Goal: Task Accomplishment & Management: Complete application form

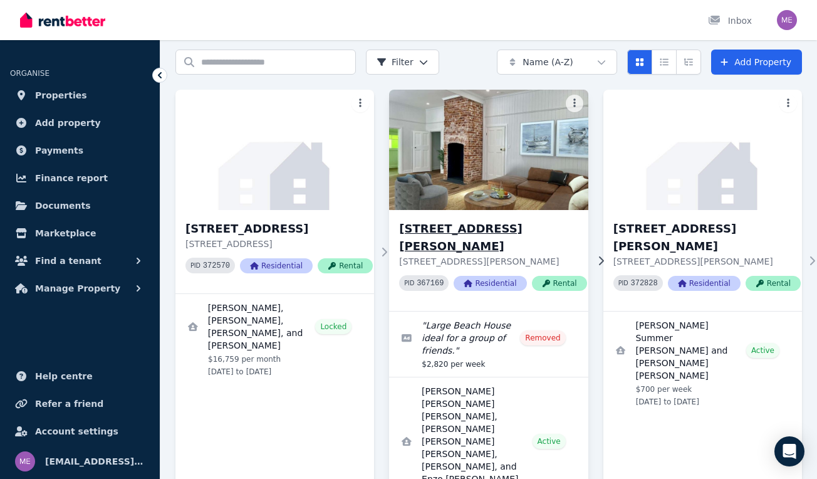
scroll to position [51, 0]
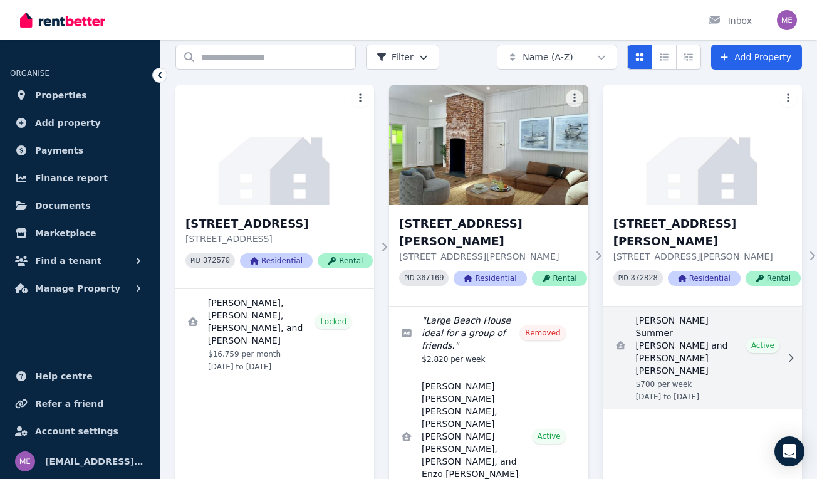
click at [699, 320] on link "View details for Lucy Summer Mackenney and Matthew John Pile-Rowland" at bounding box center [702, 357] width 199 height 103
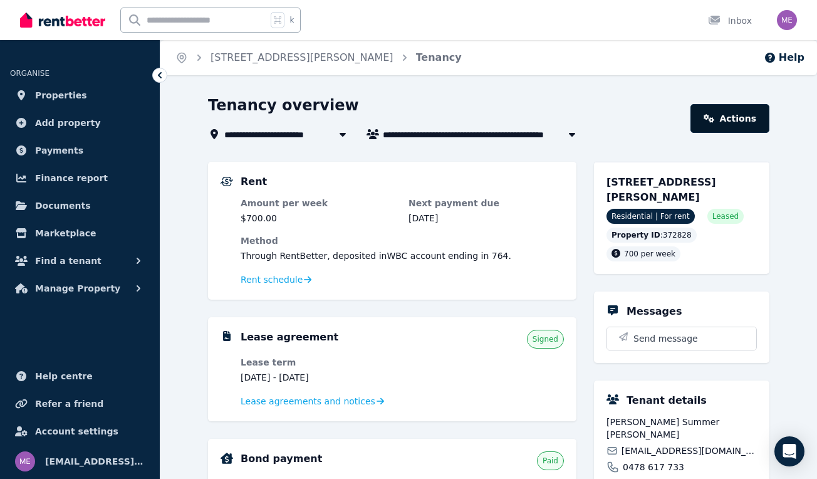
click at [739, 113] on link "Actions" at bounding box center [729, 118] width 79 height 29
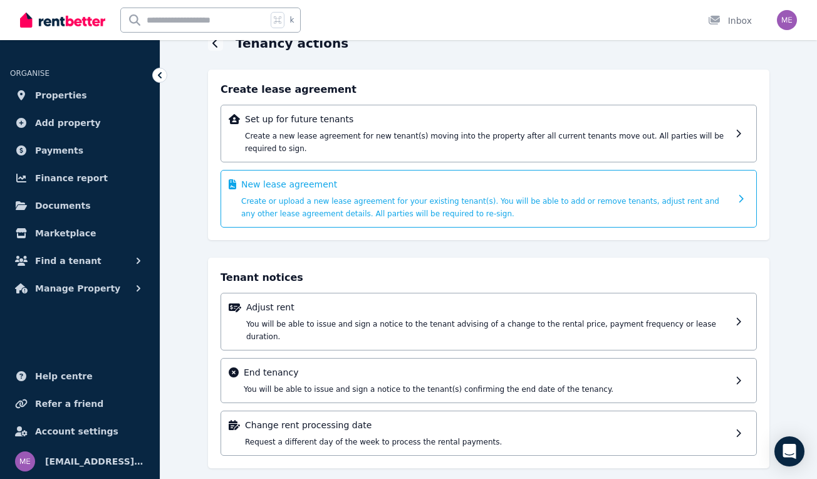
scroll to position [60, 0]
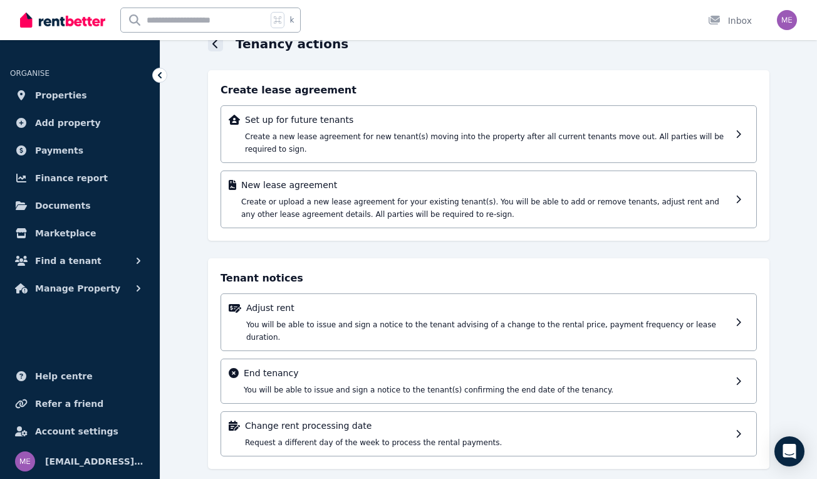
click at [215, 48] on icon at bounding box center [215, 44] width 6 height 10
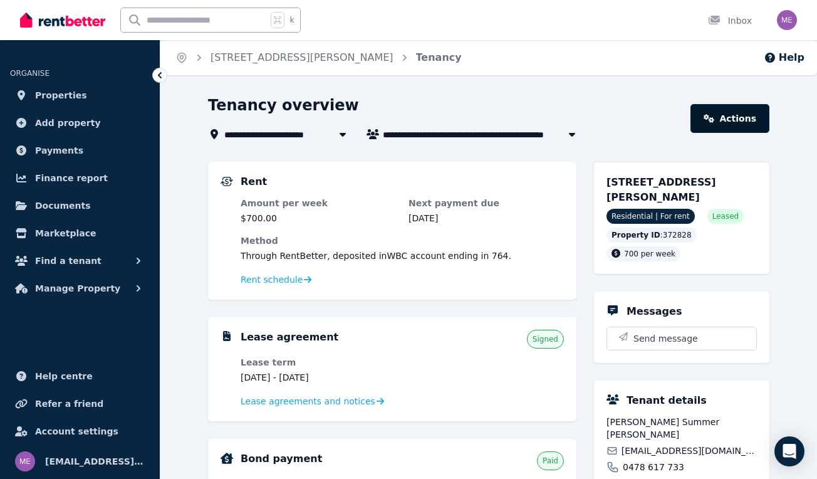
click at [725, 117] on link "Actions" at bounding box center [729, 118] width 79 height 29
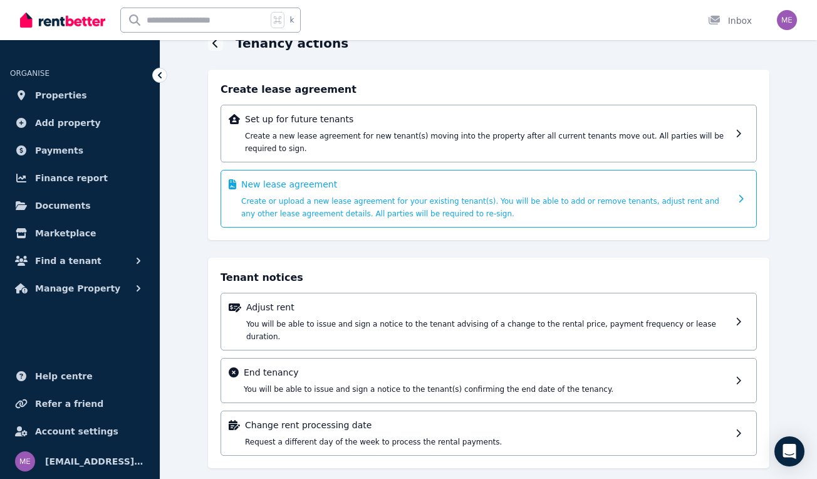
scroll to position [60, 0]
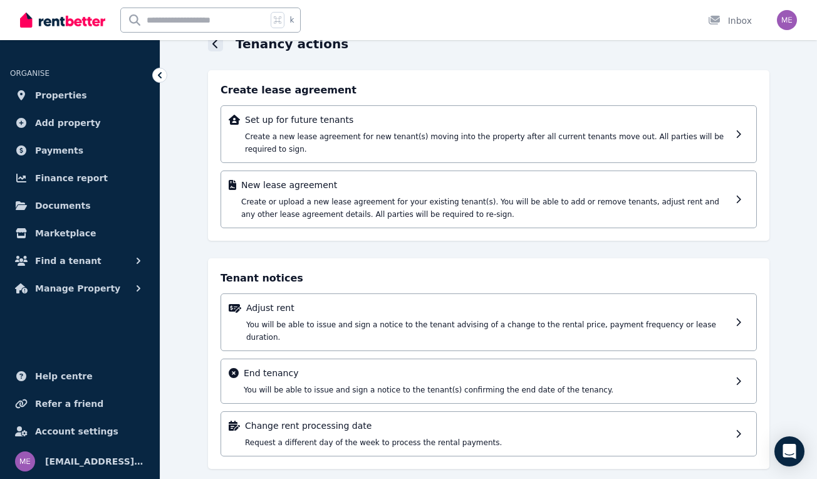
click at [216, 43] on icon at bounding box center [215, 44] width 6 height 10
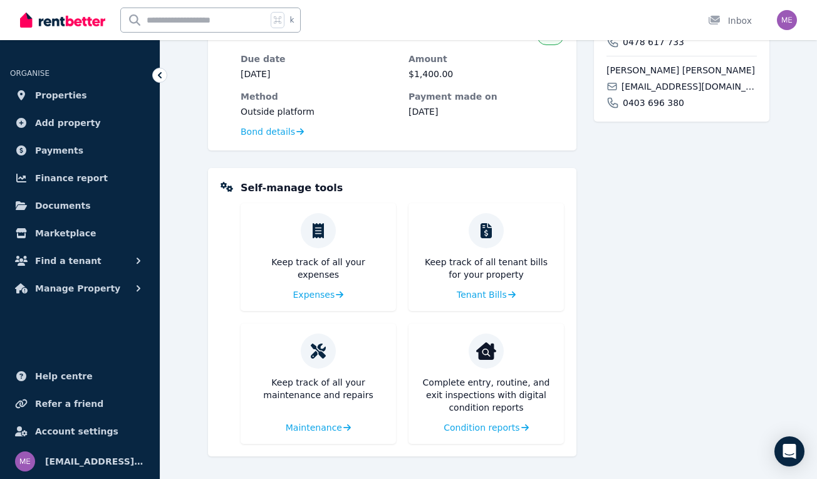
scroll to position [425, 0]
click at [481, 430] on span "Condition reports" at bounding box center [480, 427] width 76 height 13
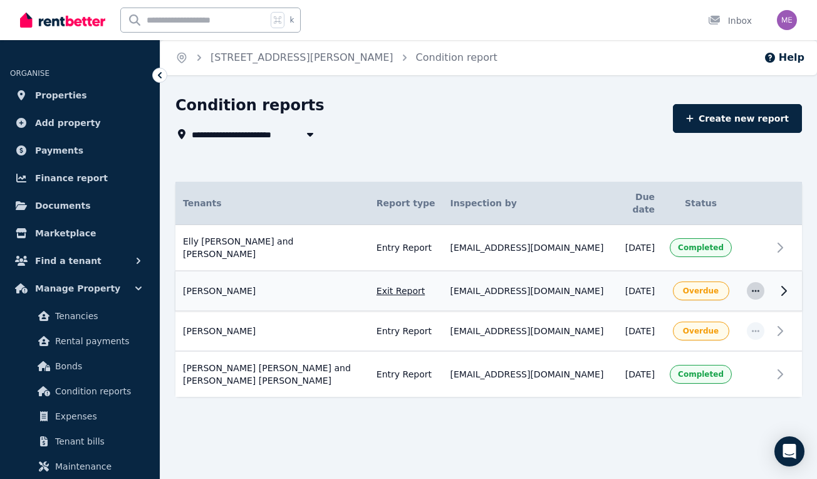
click at [757, 286] on icon "button" at bounding box center [756, 290] width 10 height 9
click at [361, 284] on div "Natalie Ibraimi Exit Report Inspected by: melpol@hotmail.com Due date: 17 Apr 2…" at bounding box center [272, 290] width 179 height 13
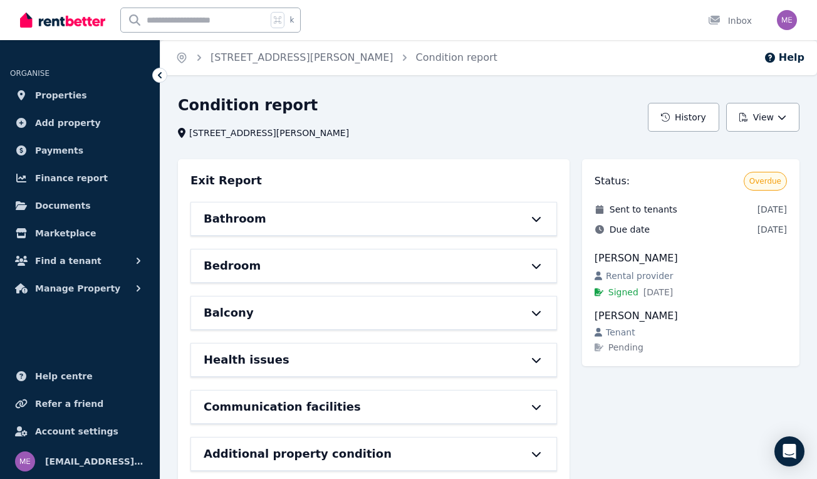
click at [166, 76] on icon at bounding box center [159, 75] width 13 height 13
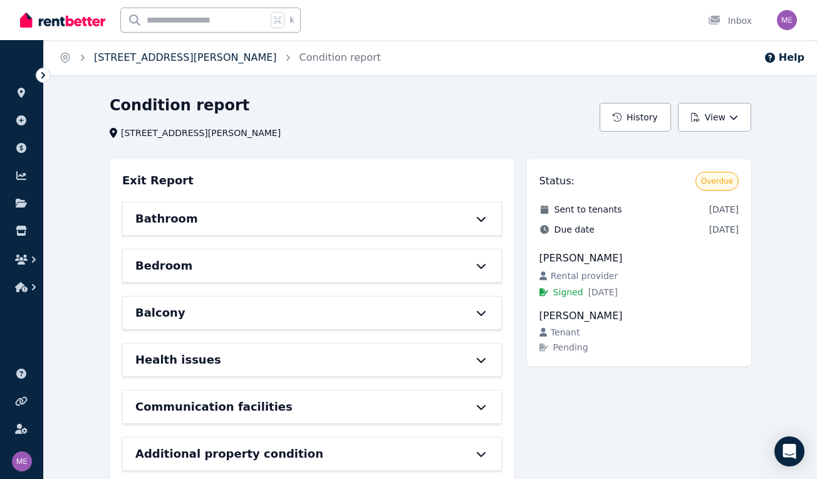
click at [165, 59] on link "[STREET_ADDRESS][PERSON_NAME]" at bounding box center [185, 57] width 183 height 12
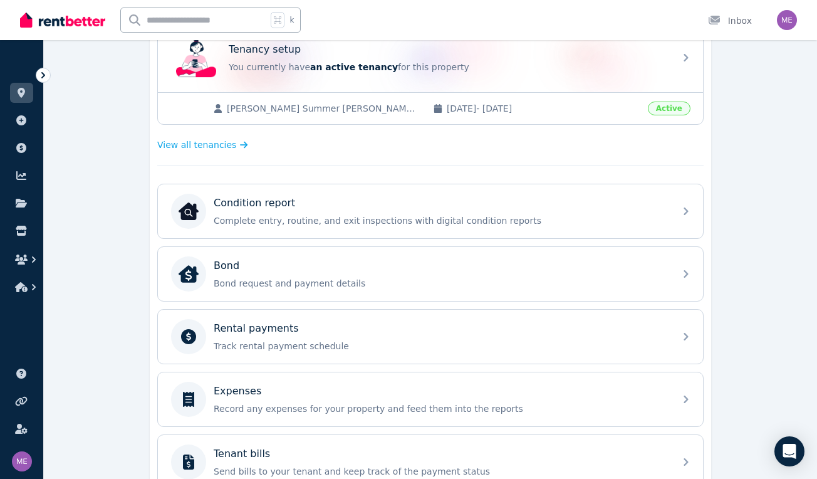
scroll to position [281, 0]
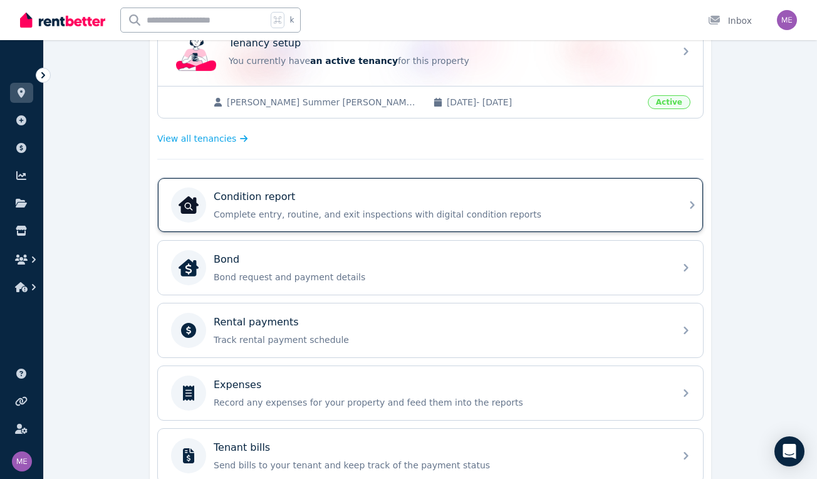
click at [337, 203] on div "Condition report" at bounding box center [441, 196] width 454 height 15
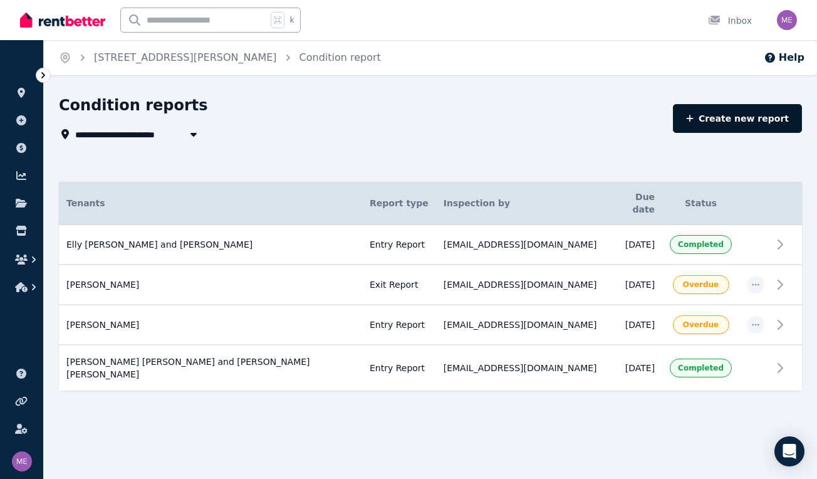
click at [746, 117] on link "Create new report" at bounding box center [737, 118] width 129 height 29
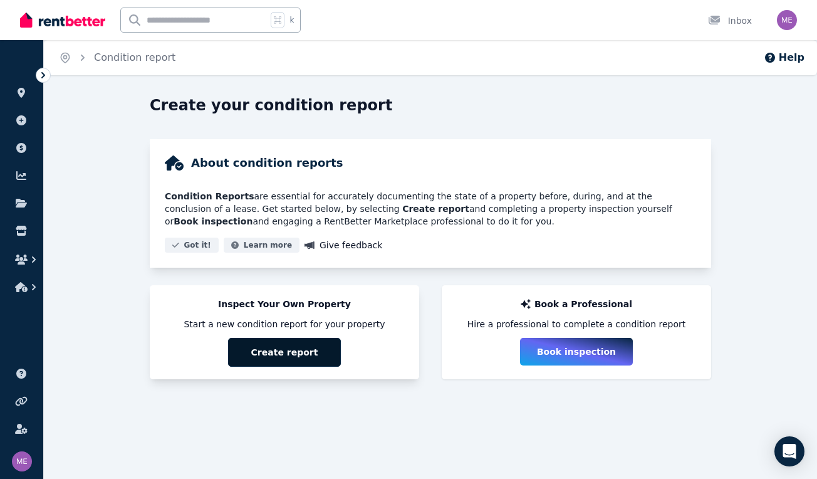
click at [311, 351] on button "Create report" at bounding box center [284, 352] width 113 height 29
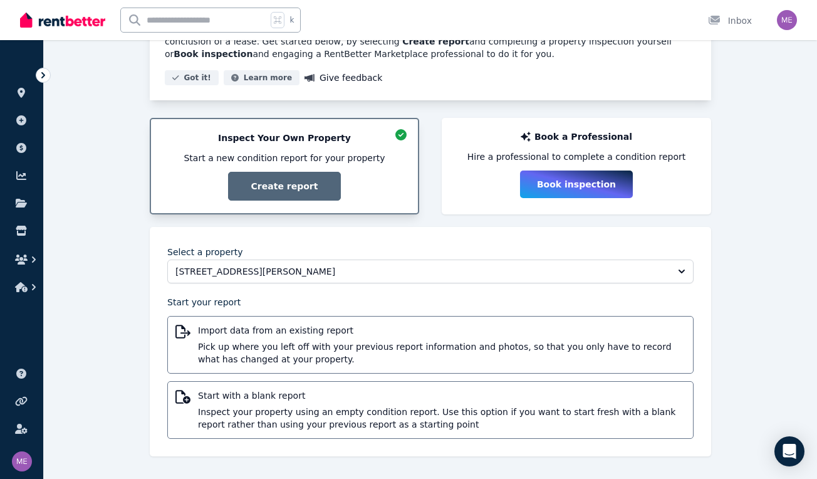
scroll to position [167, 0]
click at [318, 271] on span "[STREET_ADDRESS][PERSON_NAME]" at bounding box center [421, 271] width 492 height 13
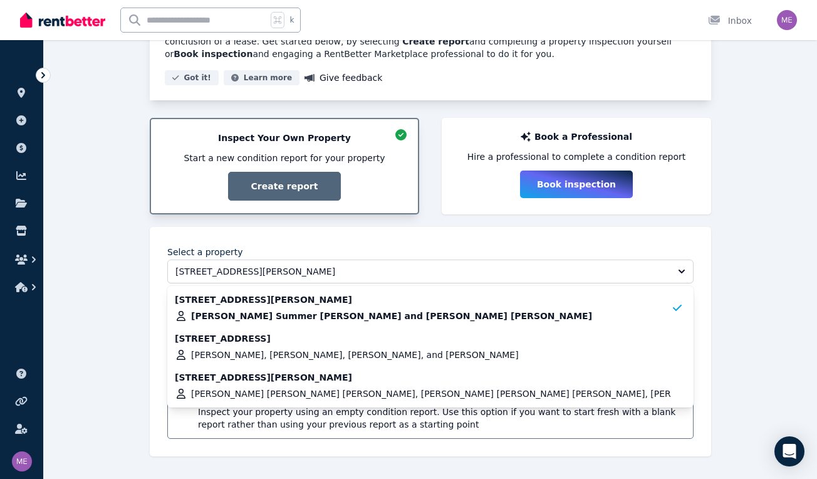
click at [122, 305] on div "Create your condition report About condition reports Condition Reports are esse…" at bounding box center [430, 203] width 773 height 551
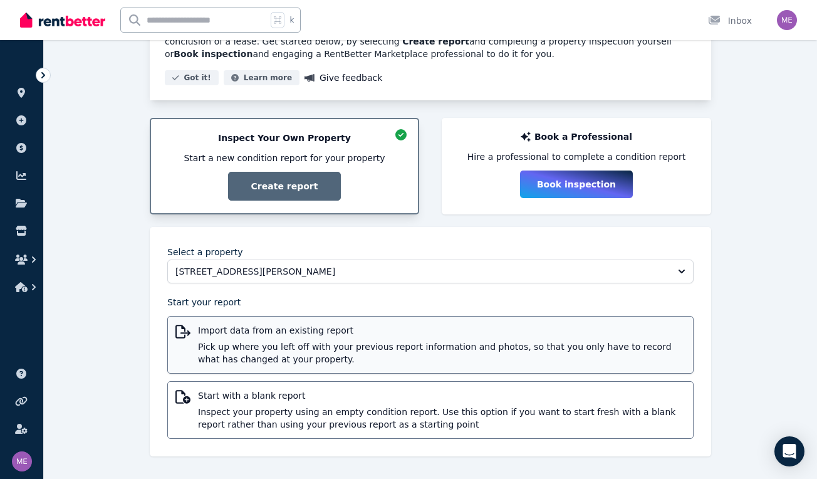
click at [257, 346] on span "Pick up where you left off with your previous report information and photos, so…" at bounding box center [441, 352] width 487 height 25
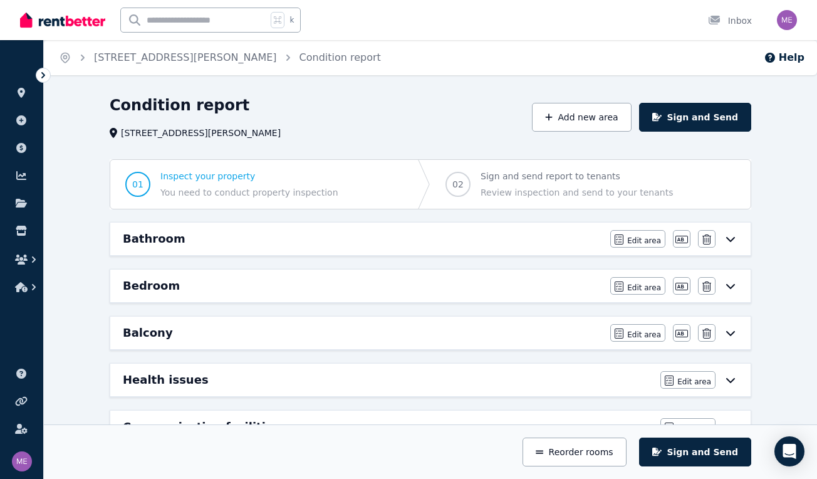
click at [459, 228] on div "Bathroom Edit area Edit area Edit name Delete" at bounding box center [430, 238] width 640 height 33
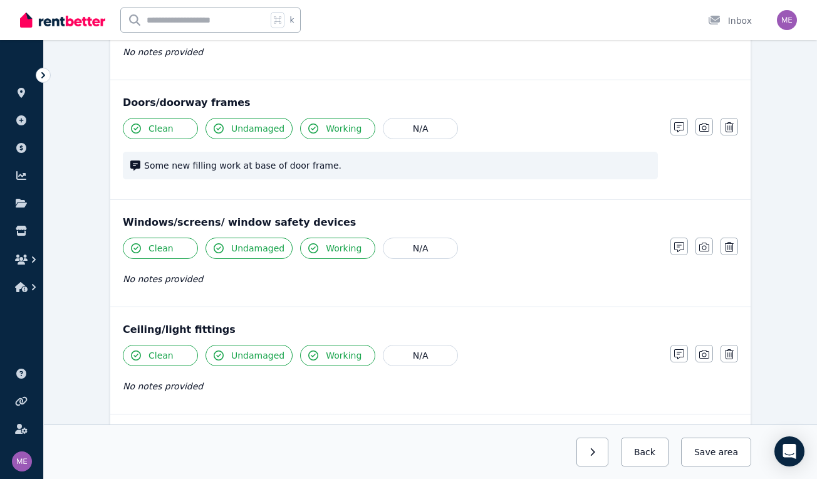
scroll to position [327, 0]
click at [183, 162] on span "Some new filling work at base of door frame." at bounding box center [397, 165] width 506 height 13
click at [679, 129] on icon "button" at bounding box center [679, 127] width 10 height 10
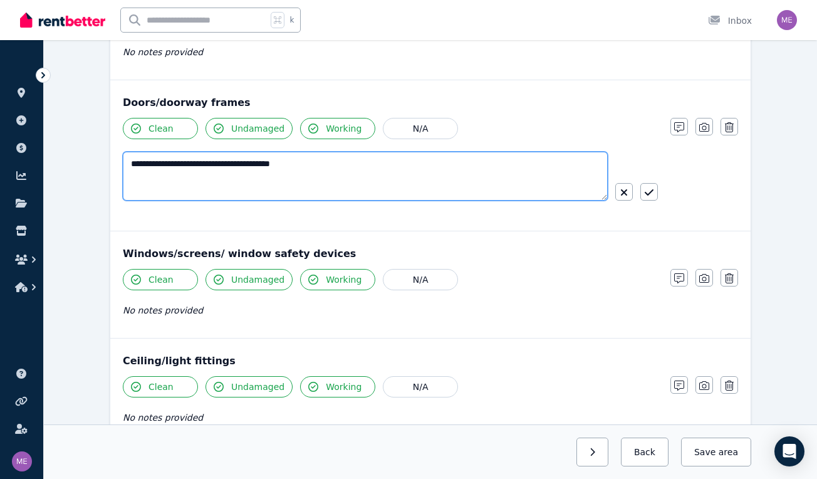
click at [170, 164] on textarea "**********" at bounding box center [365, 176] width 485 height 49
type textarea "**********"
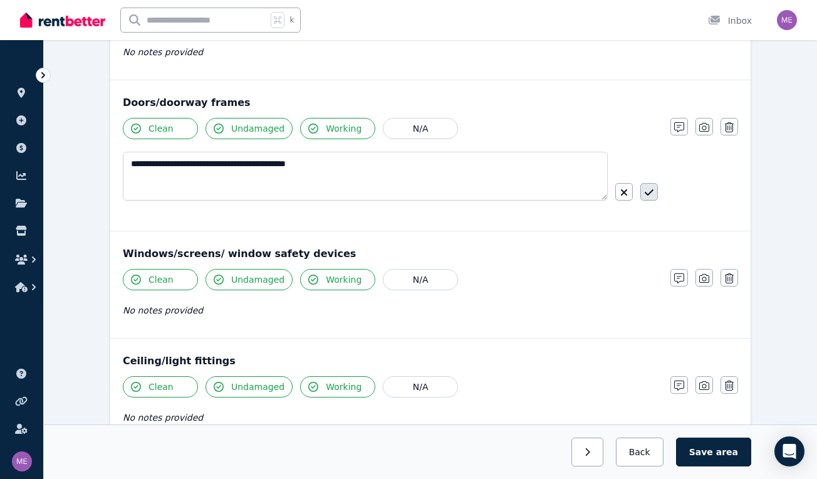
click at [653, 192] on icon "button" at bounding box center [649, 192] width 9 height 10
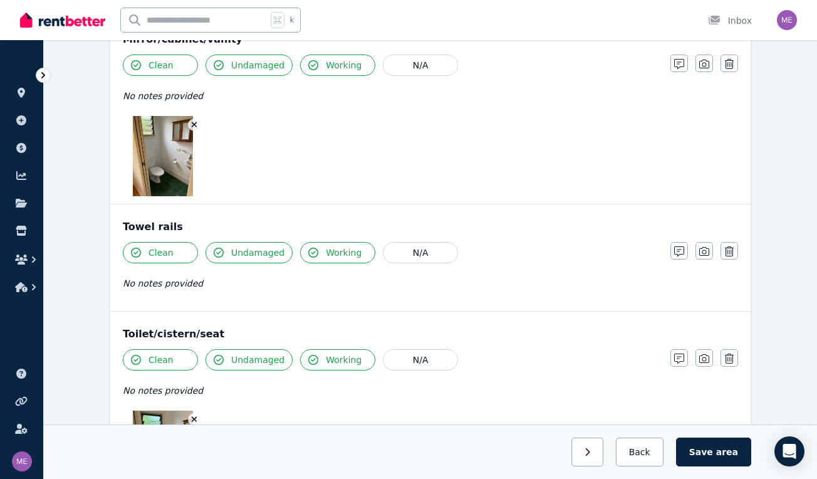
scroll to position [1349, 0]
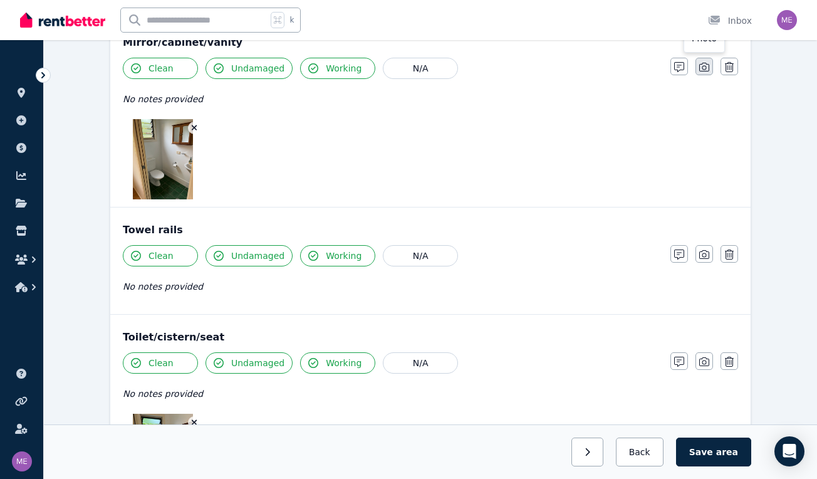
click at [702, 70] on icon "button" at bounding box center [704, 67] width 10 height 10
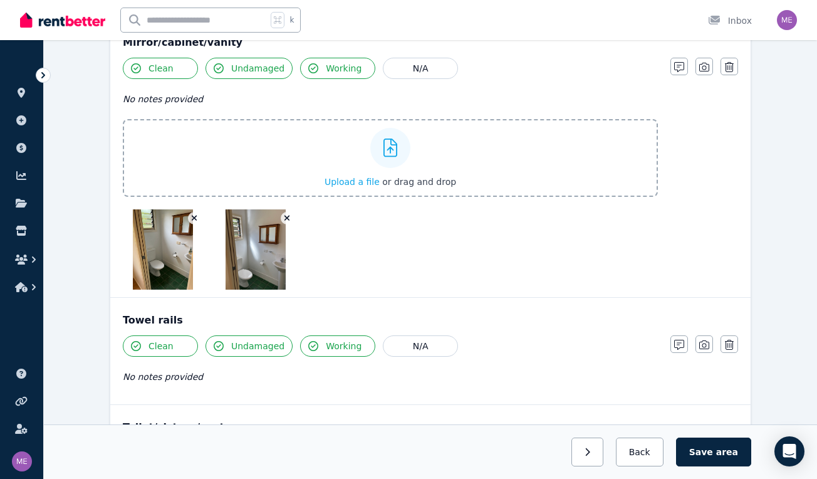
click at [192, 246] on img at bounding box center [163, 249] width 60 height 80
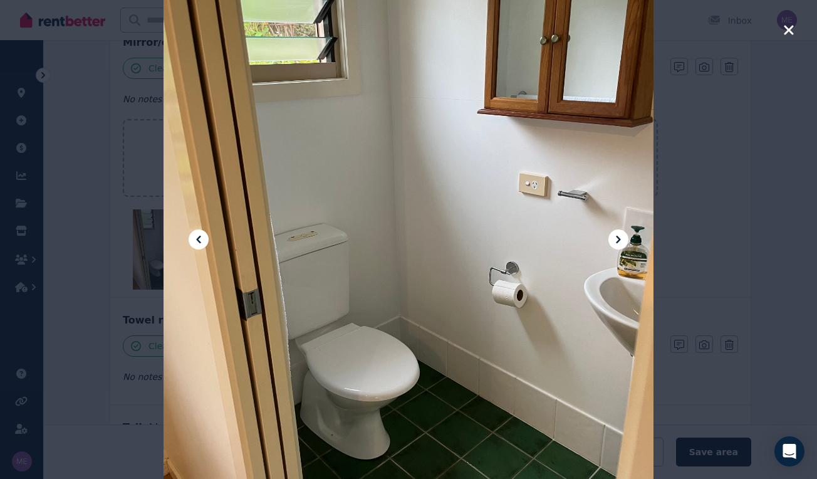
click at [786, 31] on icon "button" at bounding box center [788, 29] width 9 height 9
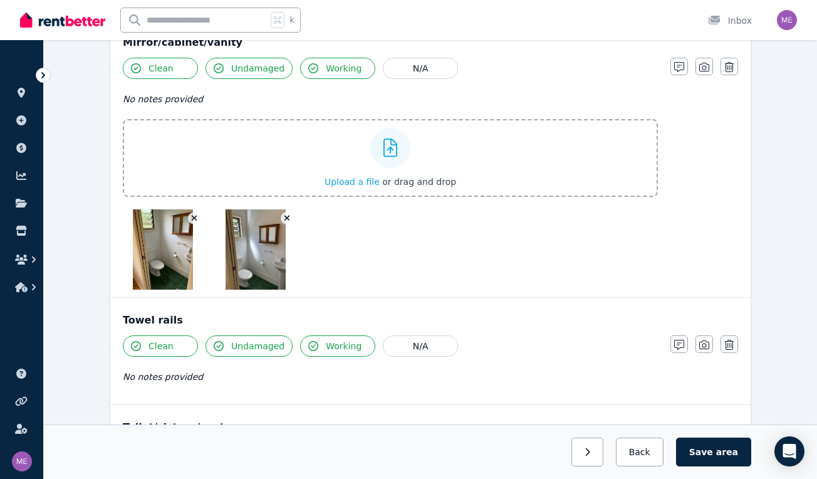
click at [194, 221] on icon "button" at bounding box center [194, 218] width 7 height 9
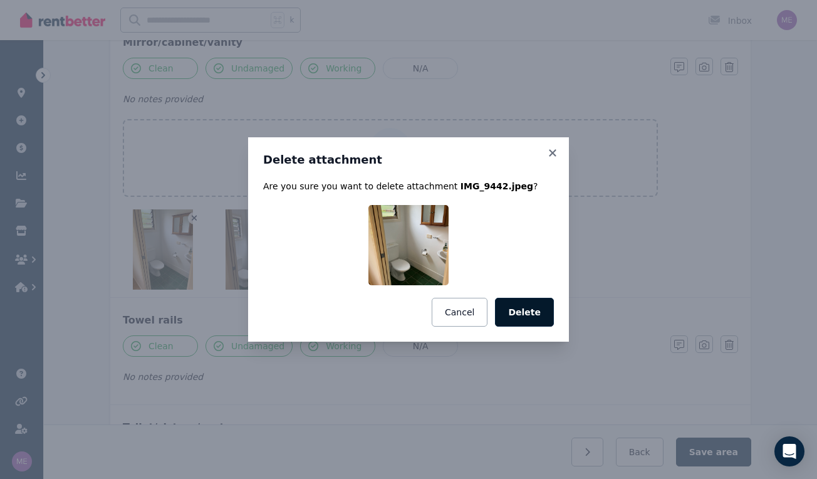
click at [528, 309] on button "Delete" at bounding box center [524, 312] width 59 height 29
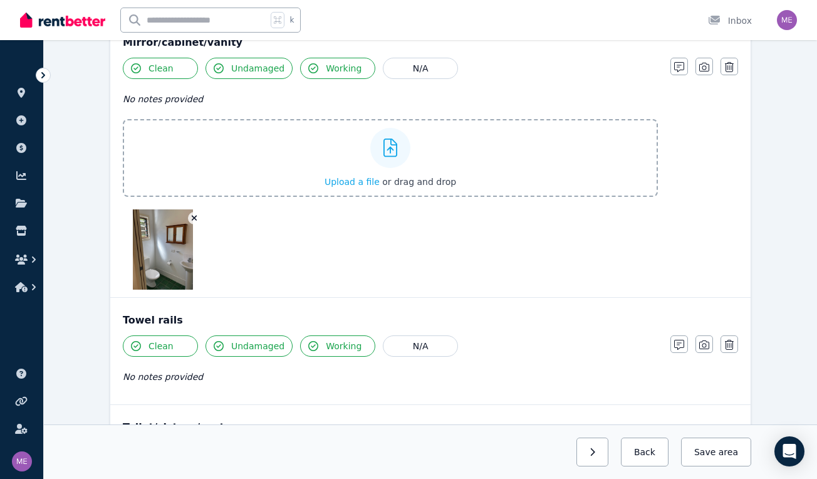
click at [157, 242] on img at bounding box center [163, 249] width 60 height 80
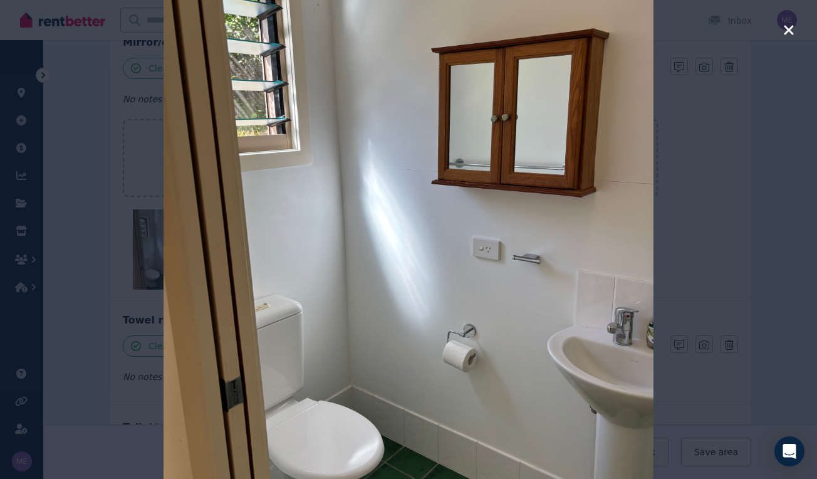
click at [788, 30] on icon "button" at bounding box center [788, 29] width 9 height 9
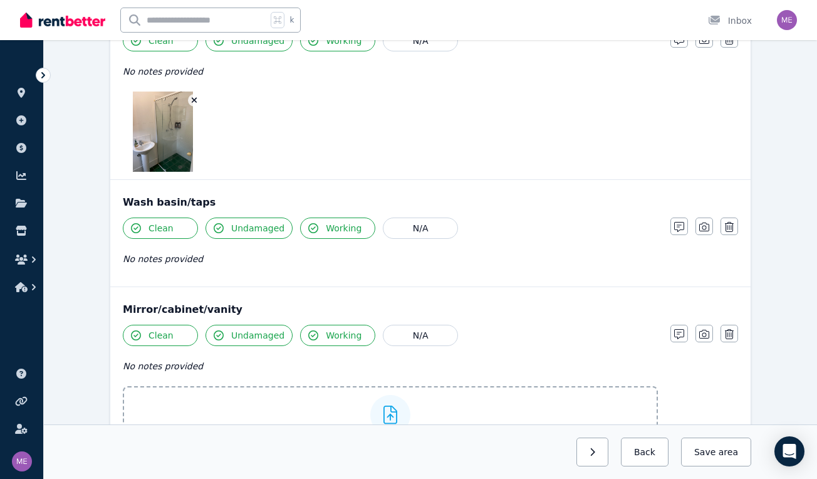
scroll to position [1074, 0]
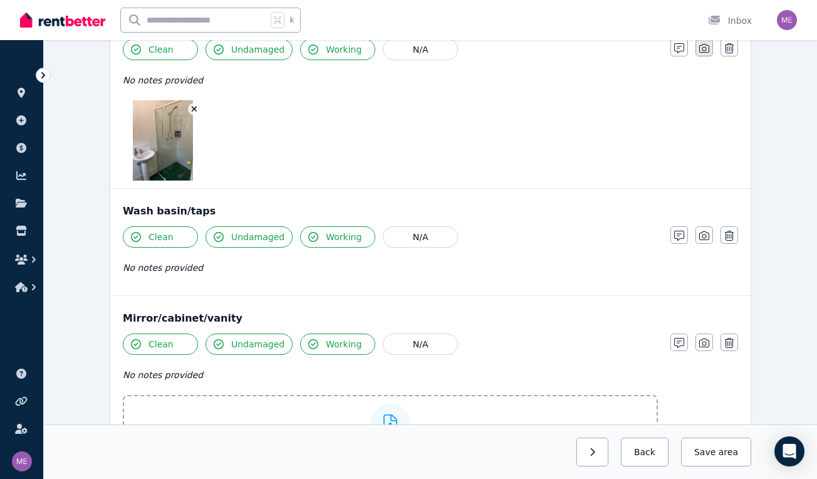
click at [704, 49] on icon "button" at bounding box center [704, 48] width 10 height 10
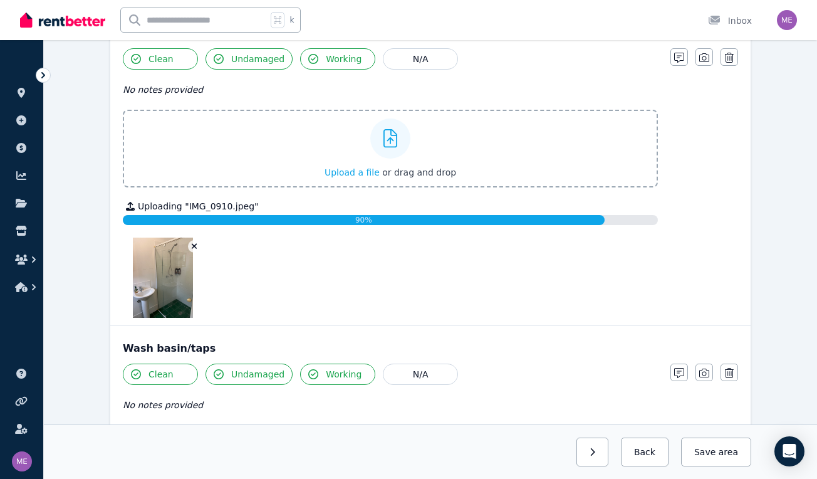
scroll to position [1068, 0]
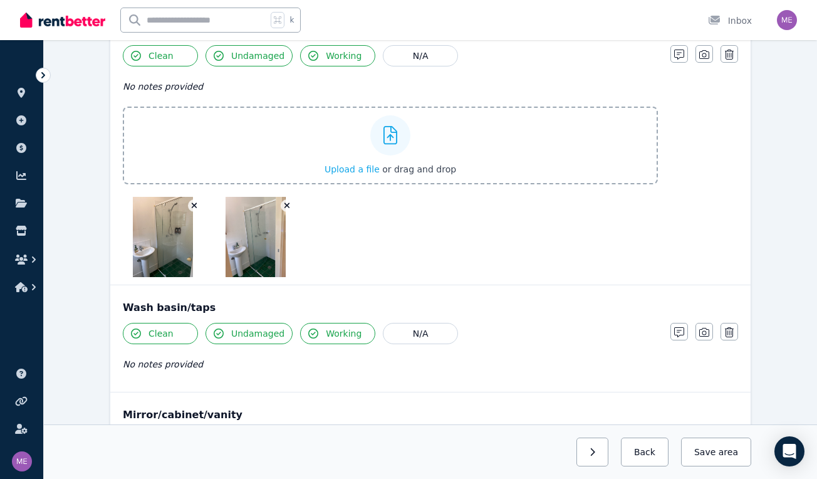
click at [193, 207] on icon "button" at bounding box center [195, 206] width 6 height 6
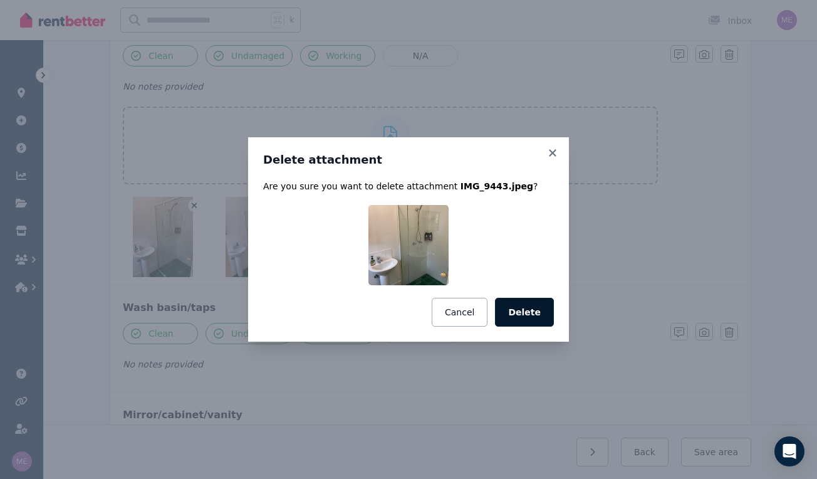
click at [523, 309] on button "Delete" at bounding box center [524, 312] width 59 height 29
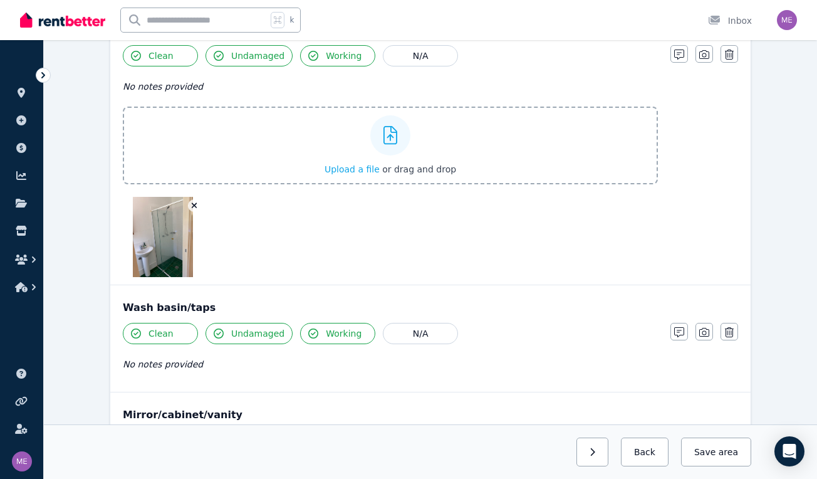
click at [170, 245] on img at bounding box center [163, 237] width 60 height 80
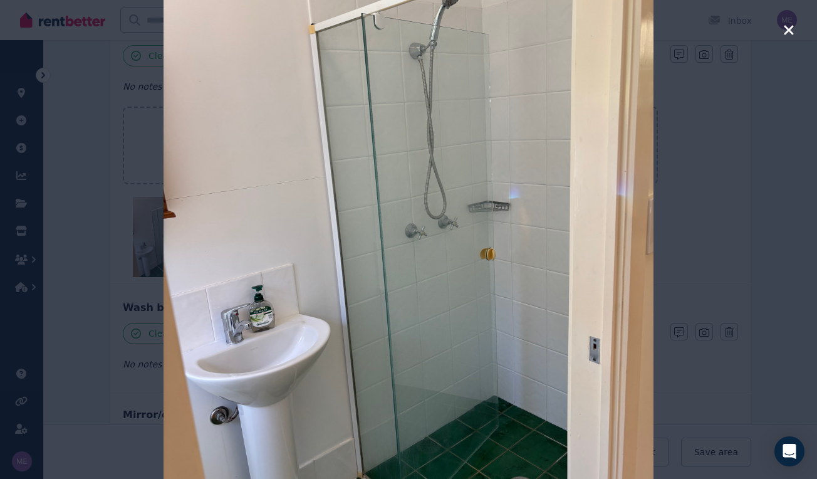
click at [787, 34] on icon "button" at bounding box center [788, 30] width 11 height 15
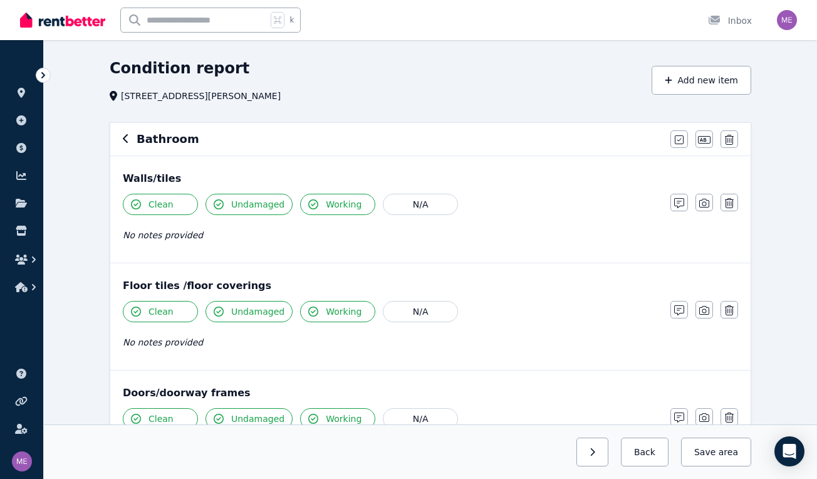
scroll to position [38, 0]
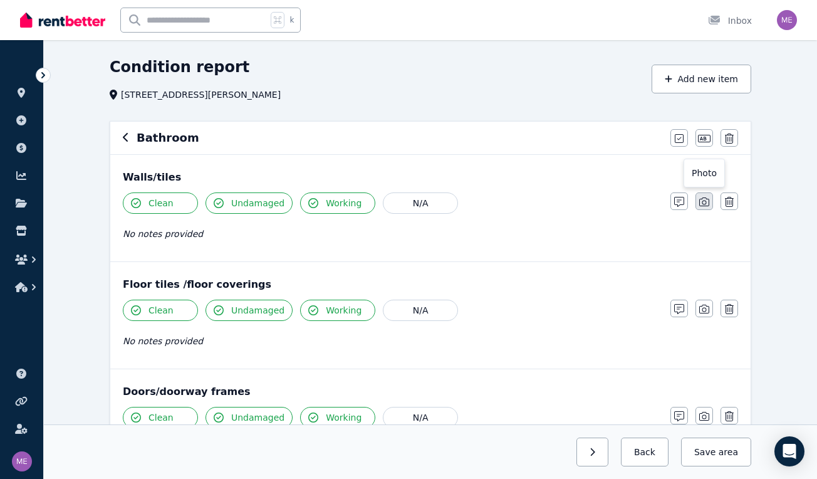
click at [704, 202] on icon "button" at bounding box center [704, 202] width 10 height 10
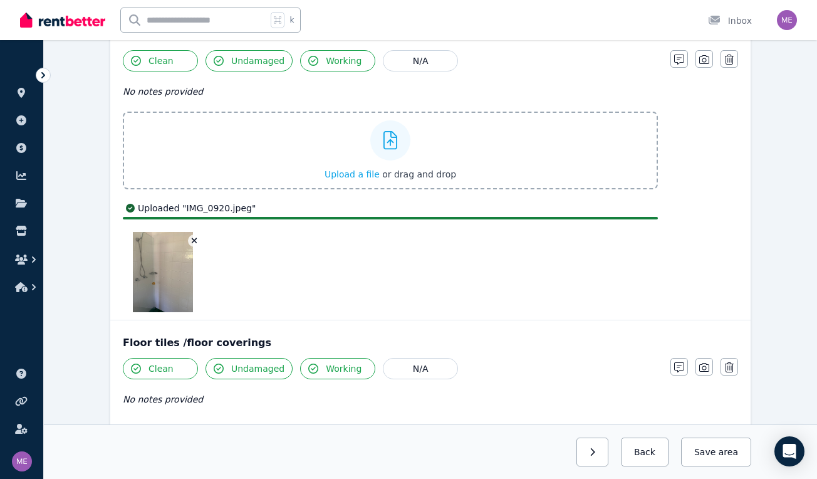
scroll to position [212, 0]
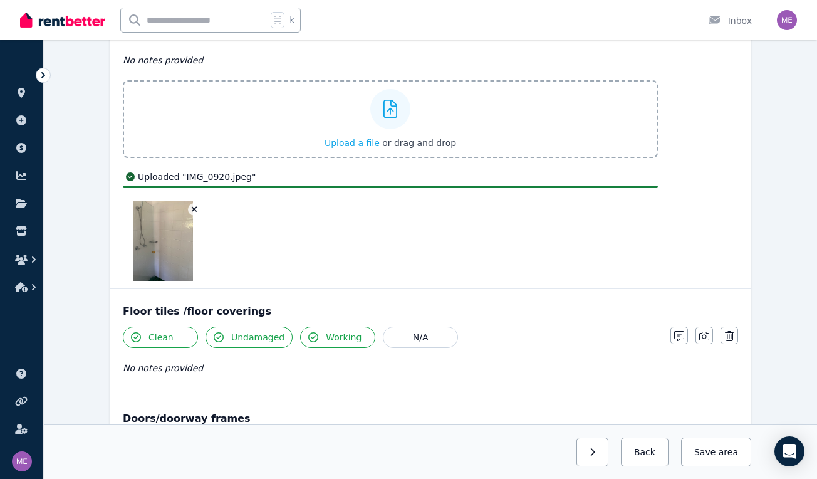
click at [153, 242] on img at bounding box center [163, 240] width 60 height 80
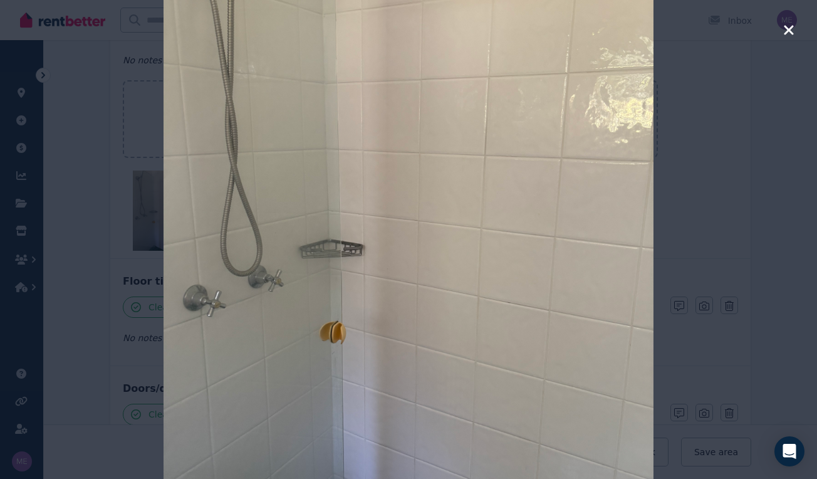
click at [789, 26] on icon "button" at bounding box center [788, 30] width 11 height 15
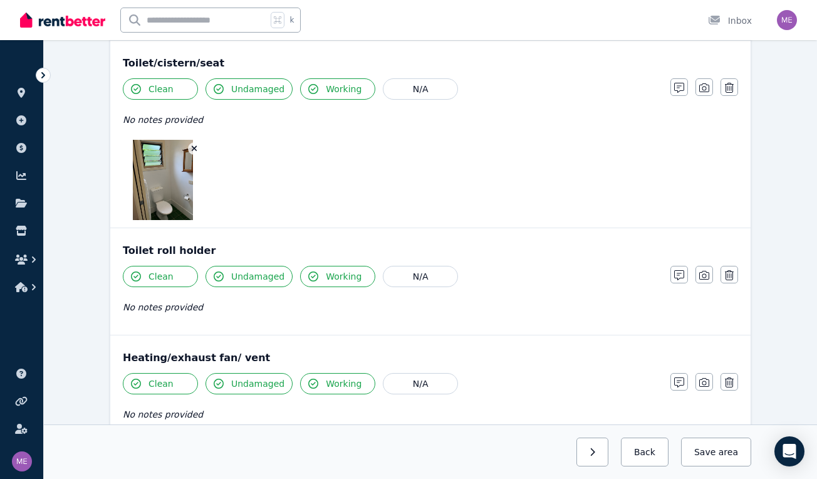
scroll to position [1952, 0]
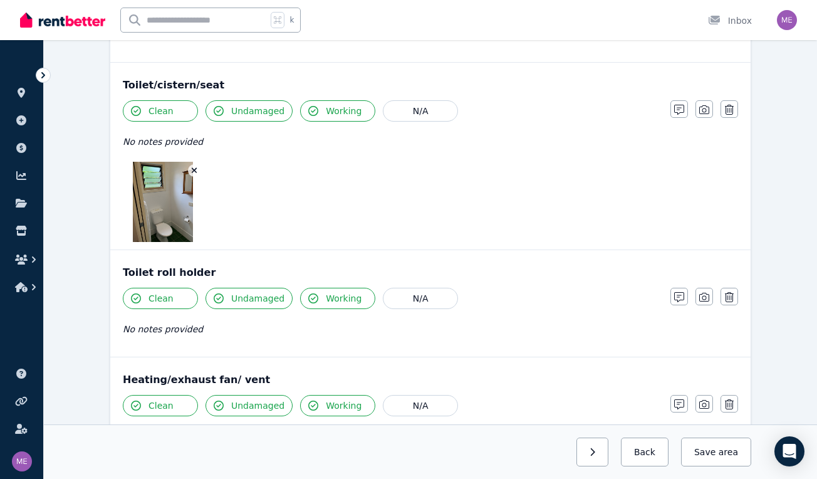
click at [196, 170] on icon "button" at bounding box center [194, 170] width 7 height 9
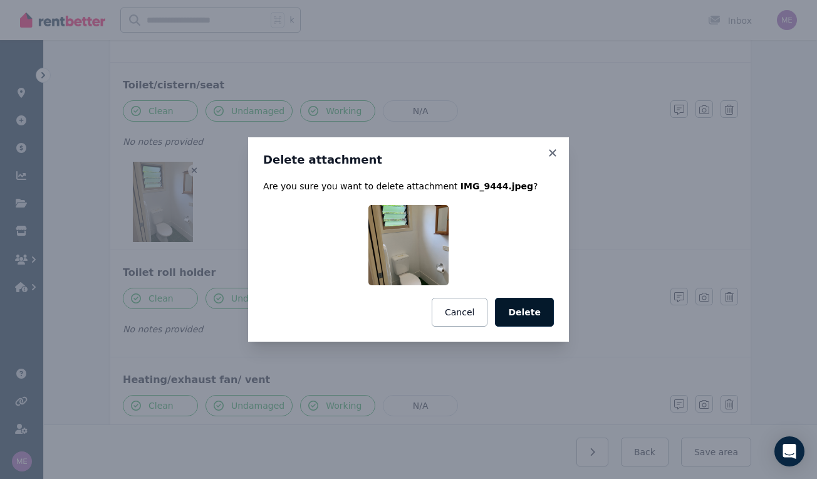
click at [531, 315] on button "Delete" at bounding box center [524, 312] width 59 height 29
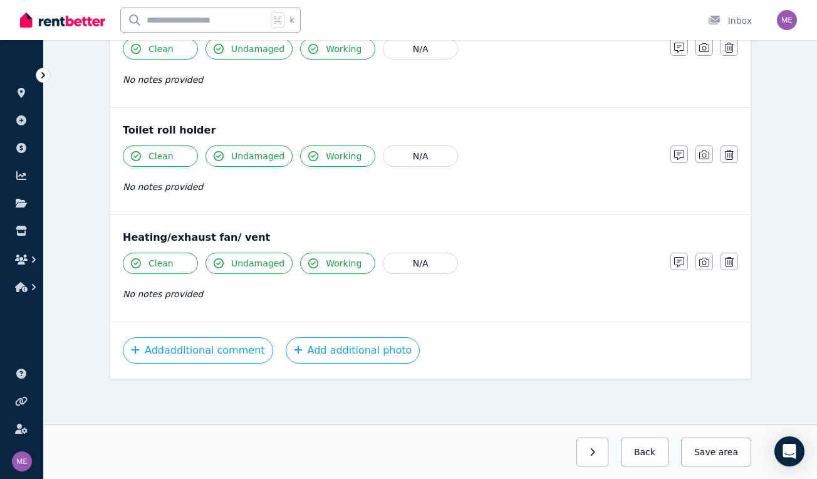
scroll to position [2014, 0]
click at [721, 454] on span "area" at bounding box center [728, 451] width 19 height 13
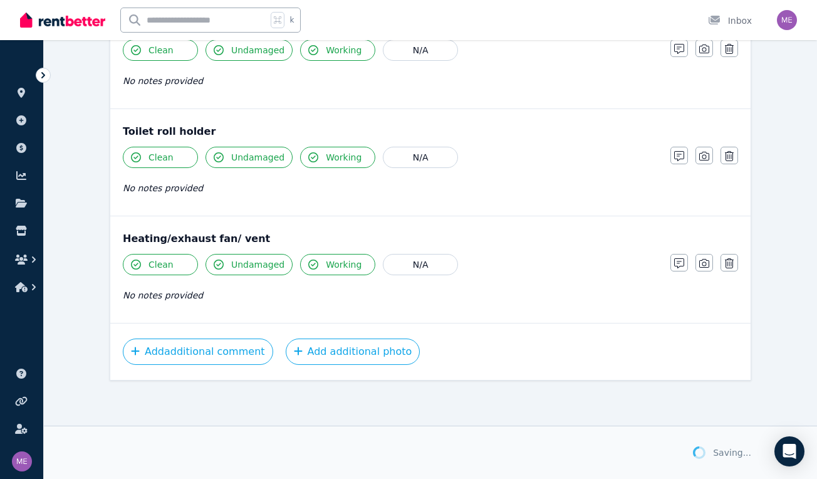
scroll to position [2013, 0]
click at [593, 449] on button "button" at bounding box center [582, 451] width 32 height 29
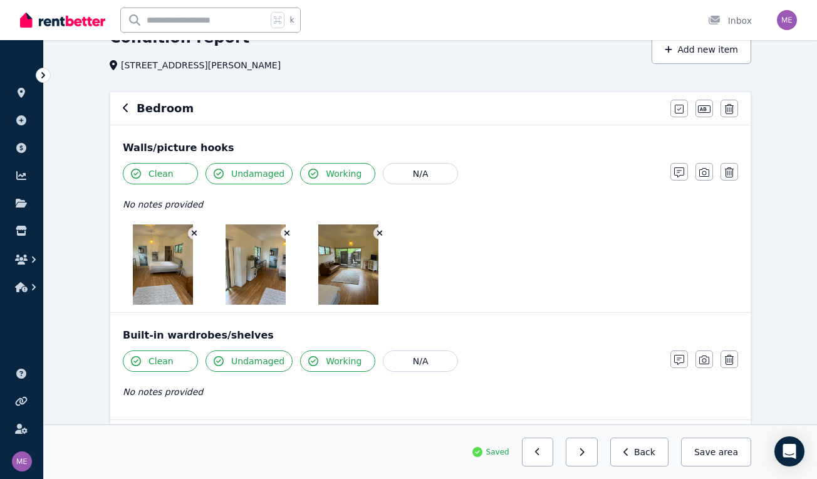
scroll to position [46, 0]
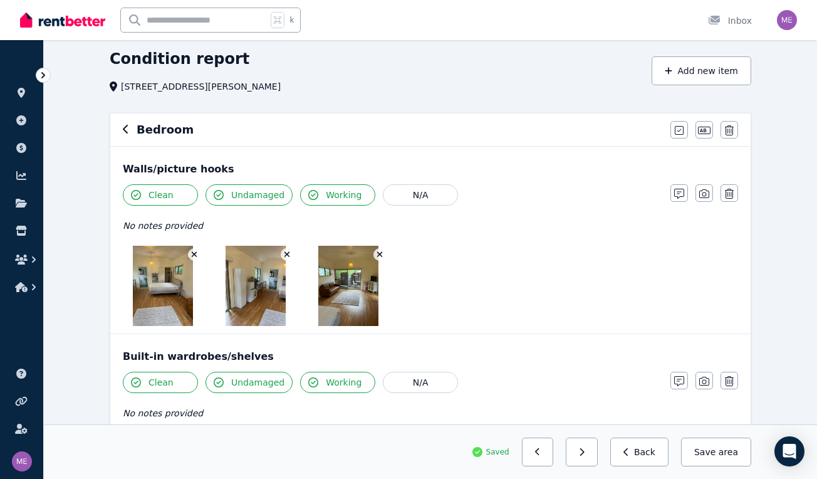
click at [170, 286] on img at bounding box center [163, 286] width 60 height 80
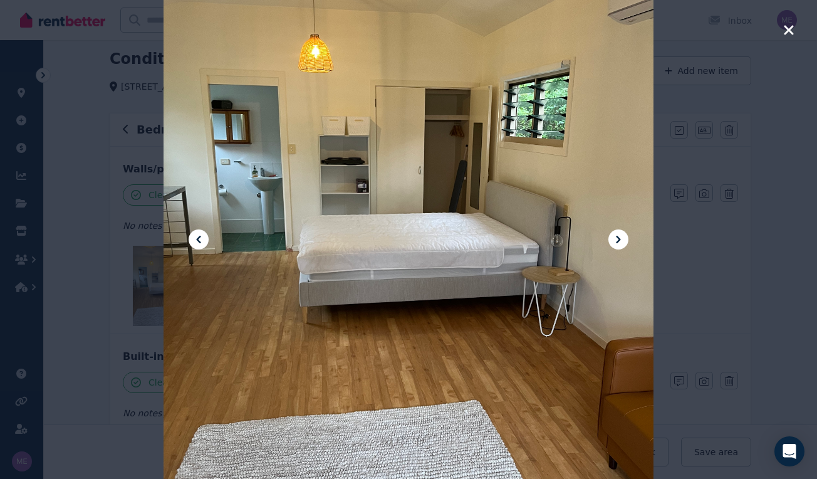
click at [621, 241] on icon at bounding box center [618, 239] width 15 height 15
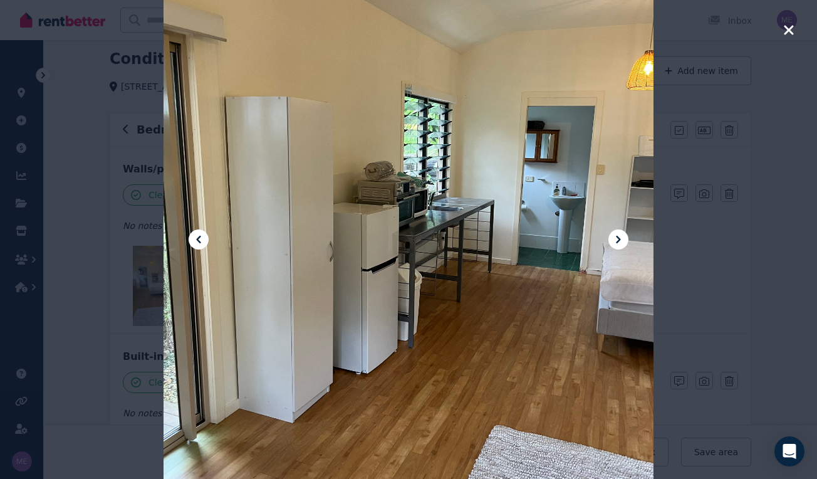
click at [621, 241] on icon at bounding box center [618, 239] width 15 height 15
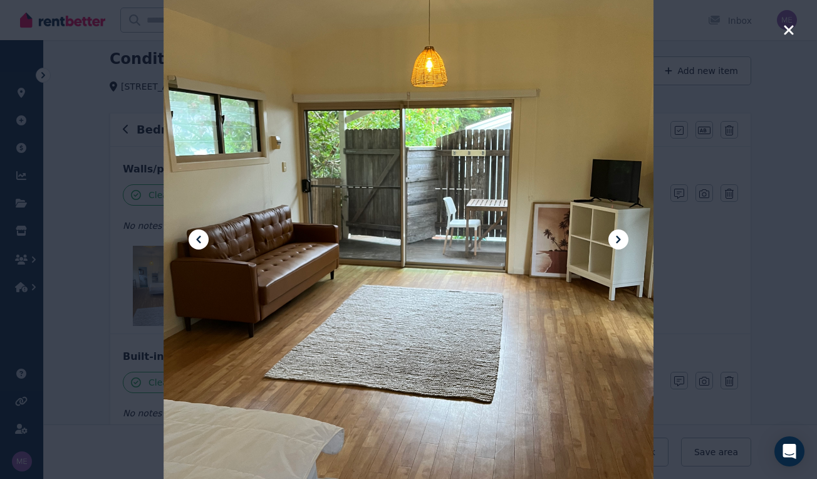
click at [621, 241] on icon at bounding box center [618, 239] width 15 height 15
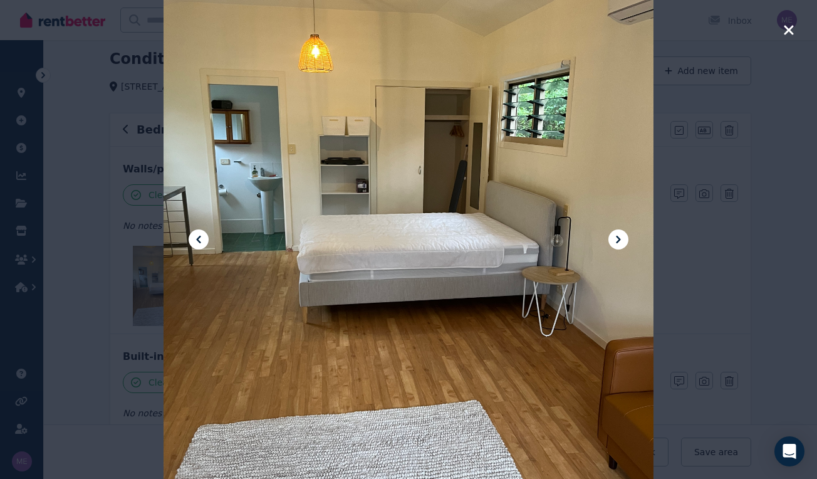
click at [792, 28] on icon "button" at bounding box center [788, 29] width 9 height 9
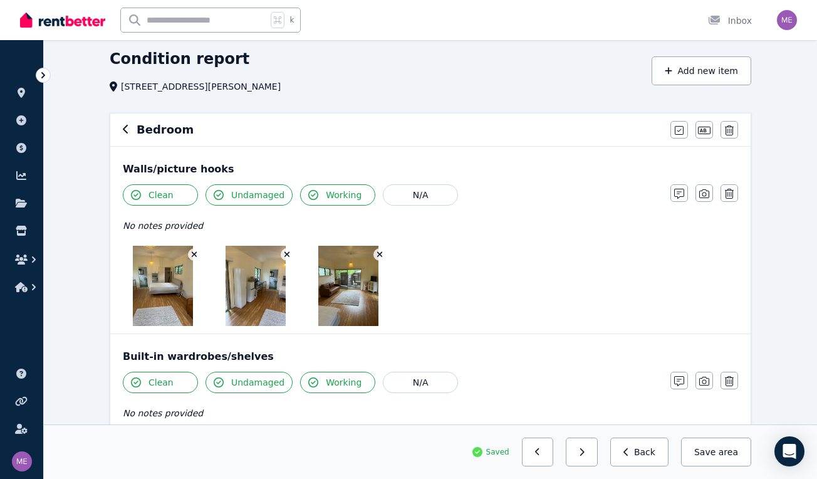
click at [195, 254] on icon "button" at bounding box center [195, 255] width 6 height 6
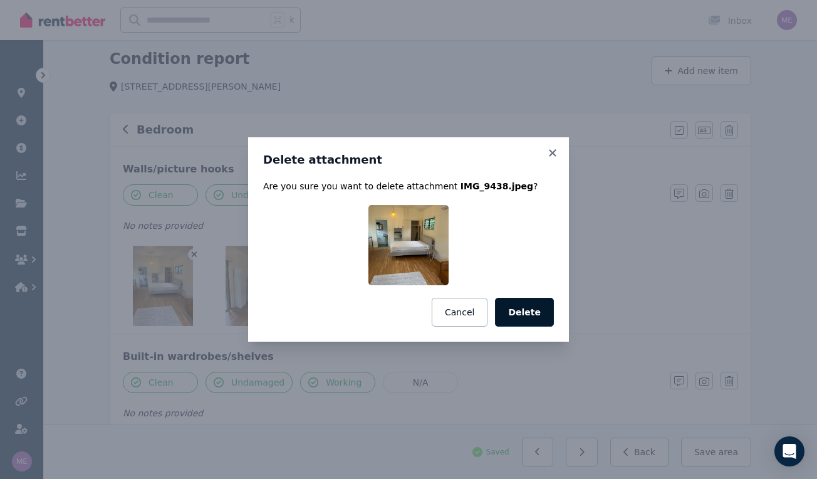
click at [530, 320] on button "Delete" at bounding box center [524, 312] width 59 height 29
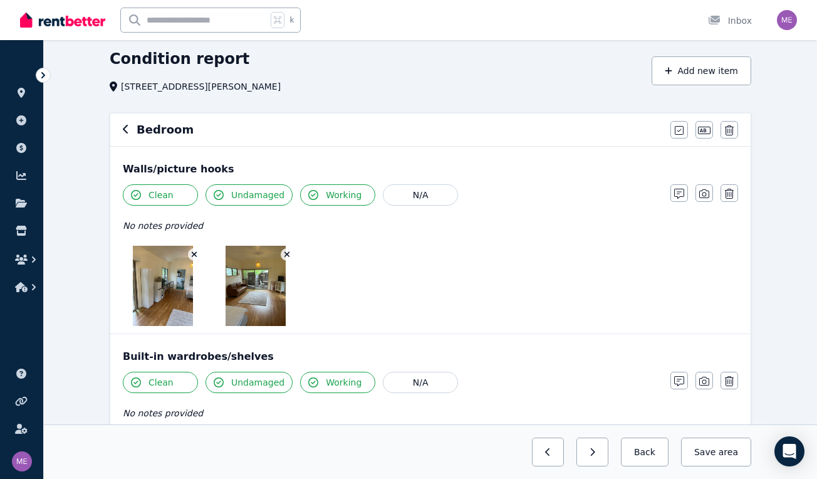
click at [285, 254] on icon "button" at bounding box center [287, 254] width 7 height 9
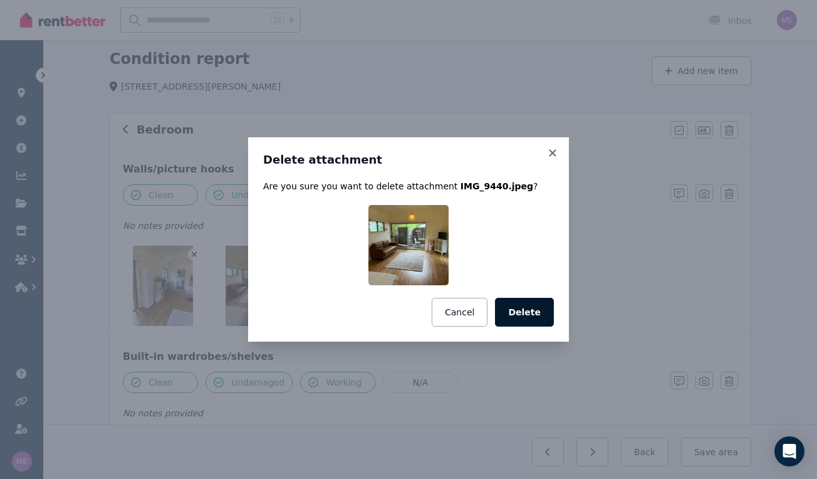
click at [536, 303] on button "Delete" at bounding box center [524, 312] width 59 height 29
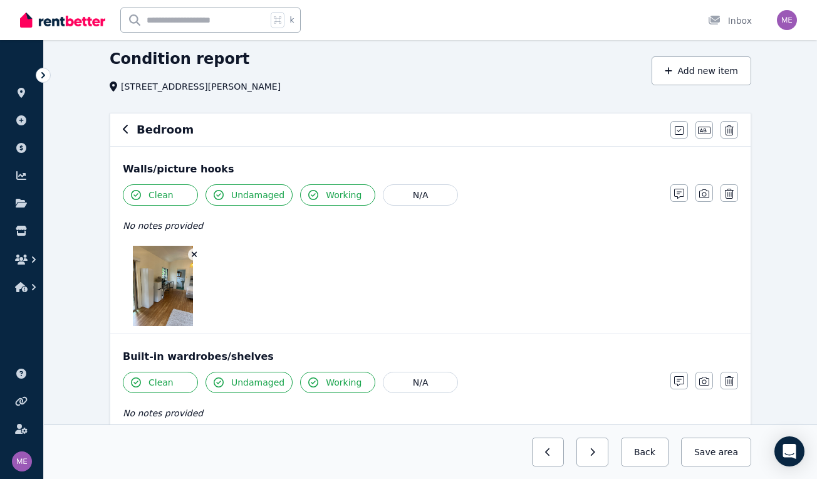
click at [193, 255] on icon "button" at bounding box center [194, 254] width 7 height 9
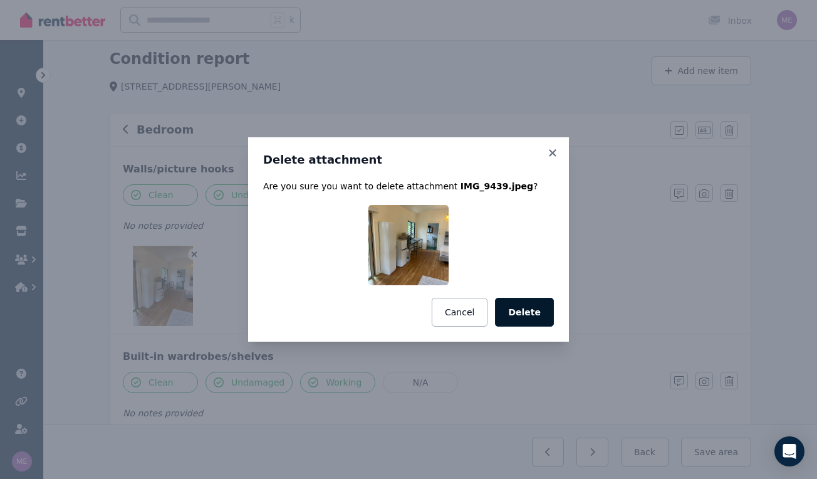
click at [521, 306] on button "Delete" at bounding box center [524, 312] width 59 height 29
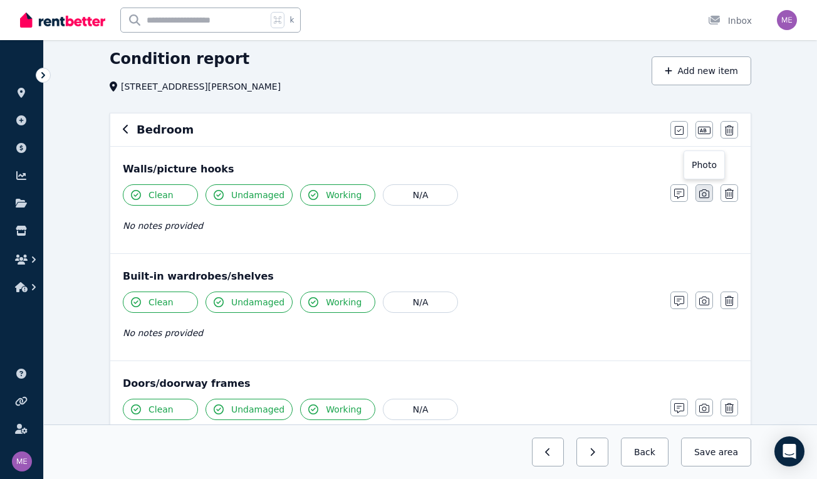
click at [702, 192] on icon "button" at bounding box center [704, 194] width 10 height 10
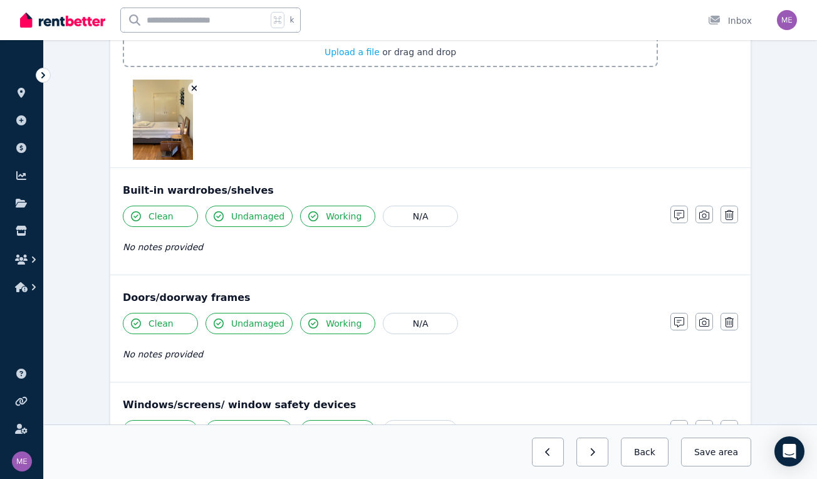
scroll to position [310, 0]
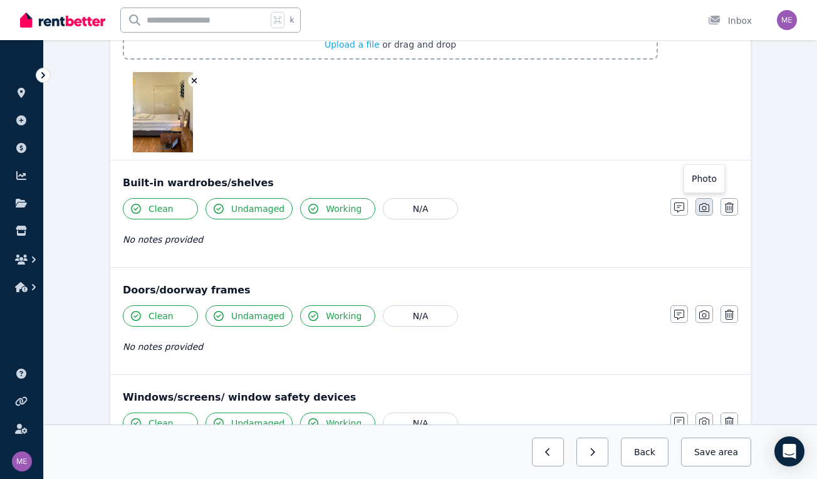
click at [705, 209] on icon "button" at bounding box center [704, 207] width 10 height 10
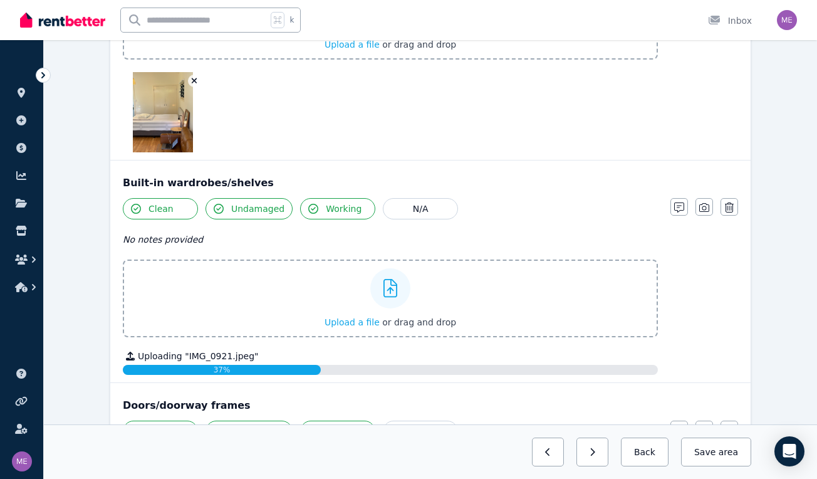
click at [194, 82] on icon "button" at bounding box center [194, 80] width 7 height 9
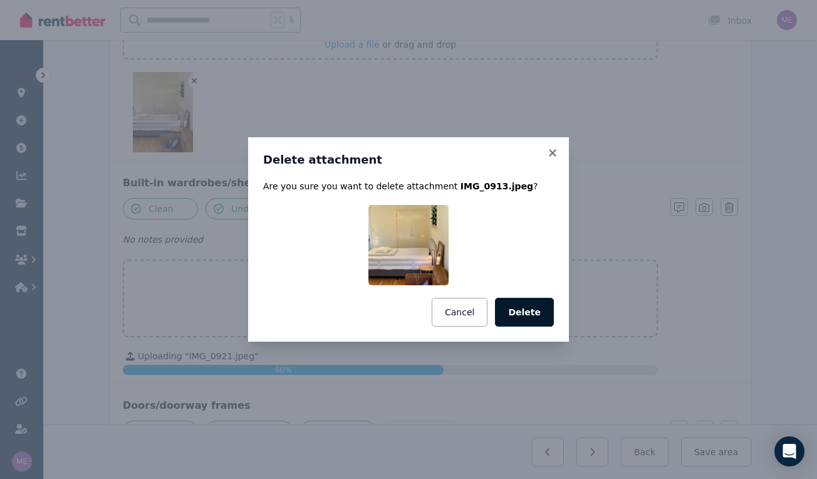
click at [536, 309] on button "Delete" at bounding box center [524, 312] width 59 height 29
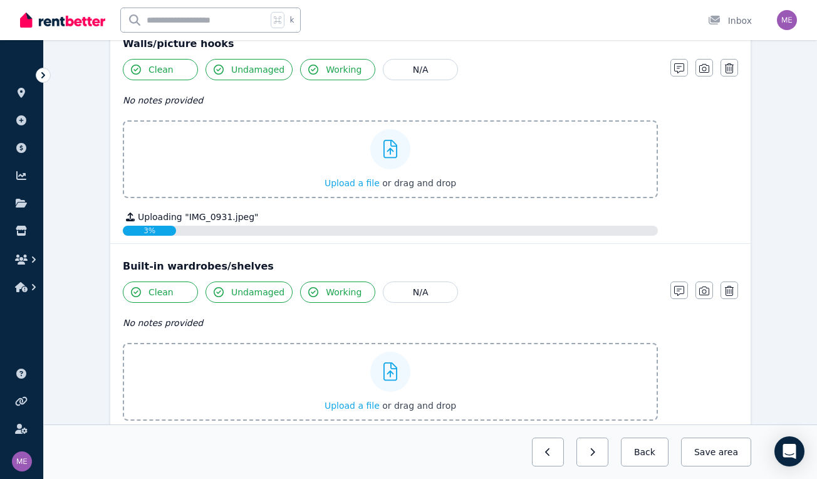
scroll to position [139, 0]
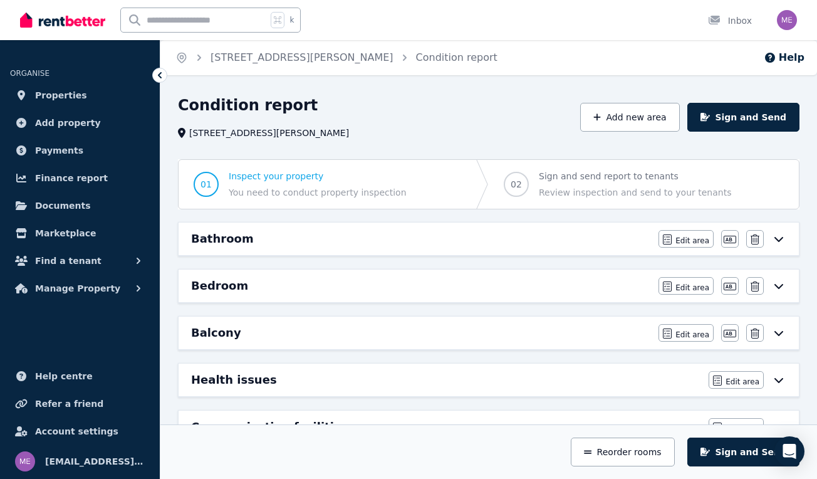
click at [387, 279] on div "Bedroom" at bounding box center [421, 286] width 460 height 18
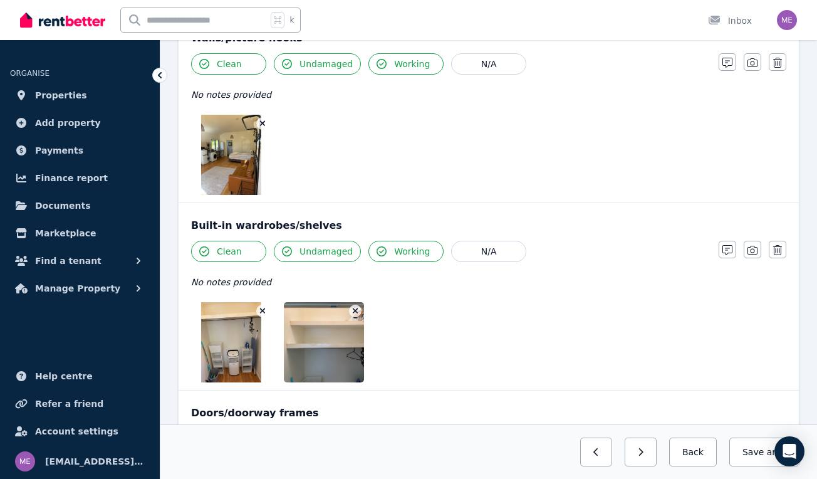
scroll to position [173, 0]
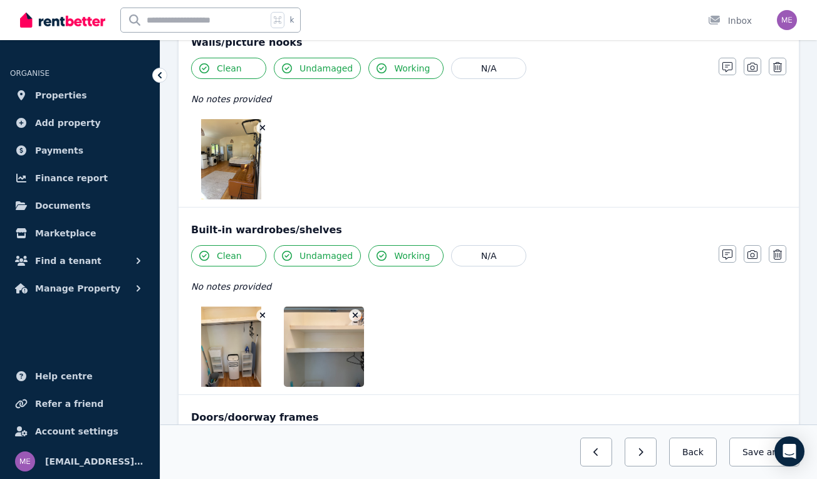
click at [653, 133] on div at bounding box center [448, 159] width 515 height 80
click at [753, 66] on icon "button" at bounding box center [752, 67] width 10 height 10
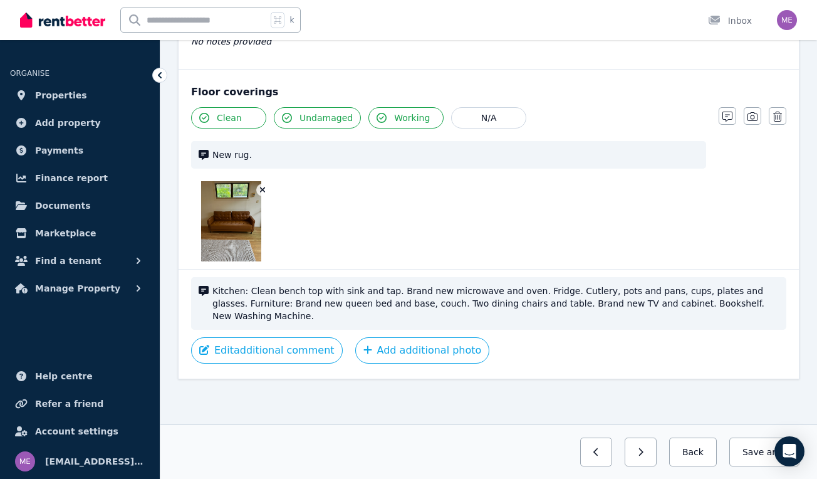
scroll to position [1231, 0]
click at [264, 190] on icon "button" at bounding box center [262, 189] width 7 height 9
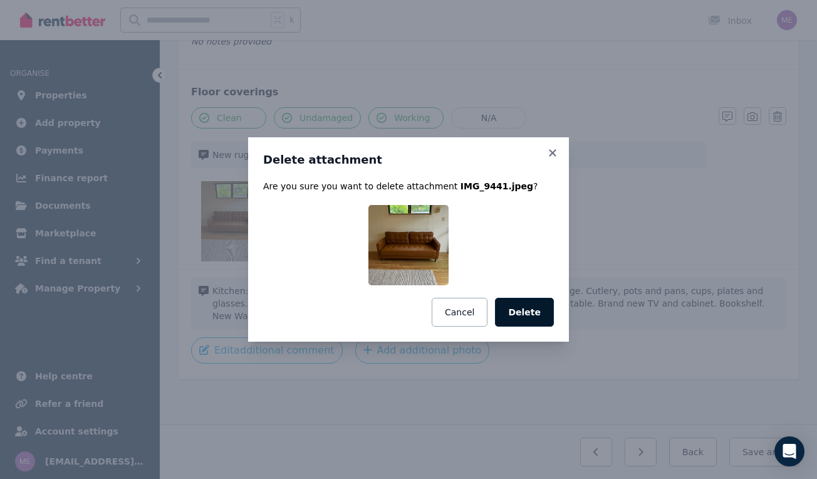
click at [523, 314] on button "Delete" at bounding box center [524, 312] width 59 height 29
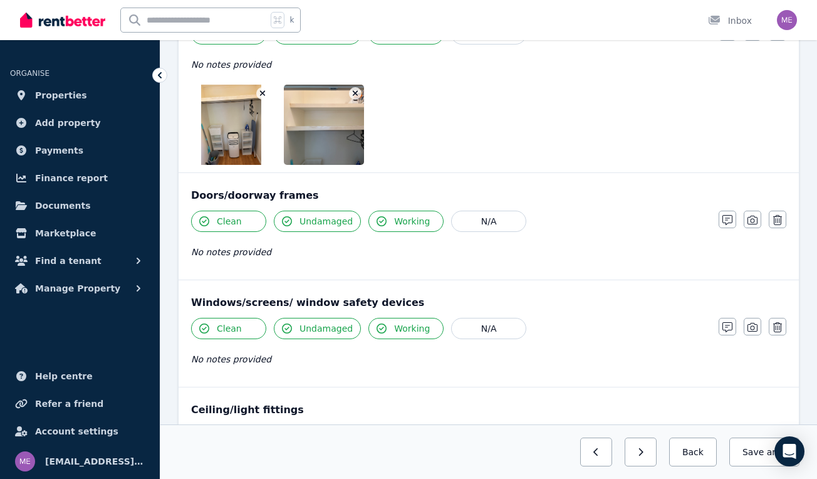
scroll to position [486, 0]
click at [755, 453] on button "Save area" at bounding box center [764, 451] width 70 height 29
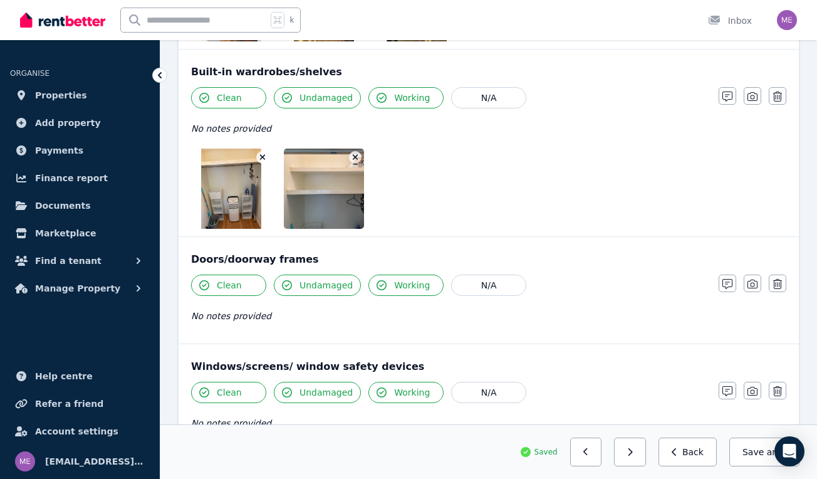
scroll to position [410, 0]
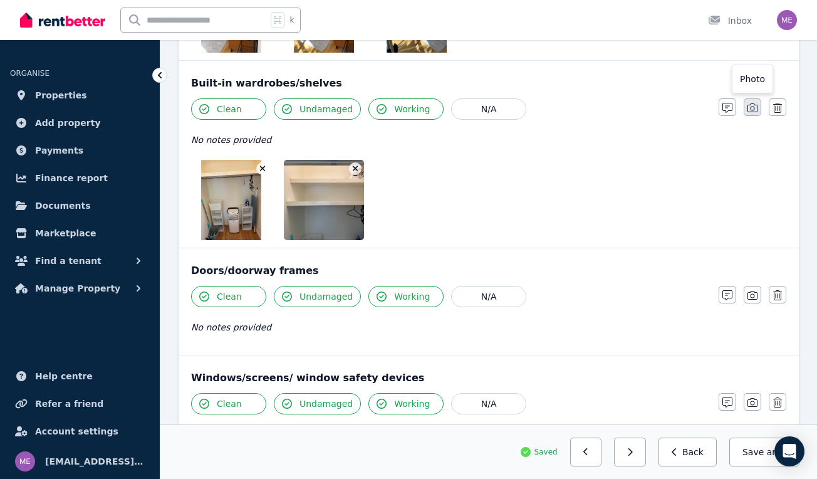
click at [754, 110] on icon "button" at bounding box center [752, 108] width 10 height 10
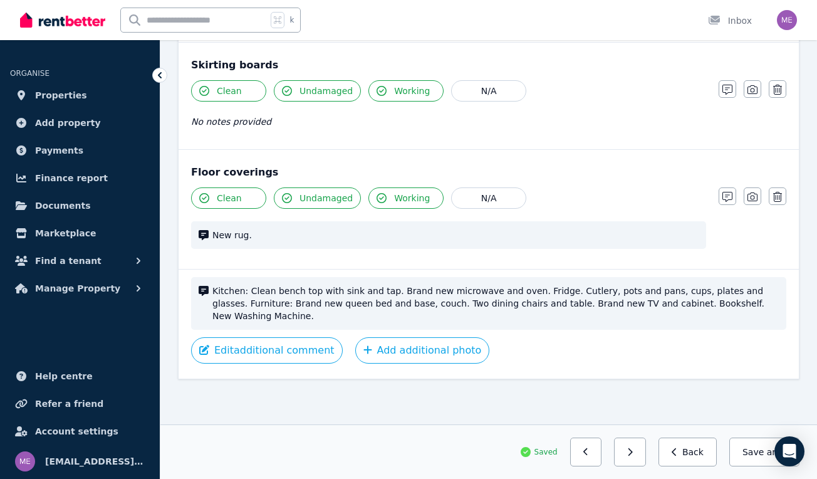
scroll to position [1279, 0]
click at [268, 348] on button "Edit additional comment" at bounding box center [267, 350] width 152 height 26
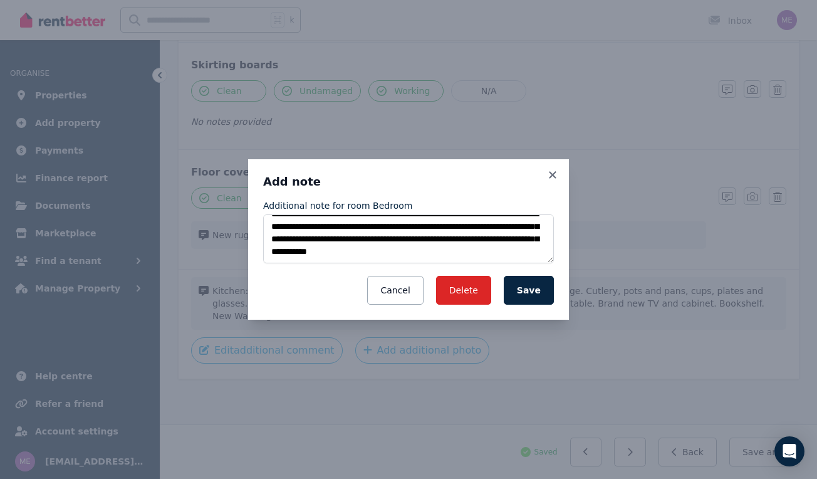
scroll to position [25, 0]
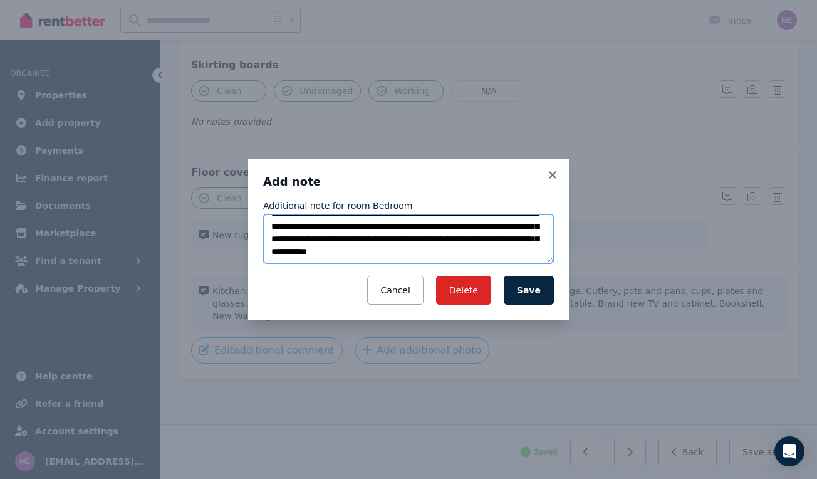
click at [354, 248] on textarea "**********" at bounding box center [408, 238] width 291 height 49
type textarea "**********"
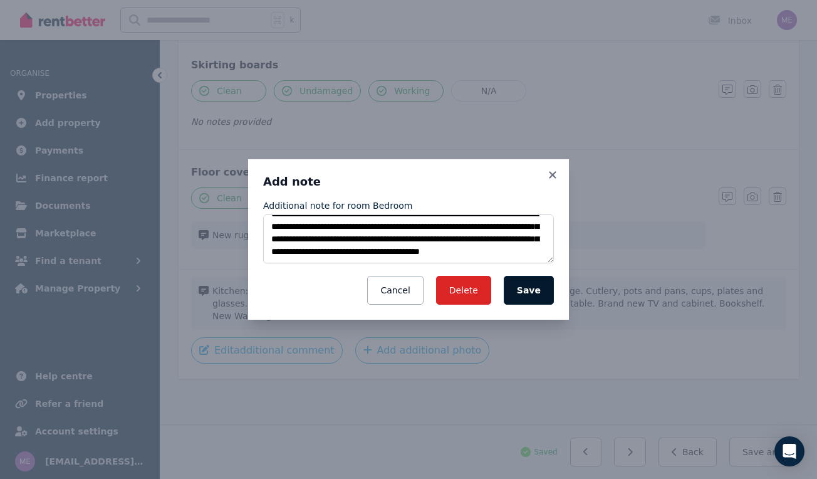
click at [533, 282] on button "Save" at bounding box center [529, 290] width 50 height 29
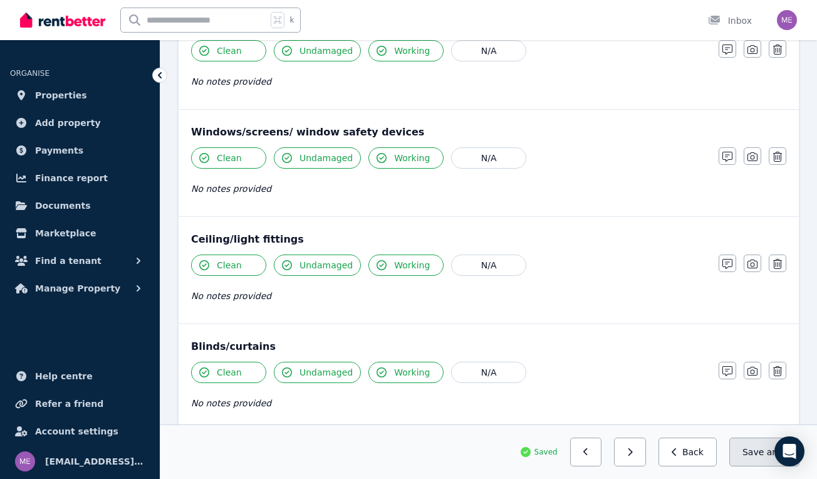
scroll to position [773, 0]
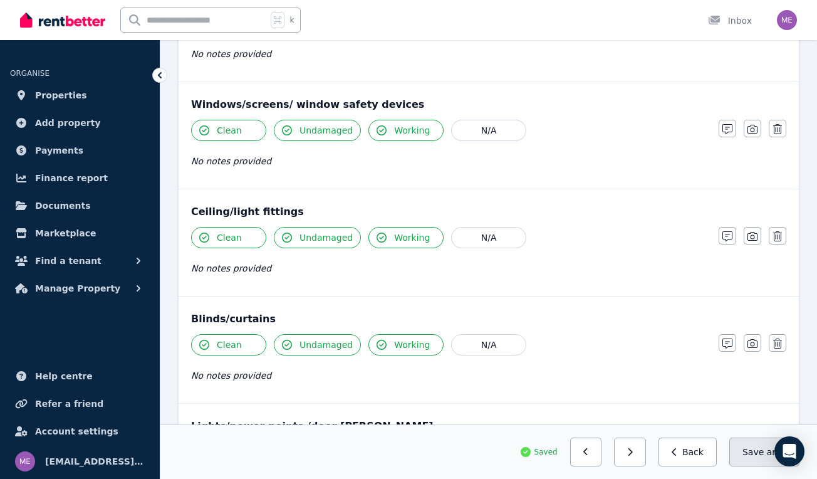
click at [764, 452] on button "Save area" at bounding box center [764, 451] width 70 height 29
click at [642, 452] on button "button" at bounding box center [630, 451] width 32 height 29
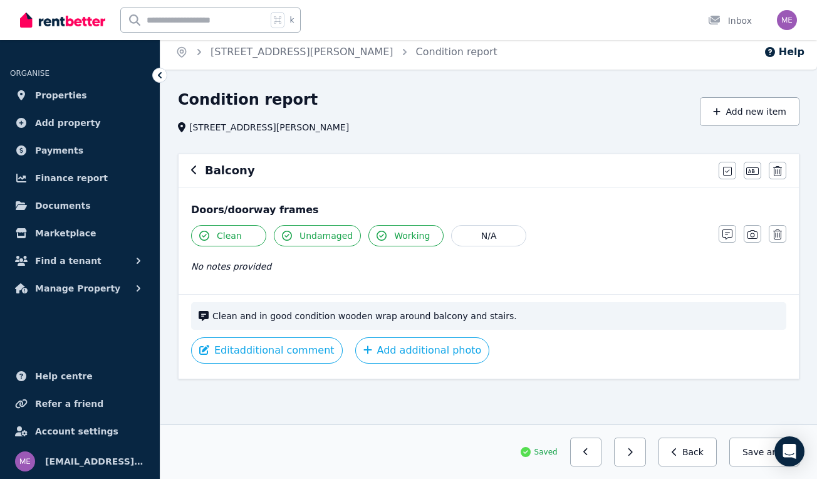
scroll to position [0, 0]
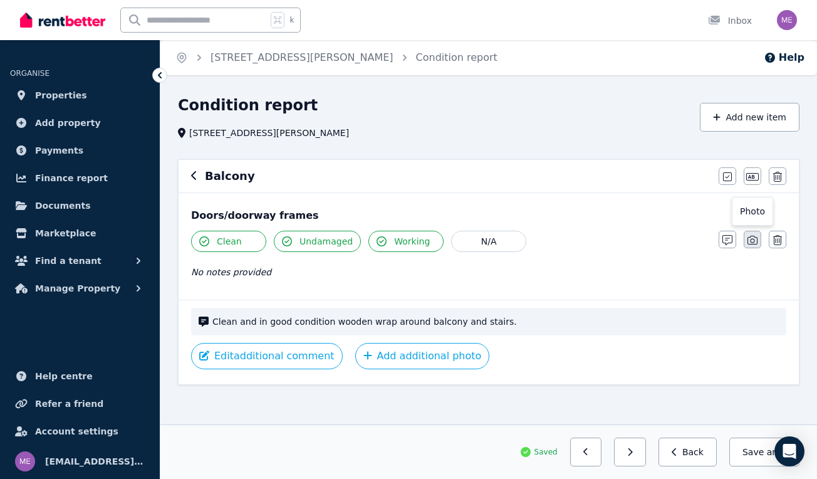
click at [754, 242] on icon "button" at bounding box center [752, 240] width 10 height 10
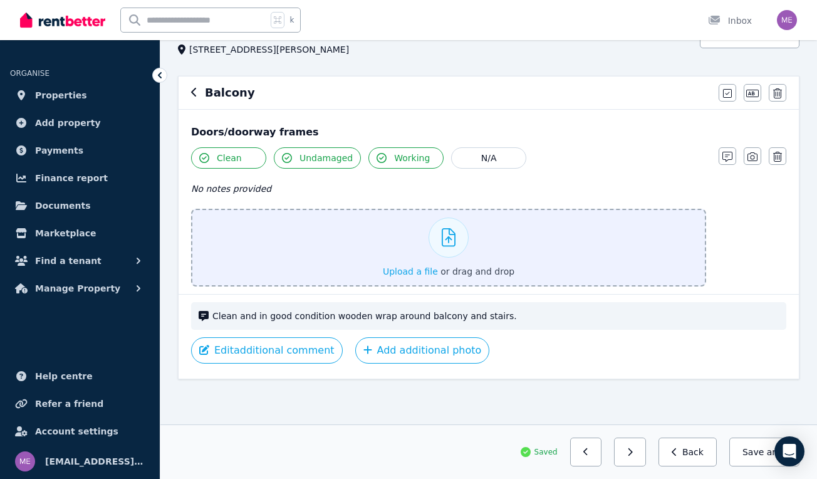
scroll to position [83, 0]
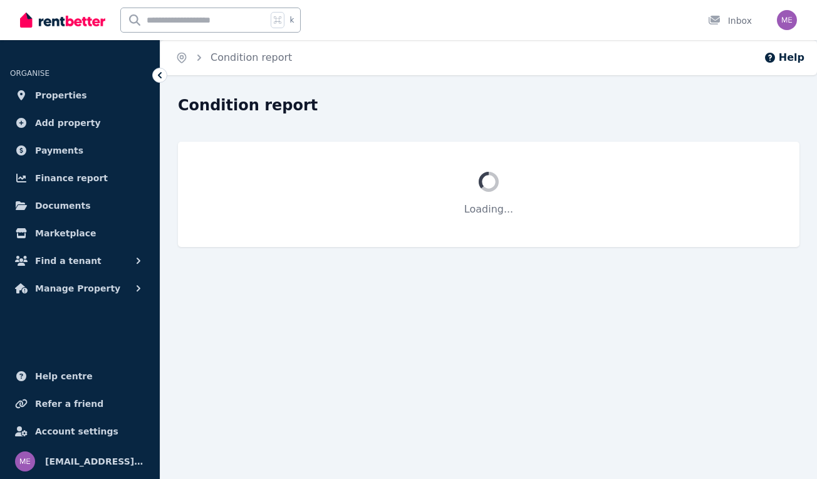
scroll to position [83, 0]
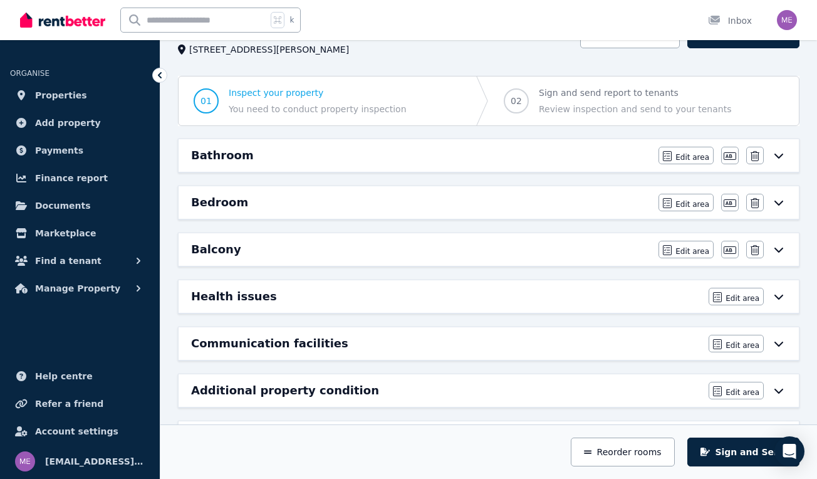
click at [303, 247] on div "Balcony" at bounding box center [421, 250] width 460 height 18
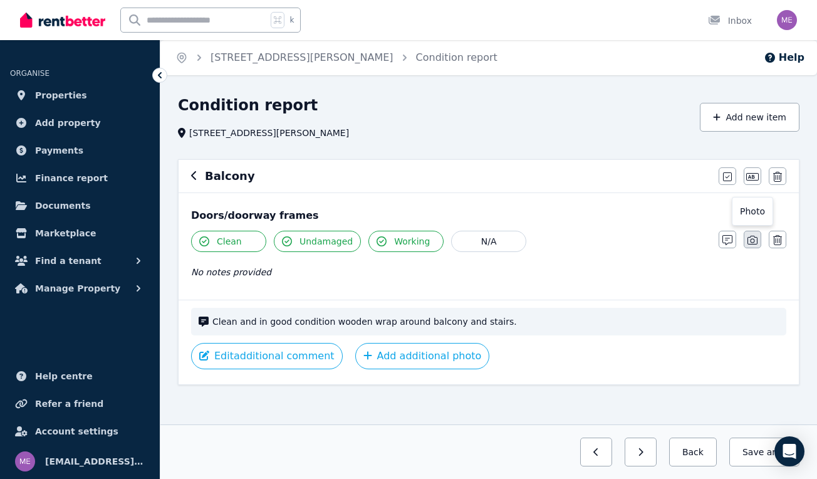
click at [755, 239] on icon "button" at bounding box center [752, 240] width 10 height 10
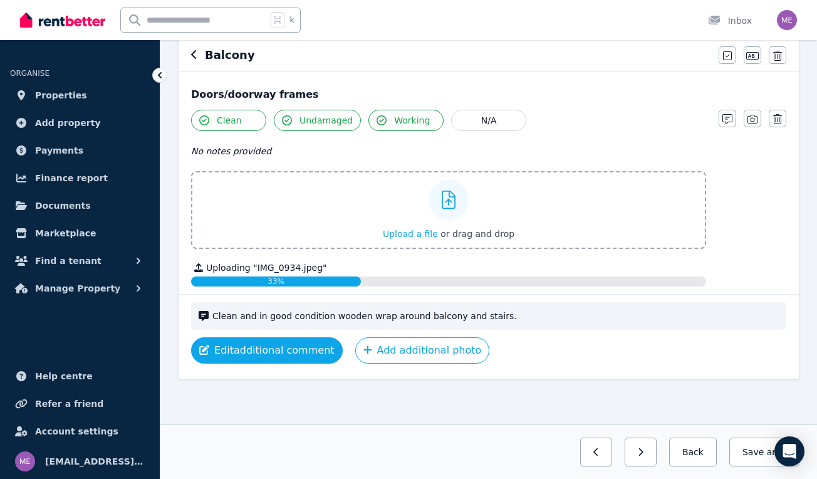
scroll to position [121, 0]
click at [276, 351] on button "Edit additional comment" at bounding box center [267, 350] width 152 height 26
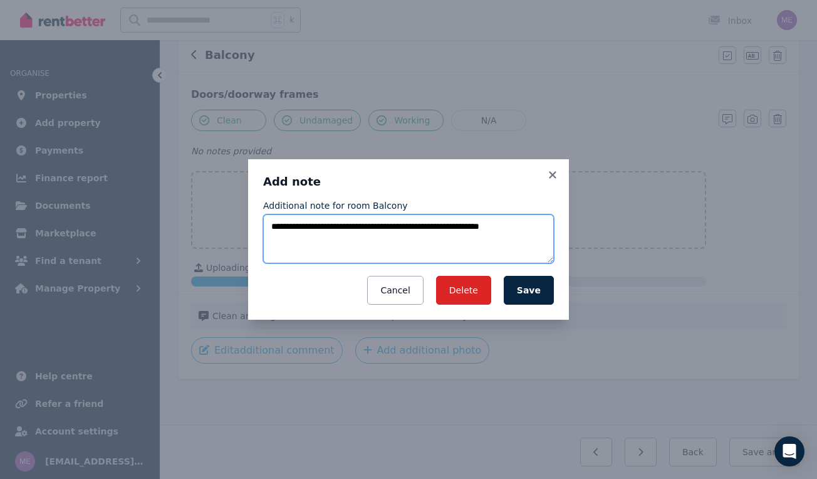
click at [332, 238] on textarea "**********" at bounding box center [408, 238] width 291 height 49
type textarea "**********"
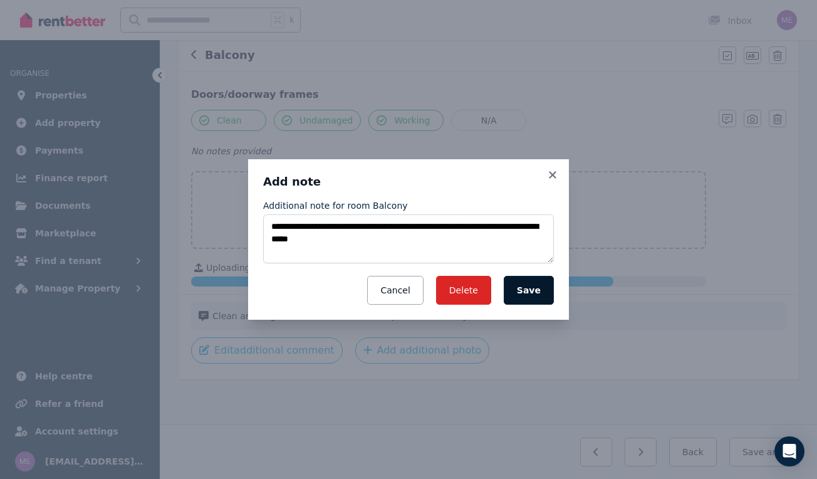
click at [543, 295] on button "Save" at bounding box center [529, 290] width 50 height 29
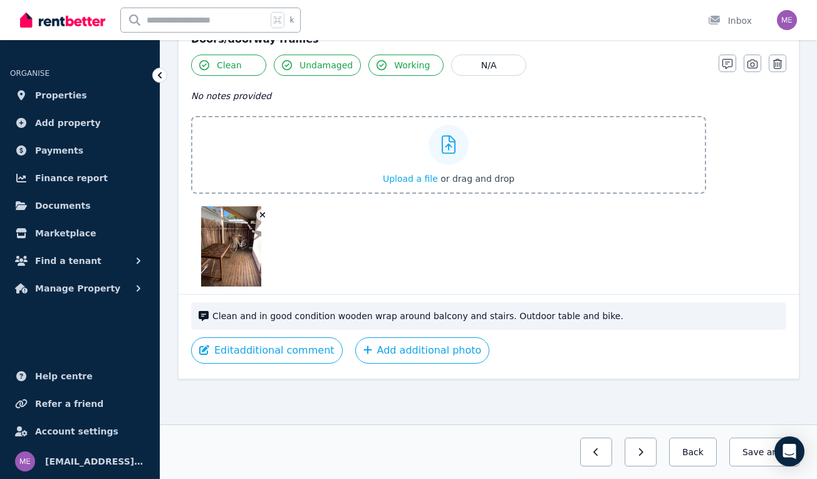
scroll to position [176, 0]
click at [747, 449] on button "Save area" at bounding box center [764, 451] width 70 height 29
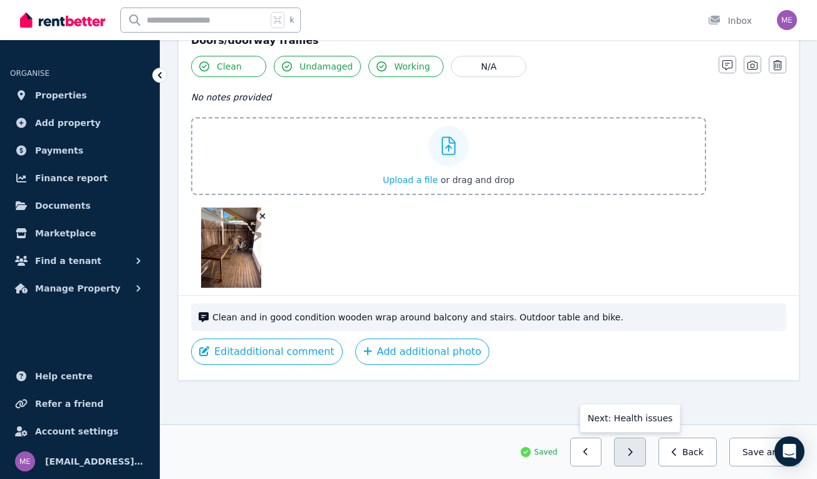
click at [643, 445] on button "button" at bounding box center [630, 451] width 32 height 29
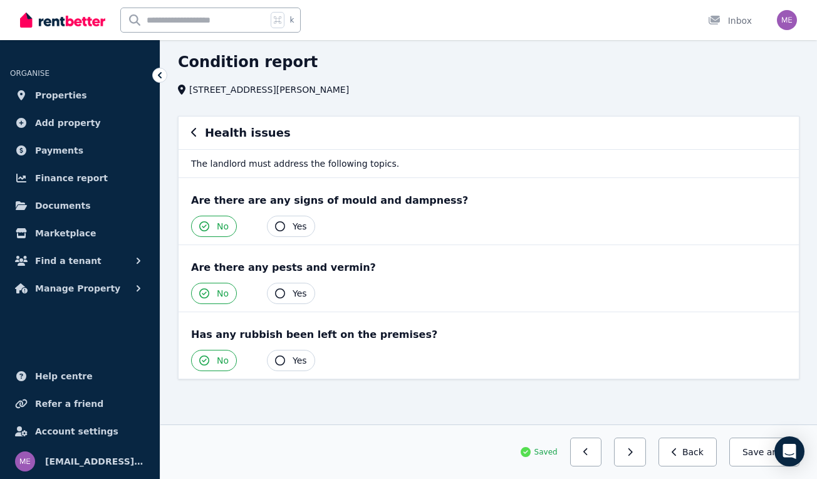
scroll to position [43, 0]
click at [641, 454] on button "button" at bounding box center [630, 451] width 32 height 29
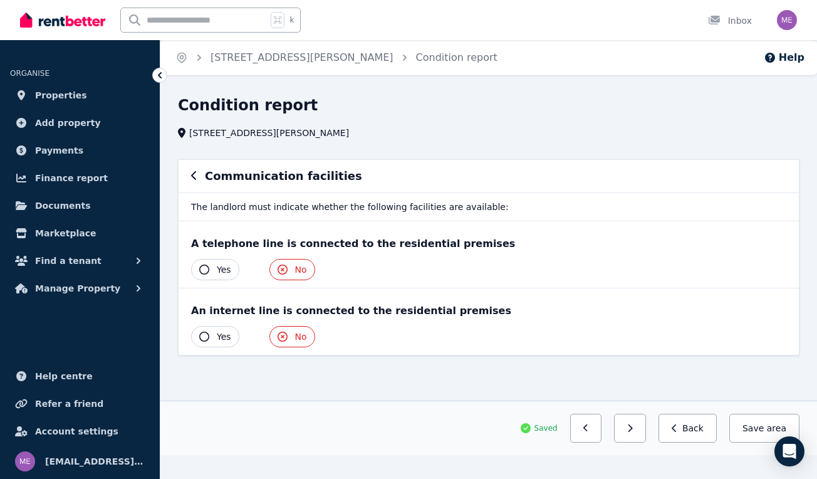
scroll to position [0, 0]
click at [638, 434] on button "button" at bounding box center [630, 427] width 32 height 29
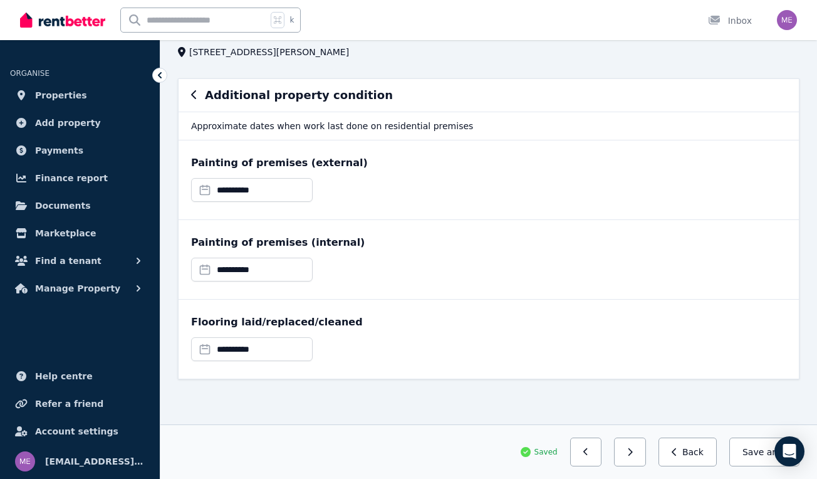
scroll to position [81, 0]
click at [639, 451] on button "button" at bounding box center [630, 451] width 32 height 29
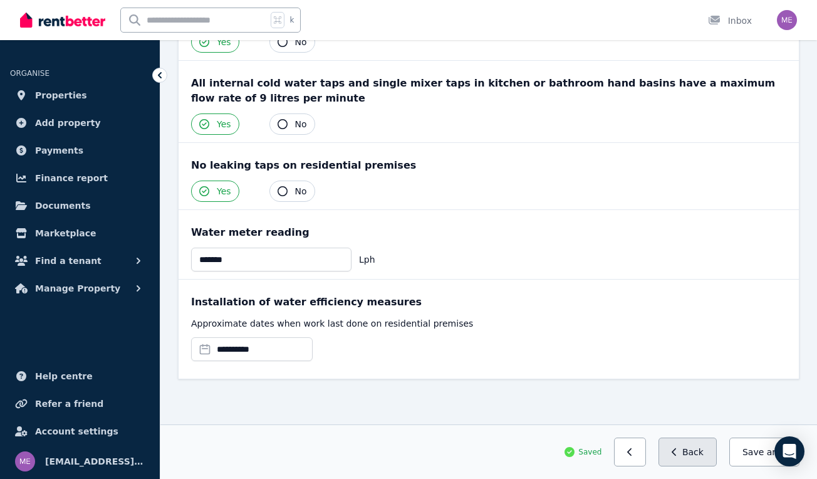
scroll to position [240, 0]
click at [742, 450] on button "Save area" at bounding box center [764, 451] width 70 height 29
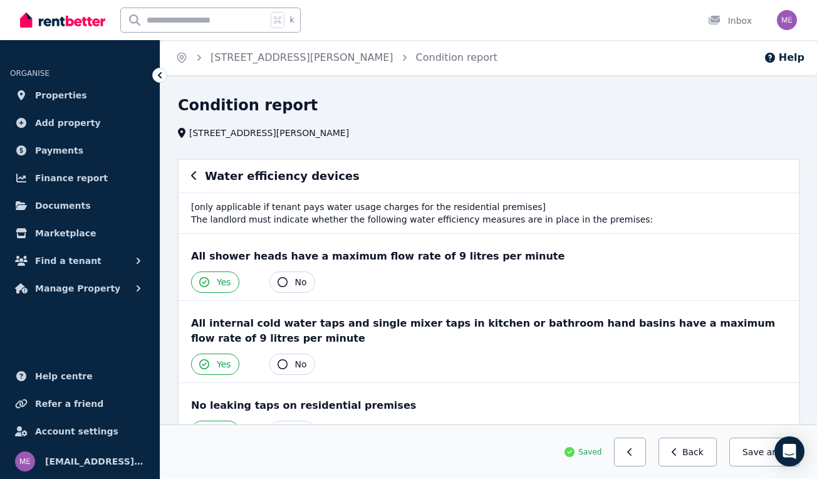
scroll to position [0, 0]
click at [416, 60] on link "Condition report" at bounding box center [456, 57] width 81 height 12
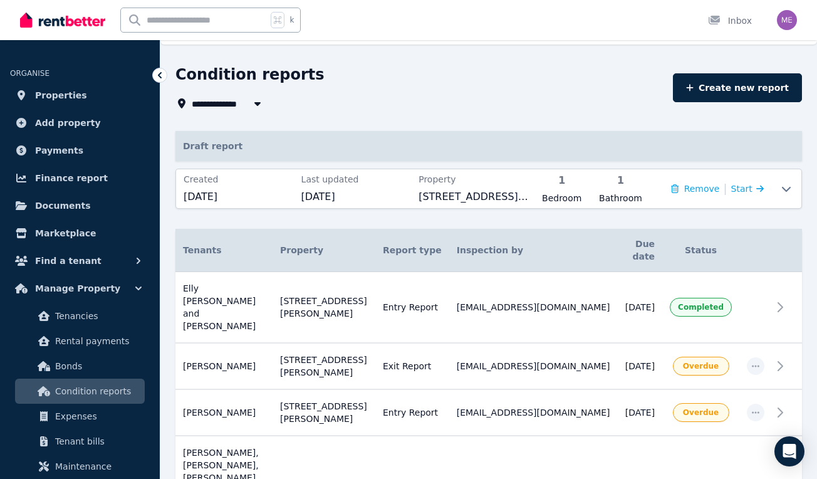
scroll to position [32, 0]
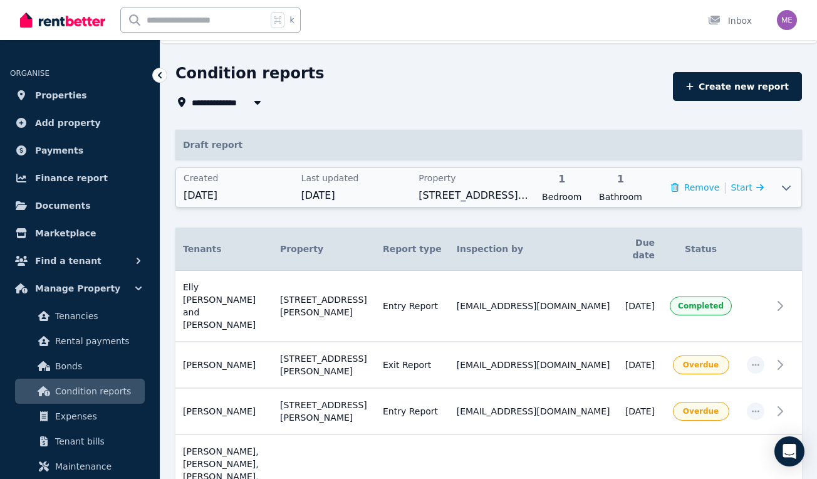
click at [786, 188] on icon at bounding box center [786, 187] width 15 height 10
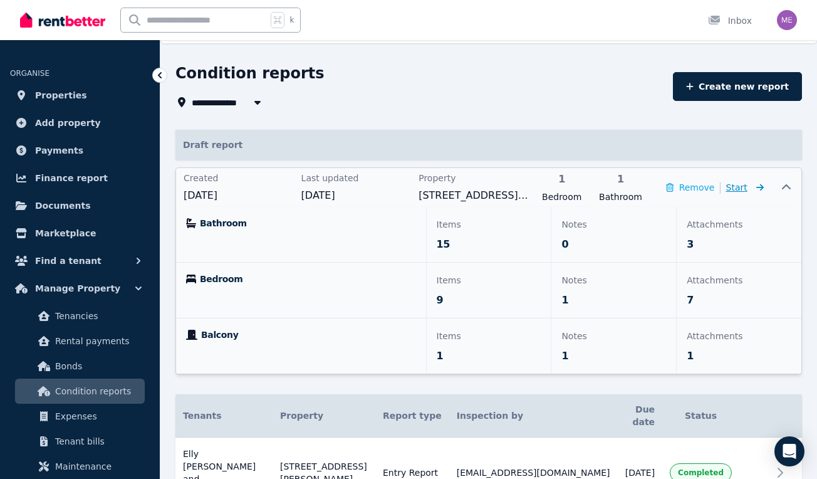
click at [746, 189] on span "Start" at bounding box center [736, 187] width 21 height 10
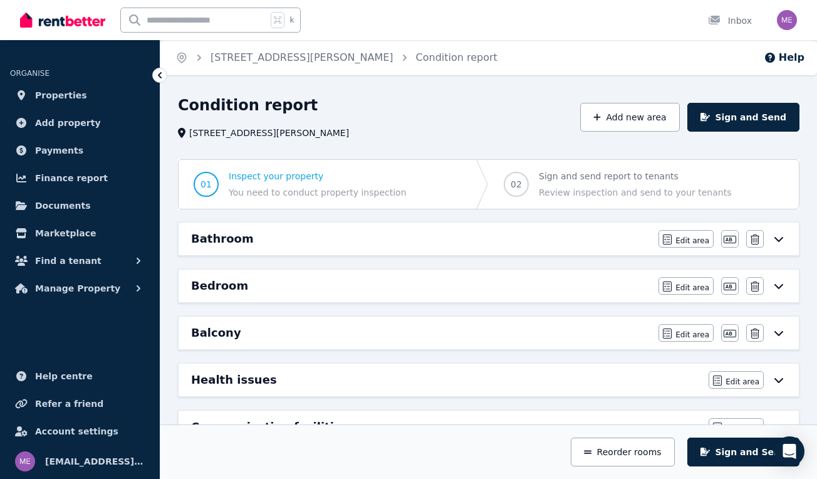
click at [601, 240] on div "Bathroom" at bounding box center [421, 239] width 460 height 18
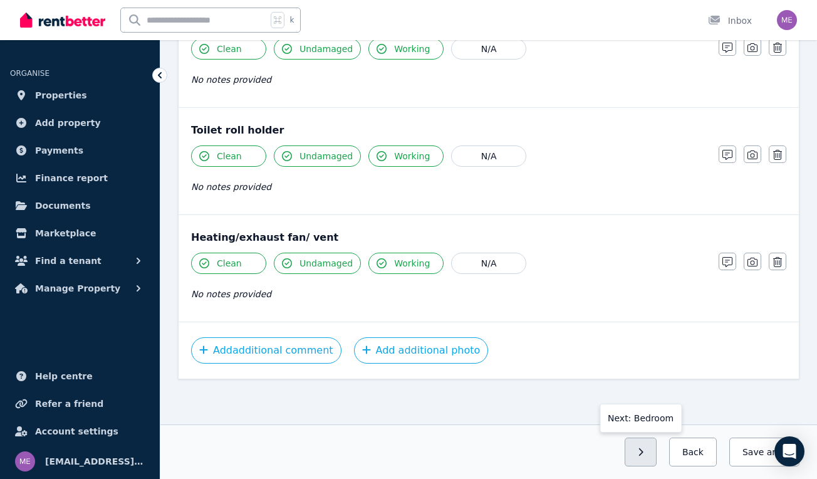
click at [635, 444] on button "button" at bounding box center [641, 451] width 32 height 29
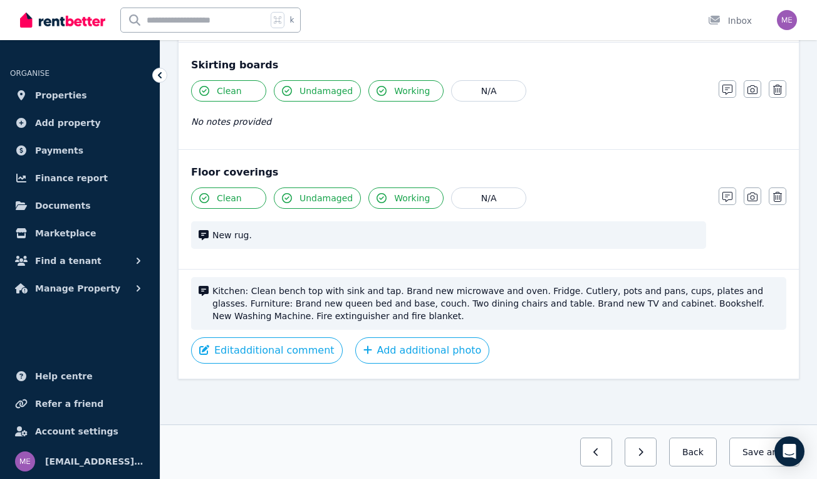
scroll to position [1076, 0]
click at [455, 346] on button "Add additional photo" at bounding box center [422, 350] width 135 height 26
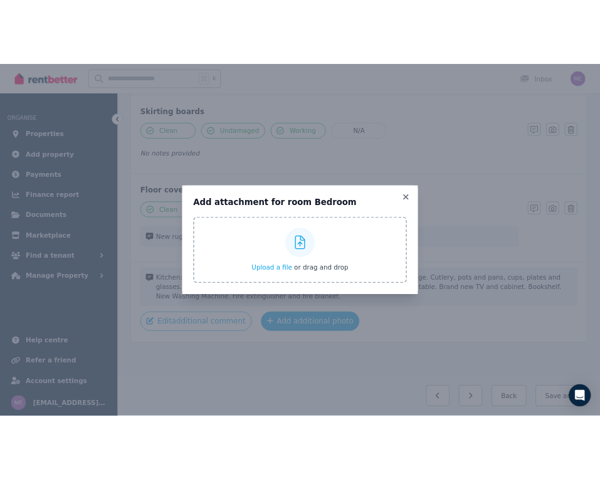
scroll to position [1061, 0]
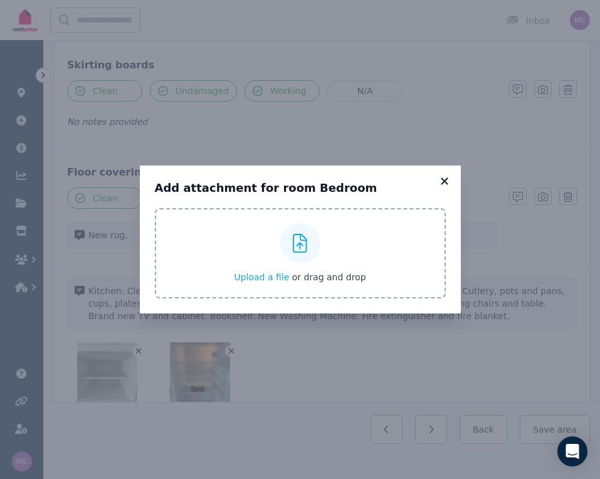
click at [445, 180] on icon at bounding box center [443, 180] width 7 height 7
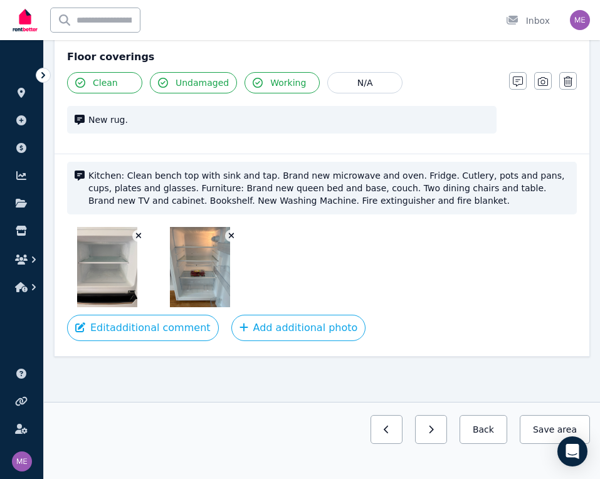
scroll to position [1176, 0]
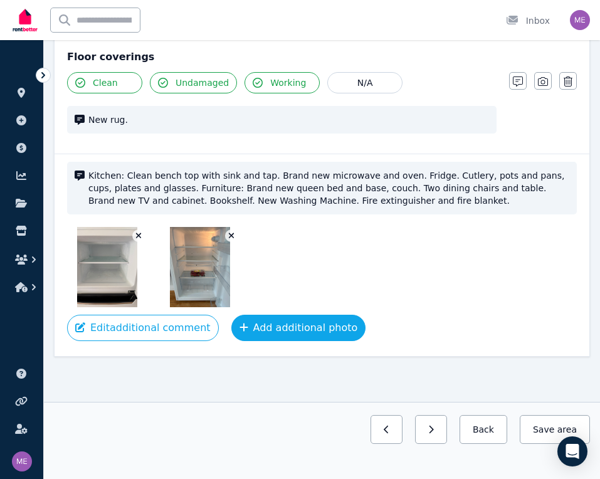
click at [279, 328] on button "Add additional photo" at bounding box center [298, 328] width 135 height 26
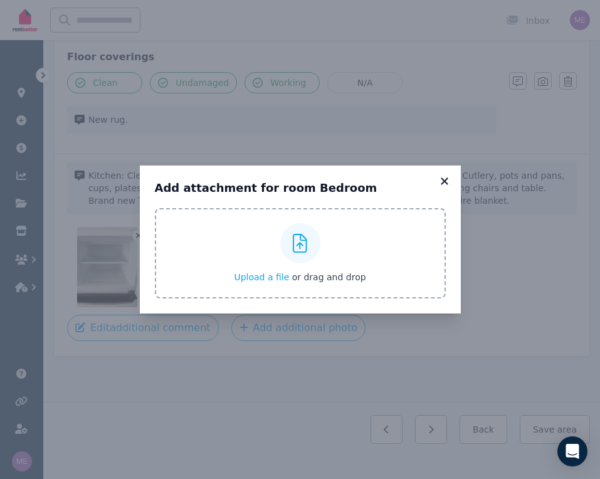
click at [445, 179] on icon at bounding box center [443, 180] width 7 height 7
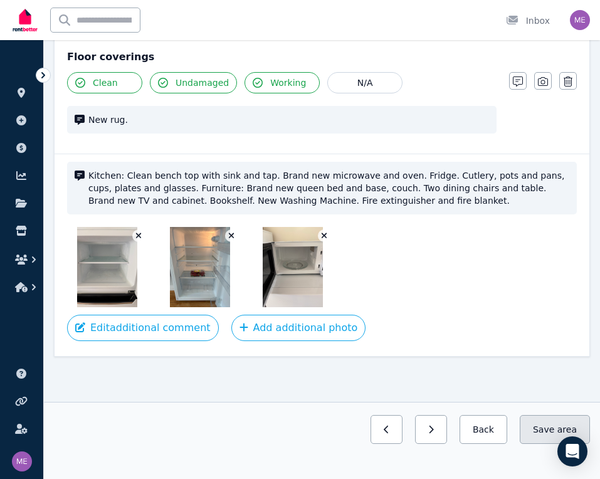
click at [559, 427] on span "area" at bounding box center [566, 429] width 19 height 13
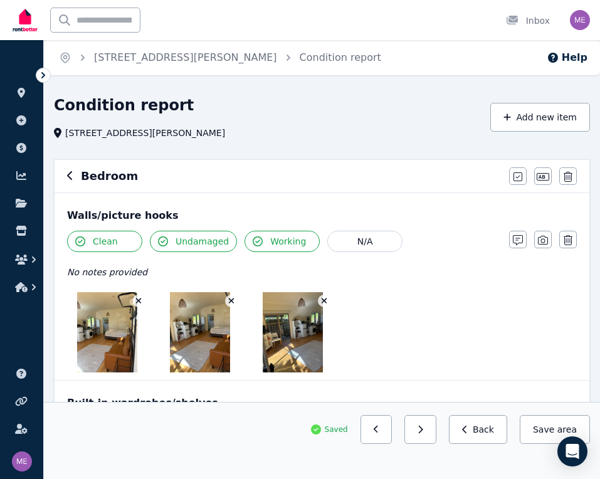
scroll to position [0, 0]
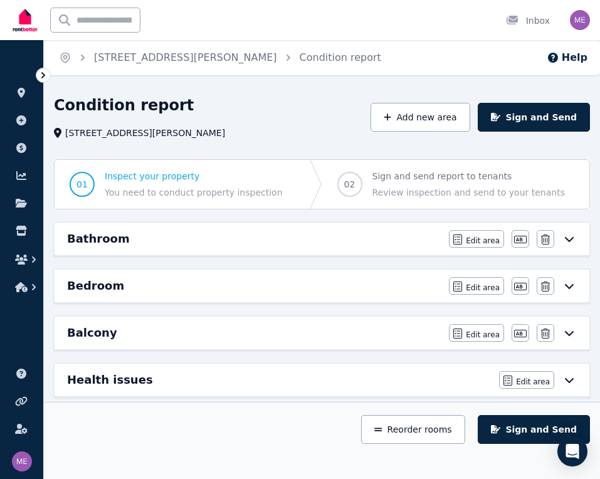
click at [143, 286] on div "Bedroom" at bounding box center [254, 286] width 374 height 18
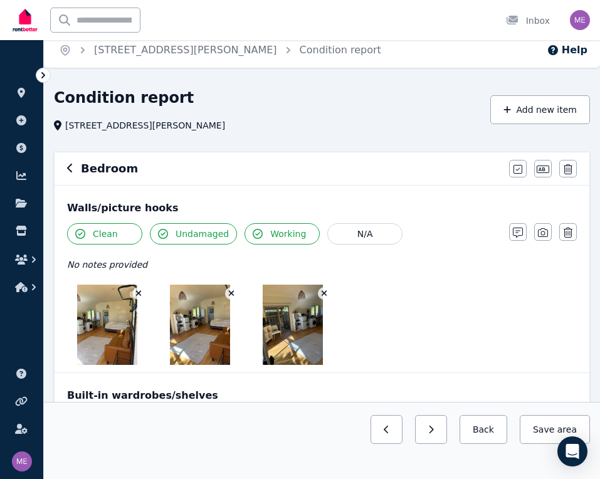
scroll to position [8, 0]
click at [546, 233] on icon "button" at bounding box center [543, 232] width 10 height 10
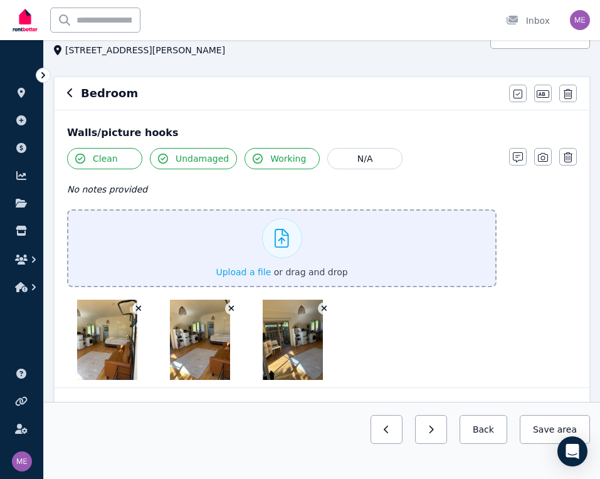
scroll to position [101, 0]
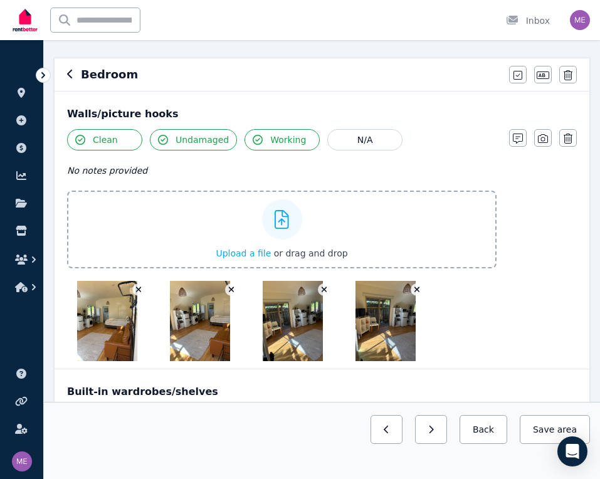
click at [415, 290] on icon "button" at bounding box center [416, 289] width 7 height 9
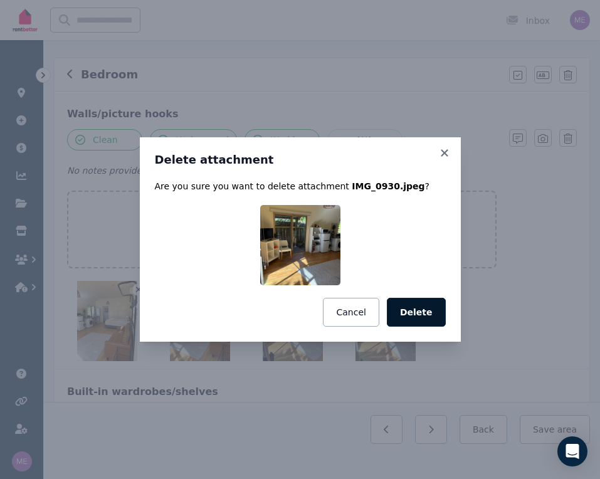
click at [415, 311] on button "Delete" at bounding box center [416, 312] width 59 height 29
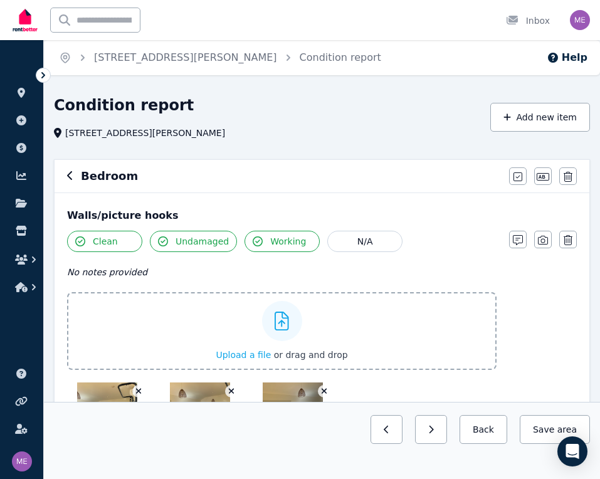
scroll to position [0, 0]
click at [550, 422] on button "Save area" at bounding box center [554, 429] width 70 height 29
click at [299, 61] on link "Condition report" at bounding box center [339, 57] width 81 height 12
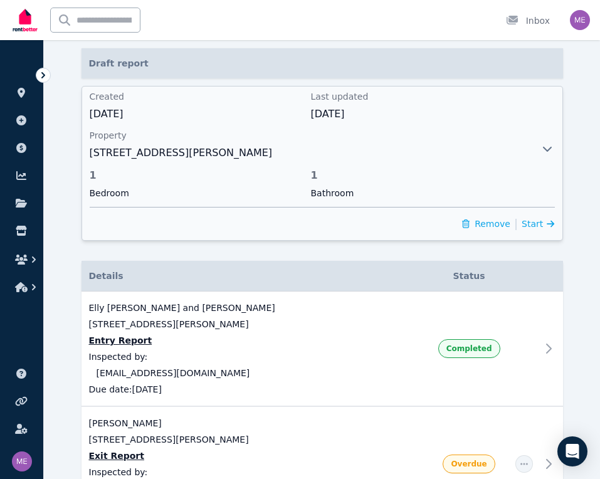
scroll to position [118, 0]
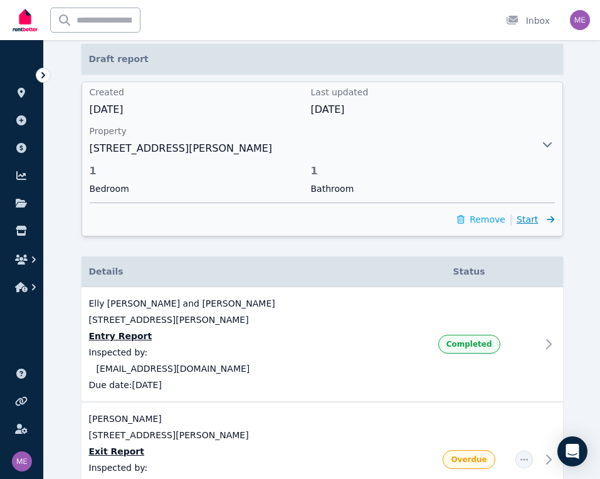
click at [533, 217] on span "Start" at bounding box center [526, 219] width 21 height 10
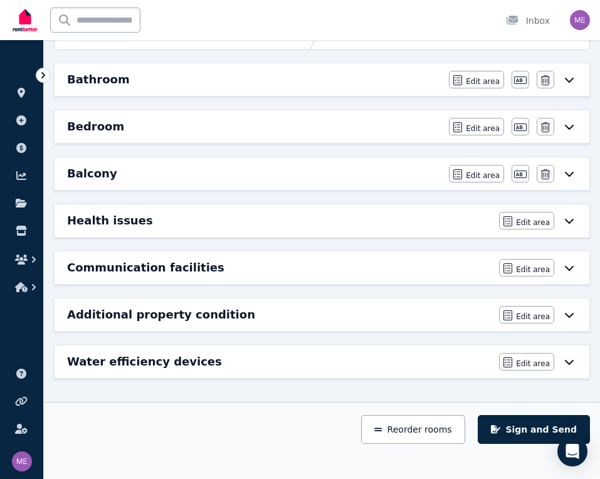
scroll to position [159, 0]
click at [533, 430] on button "Sign and Send" at bounding box center [533, 429] width 112 height 29
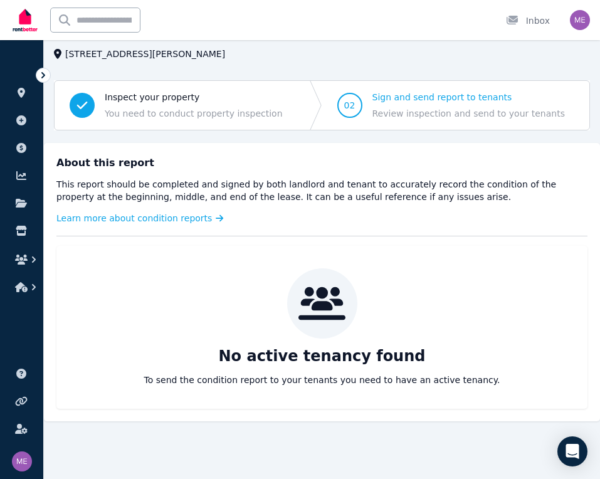
scroll to position [34, 0]
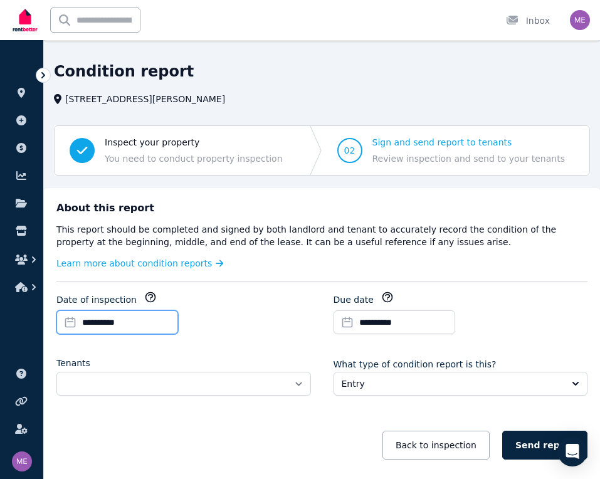
click at [105, 318] on input "**********" at bounding box center [117, 322] width 122 height 24
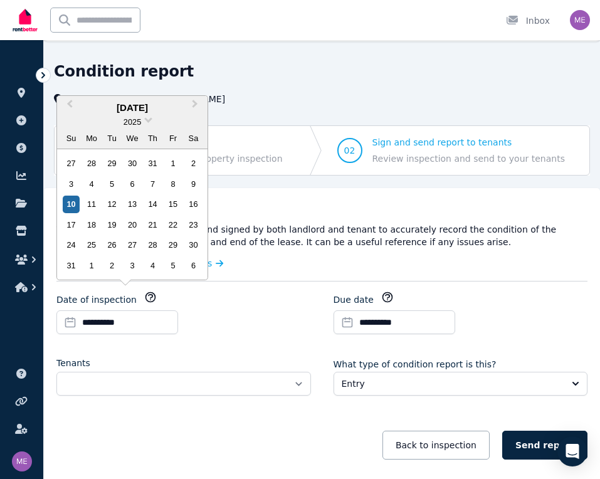
click at [268, 356] on div "Tenants" at bounding box center [183, 362] width 254 height 13
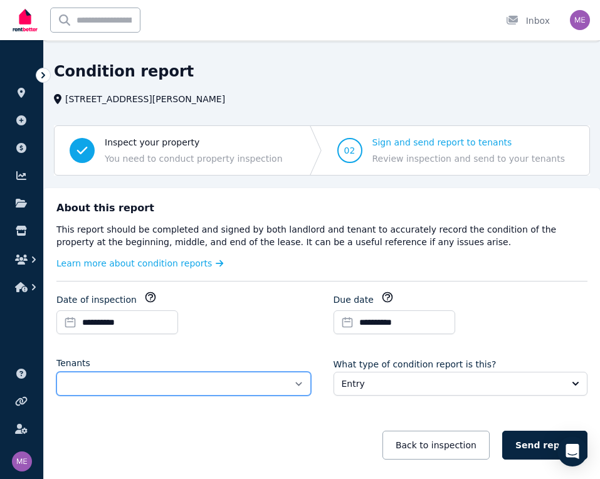
select select "**********"
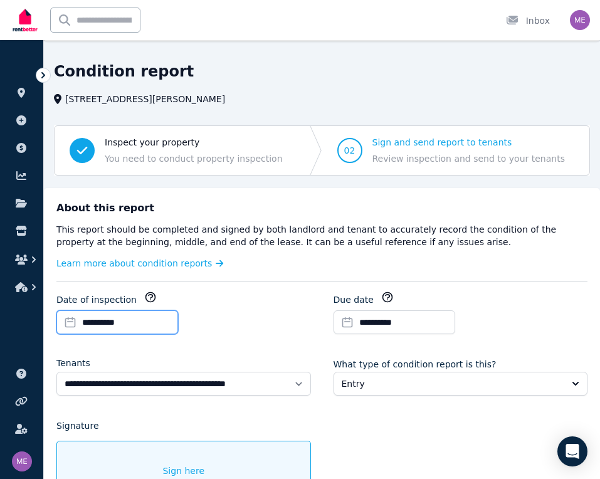
click at [133, 320] on input "**********" at bounding box center [117, 322] width 122 height 24
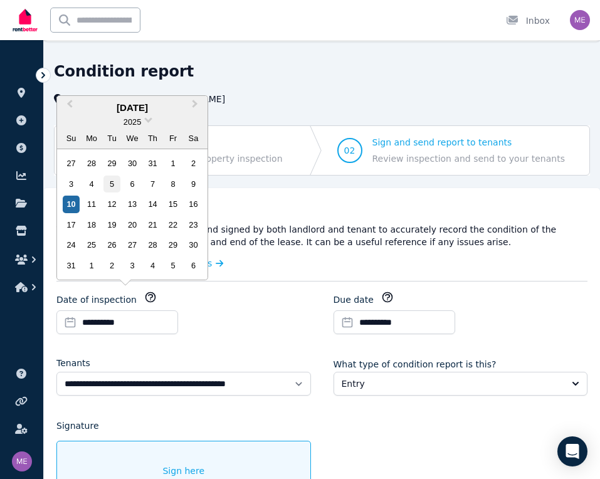
click at [114, 186] on div "5" at bounding box center [111, 183] width 17 height 17
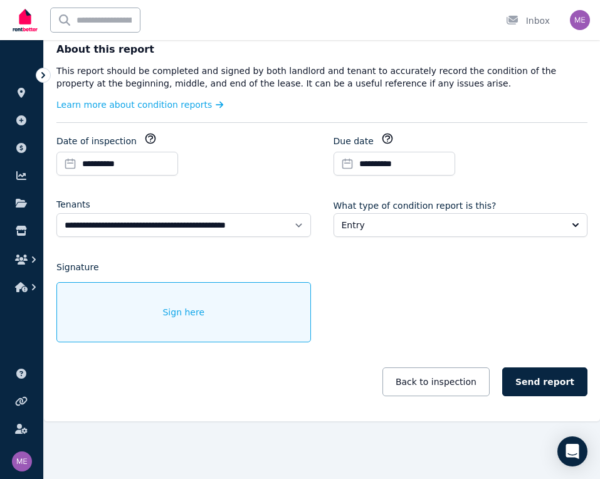
scroll to position [192, 0]
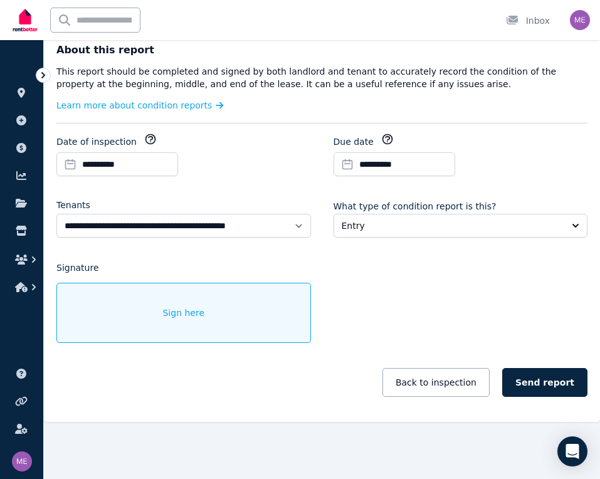
click at [209, 311] on div "Sign here" at bounding box center [183, 313] width 254 height 60
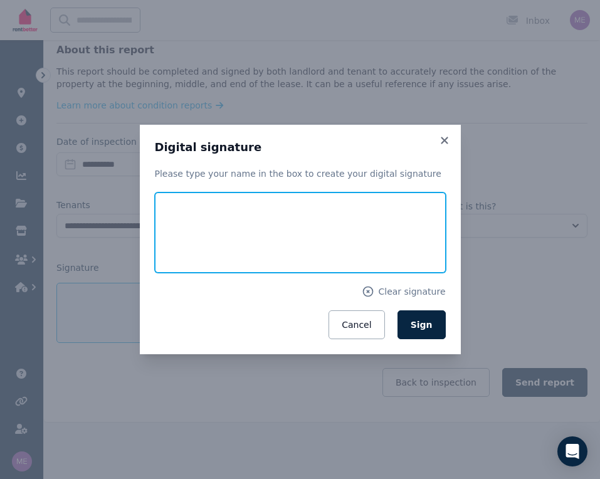
click at [262, 231] on input "text" at bounding box center [300, 232] width 291 height 80
type input "**********"
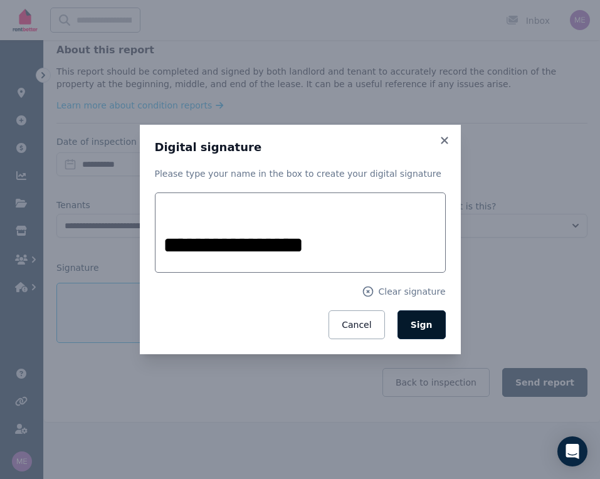
click at [420, 325] on span "Sign" at bounding box center [421, 325] width 22 height 10
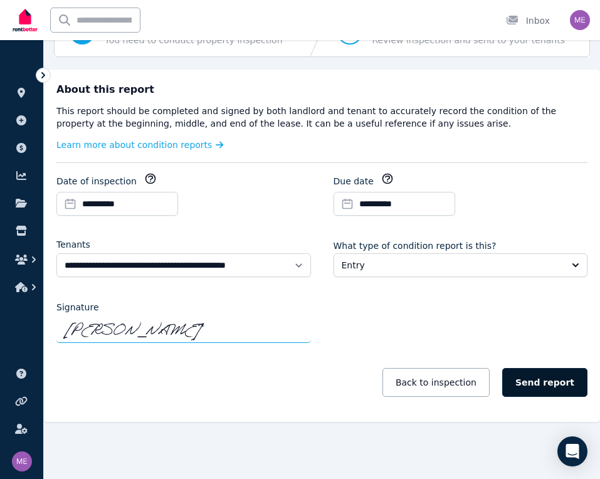
click at [546, 378] on button "Send report" at bounding box center [544, 382] width 85 height 29
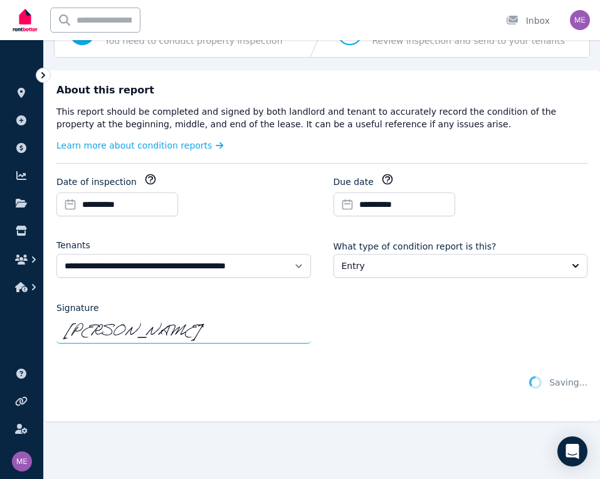
scroll to position [151, 0]
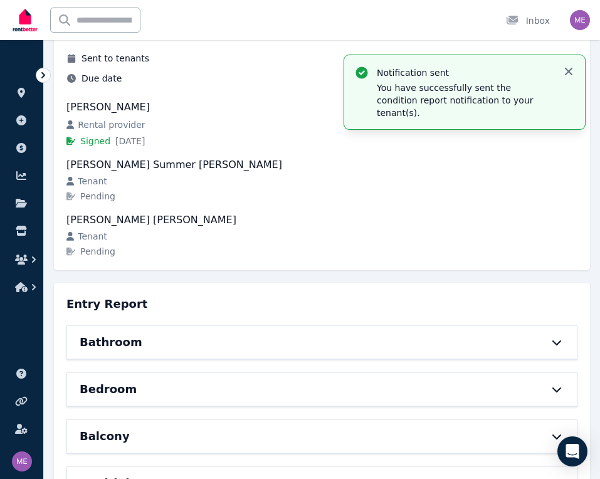
click at [569, 71] on icon "button" at bounding box center [568, 72] width 8 height 8
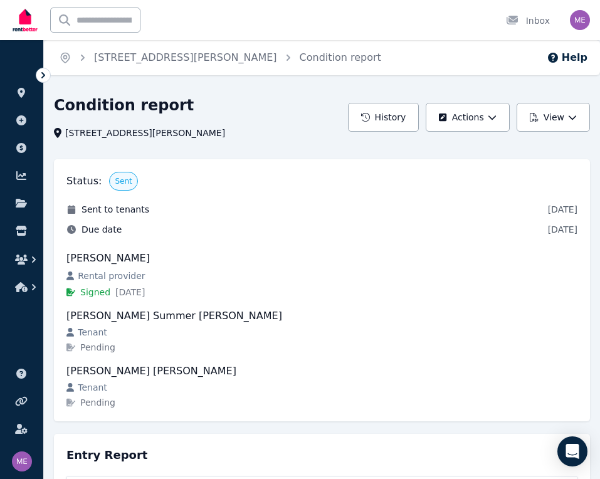
scroll to position [0, 0]
click at [299, 57] on link "Condition report" at bounding box center [339, 57] width 81 height 12
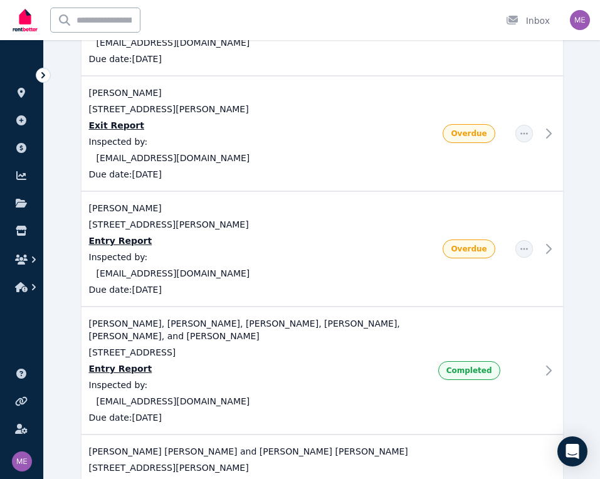
scroll to position [384, 0]
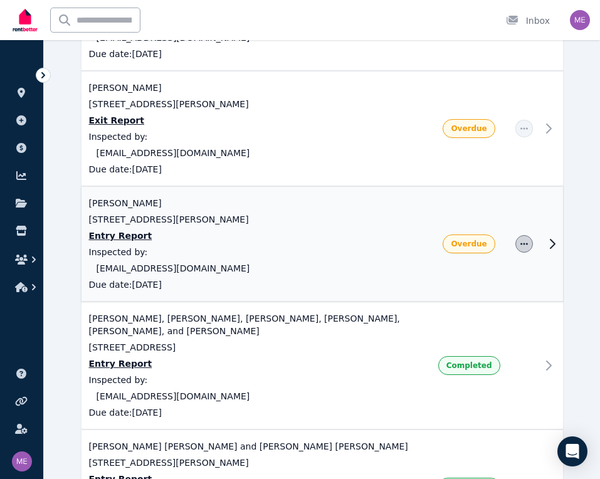
click at [521, 242] on icon "button" at bounding box center [524, 243] width 8 height 2
click at [551, 236] on icon at bounding box center [551, 243] width 15 height 15
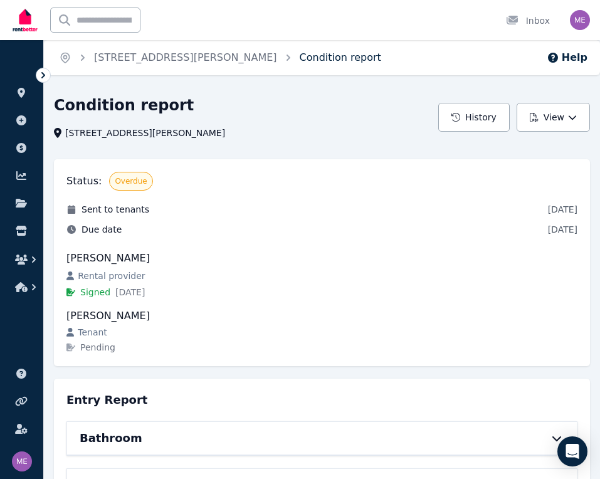
click at [299, 57] on link "Condition report" at bounding box center [339, 57] width 81 height 12
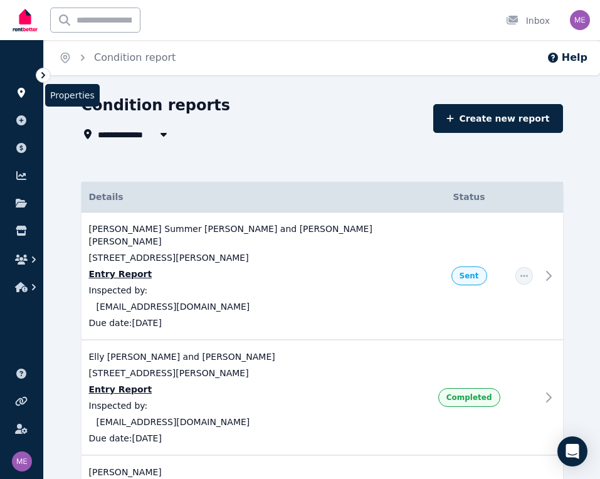
click at [24, 95] on icon at bounding box center [22, 93] width 8 height 10
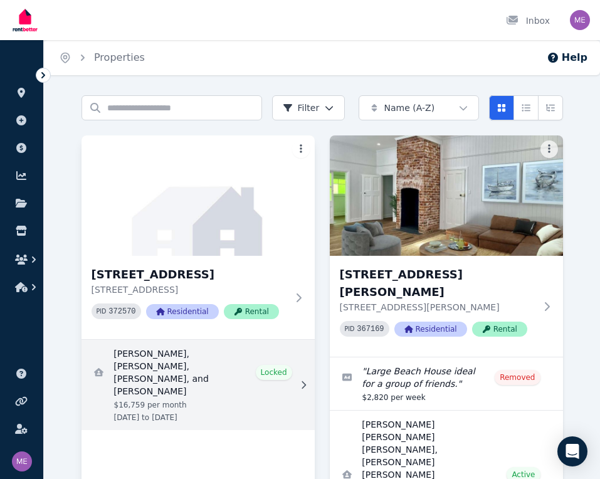
click at [157, 377] on link "View details for Max Lassner, Jake McCuskey, Eddie Kane, and Ryan Ruland" at bounding box center [197, 385] width 233 height 90
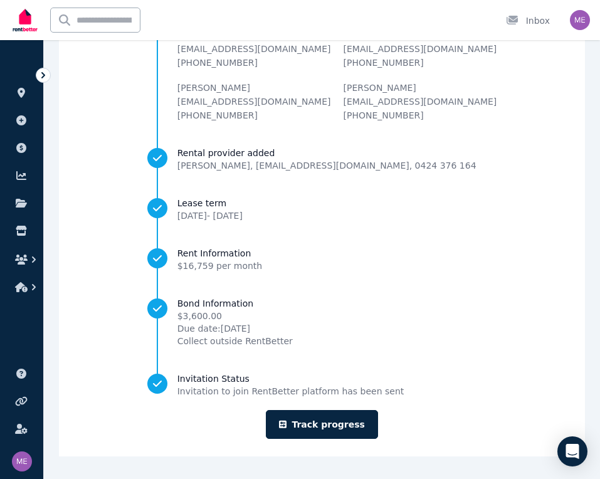
scroll to position [163, 0]
click at [317, 424] on link "Track progress" at bounding box center [322, 424] width 112 height 29
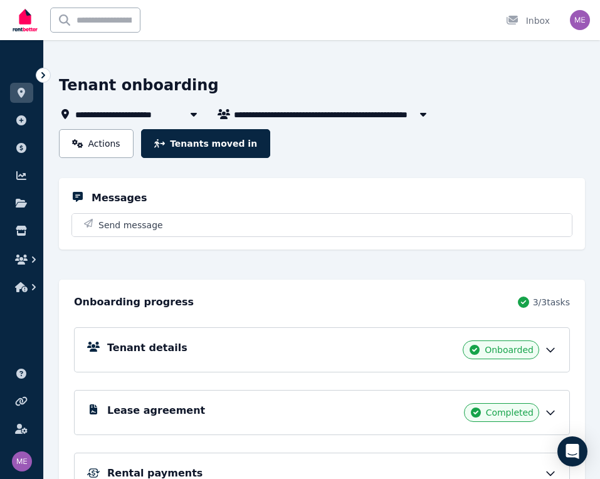
scroll to position [41, 0]
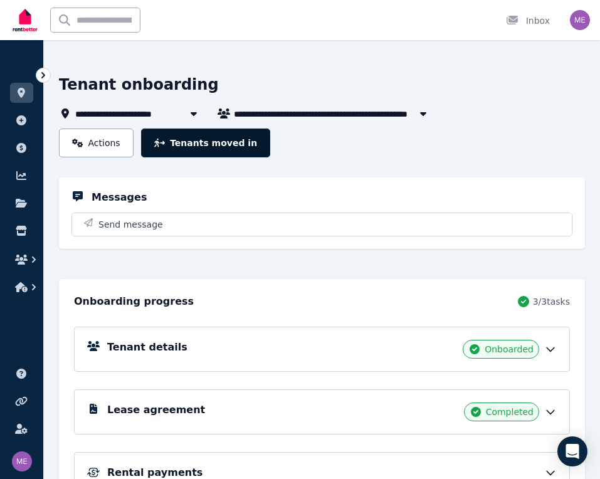
click at [189, 138] on button "Tenants moved in" at bounding box center [205, 142] width 129 height 29
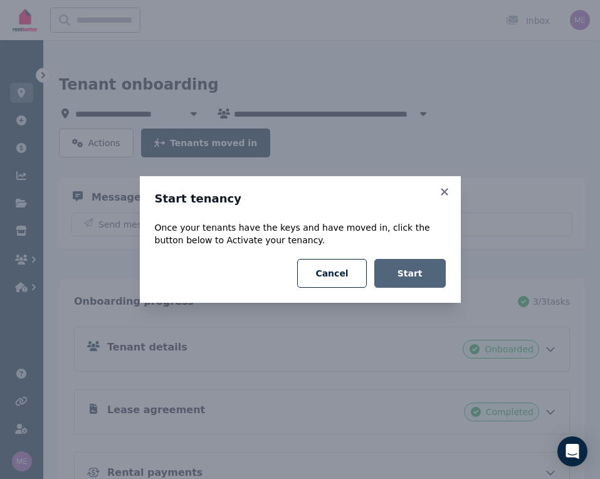
click at [422, 274] on button "Start" at bounding box center [409, 273] width 71 height 29
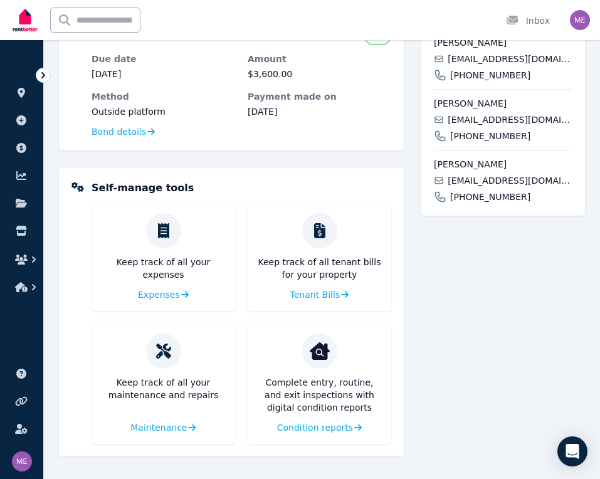
scroll to position [425, 0]
click at [313, 431] on span "Condition reports" at bounding box center [314, 427] width 76 height 13
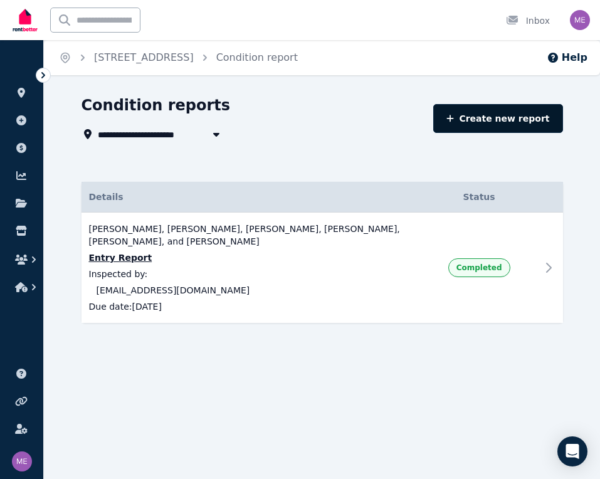
click at [494, 128] on link "Create new report" at bounding box center [497, 118] width 129 height 29
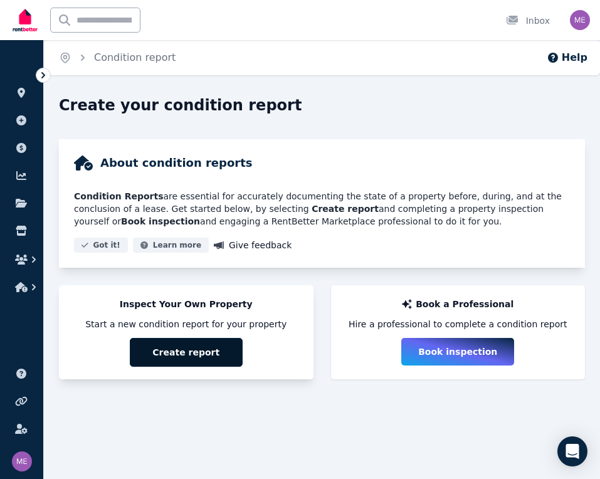
click at [195, 355] on button "Create report" at bounding box center [186, 352] width 113 height 29
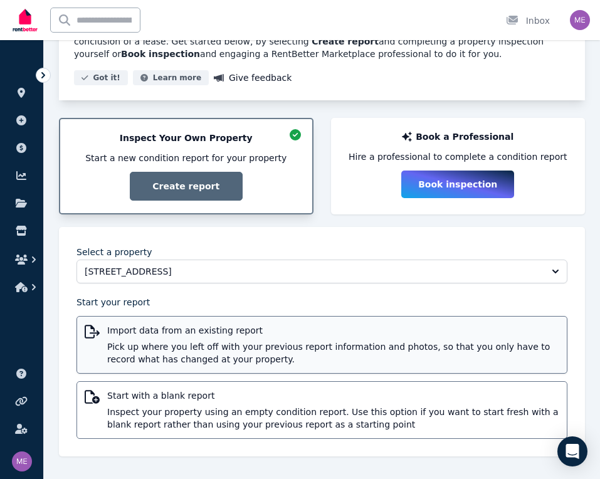
scroll to position [167, 0]
click at [259, 339] on div "Import data from an existing report Pick up where you left off with your previo…" at bounding box center [333, 344] width 452 height 41
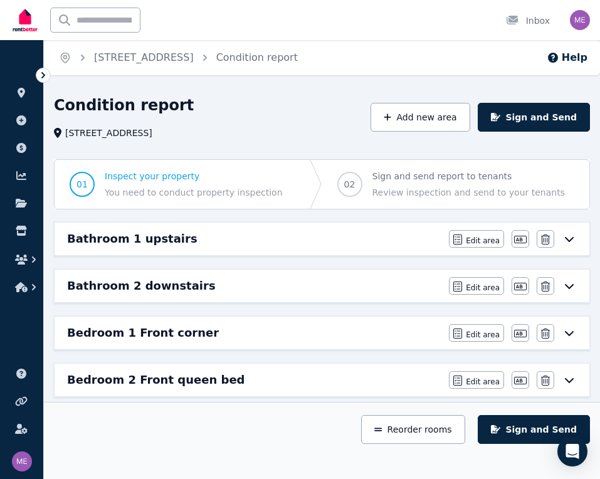
click at [269, 237] on div "Bathroom 1 upstairs" at bounding box center [254, 239] width 374 height 18
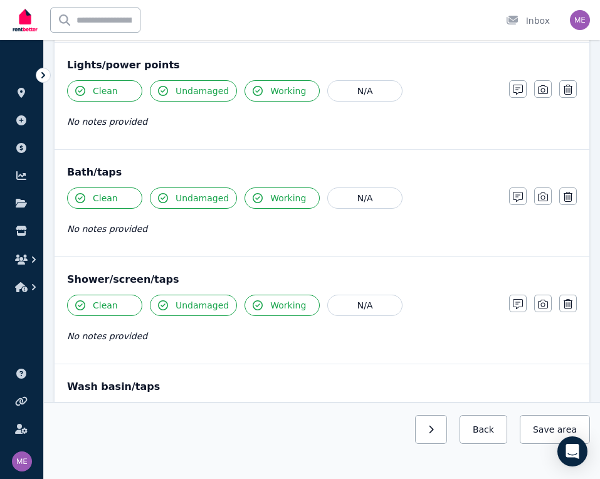
scroll to position [803, 0]
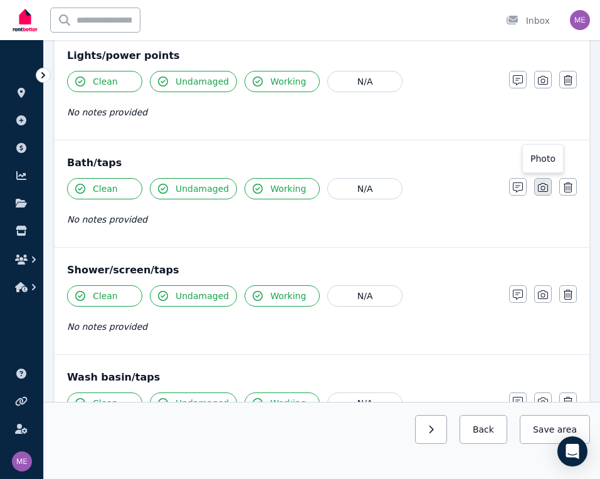
click at [544, 187] on icon "button" at bounding box center [543, 187] width 10 height 10
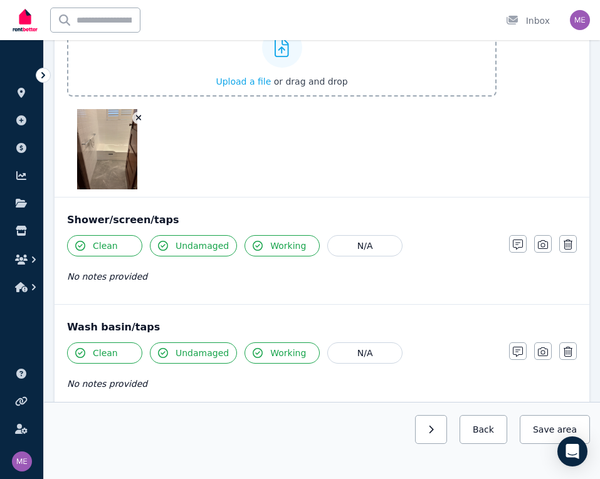
scroll to position [1041, 0]
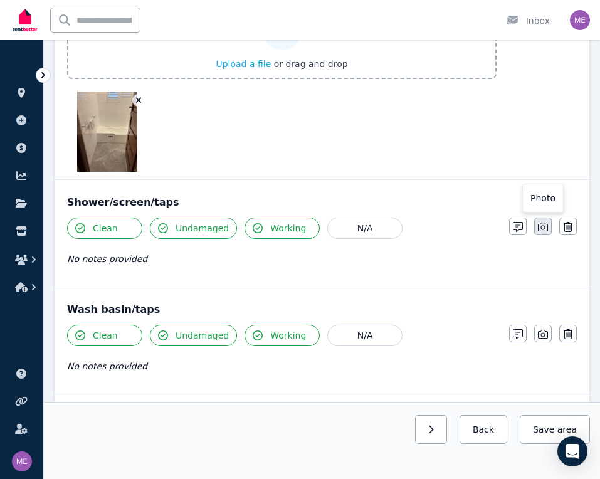
click at [543, 228] on icon "button" at bounding box center [543, 227] width 10 height 10
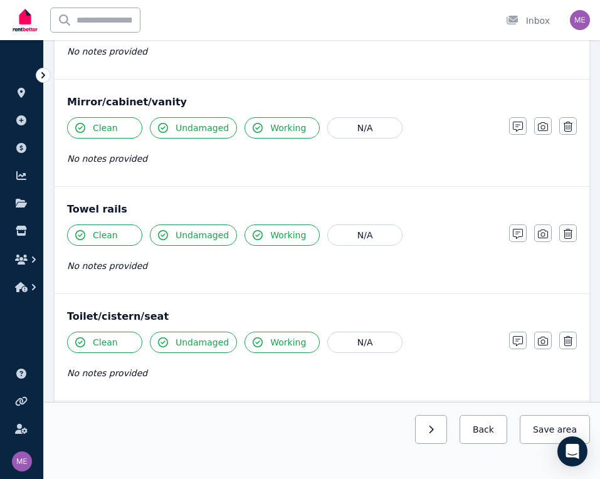
scroll to position [1561, 0]
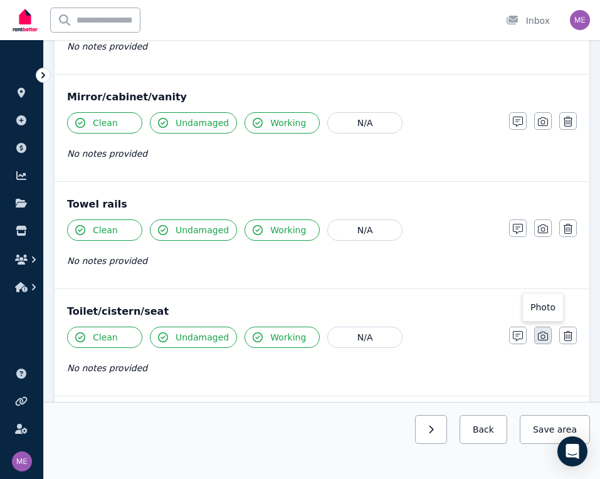
click at [543, 336] on icon "button" at bounding box center [543, 336] width 10 height 10
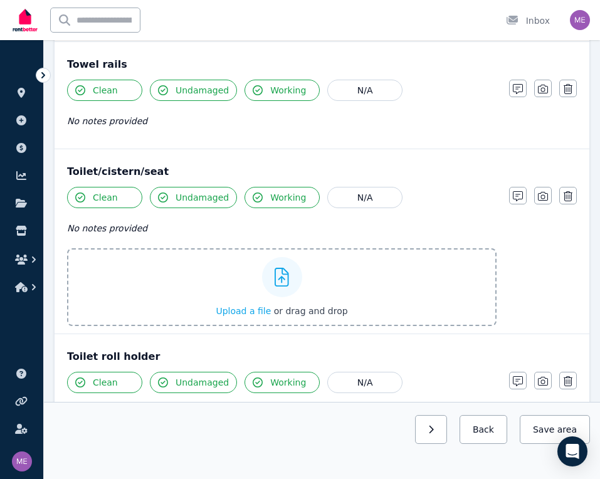
scroll to position [1672, 0]
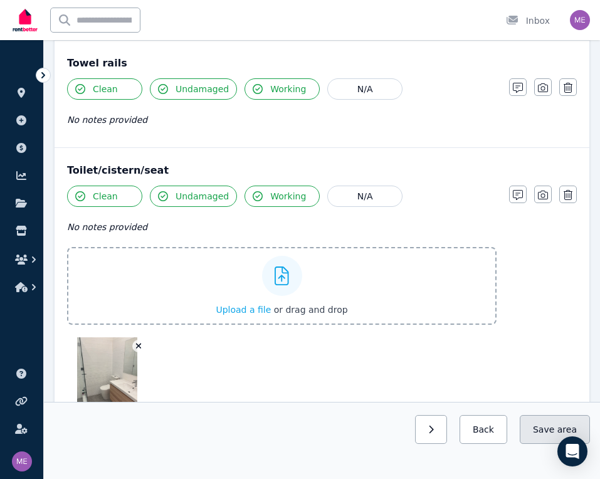
click at [541, 427] on button "Save area" at bounding box center [554, 429] width 70 height 29
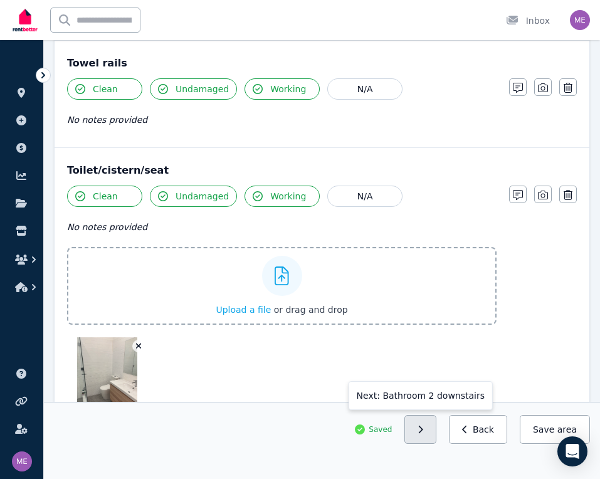
click at [423, 428] on icon "button" at bounding box center [420, 429] width 6 height 9
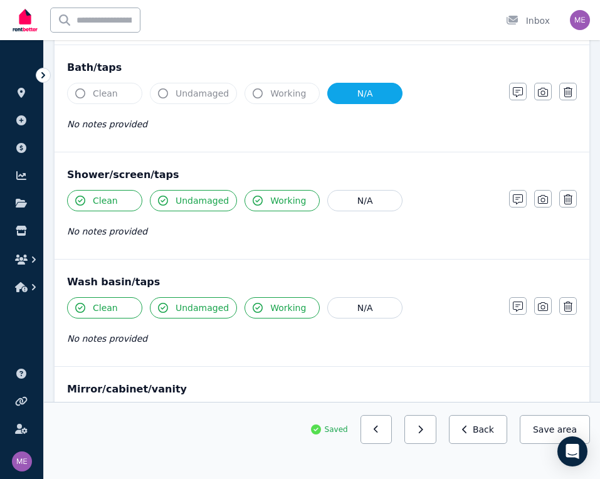
scroll to position [880, 0]
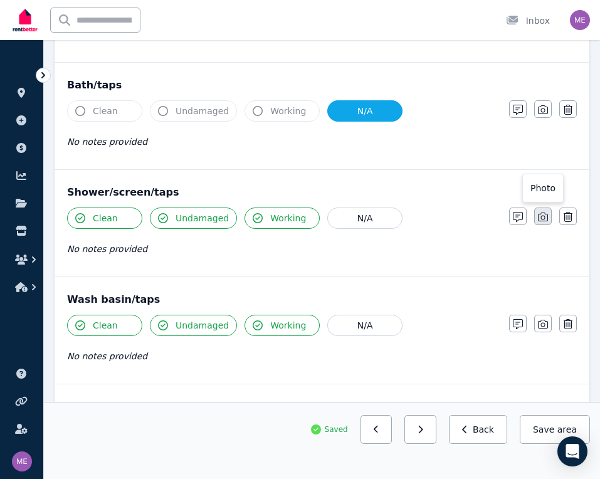
click at [543, 219] on icon "button" at bounding box center [543, 216] width 10 height 9
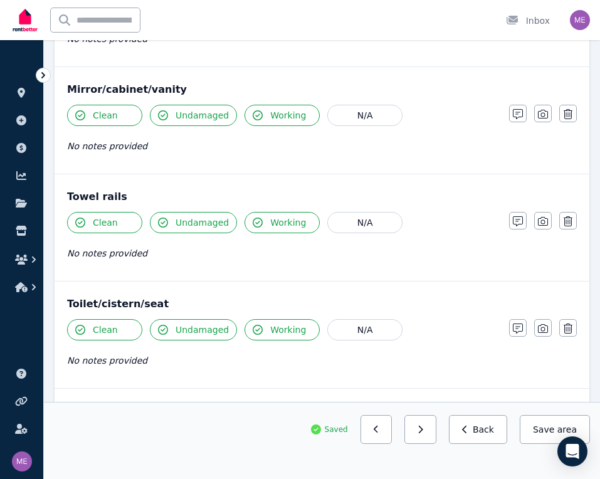
scroll to position [1447, 0]
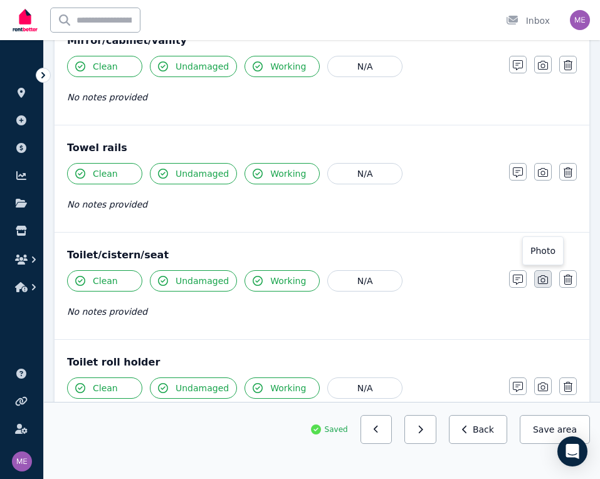
click at [538, 279] on icon "button" at bounding box center [543, 279] width 10 height 9
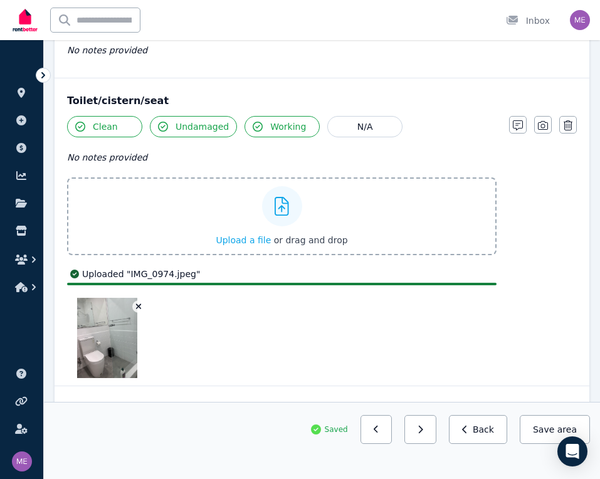
scroll to position [1569, 0]
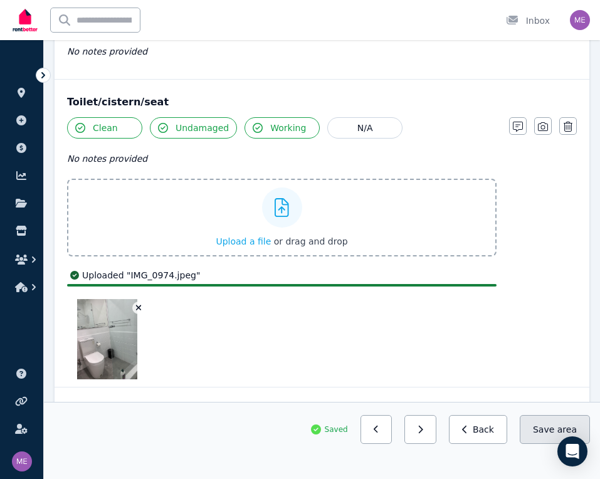
click at [539, 427] on button "Save area" at bounding box center [554, 429] width 70 height 29
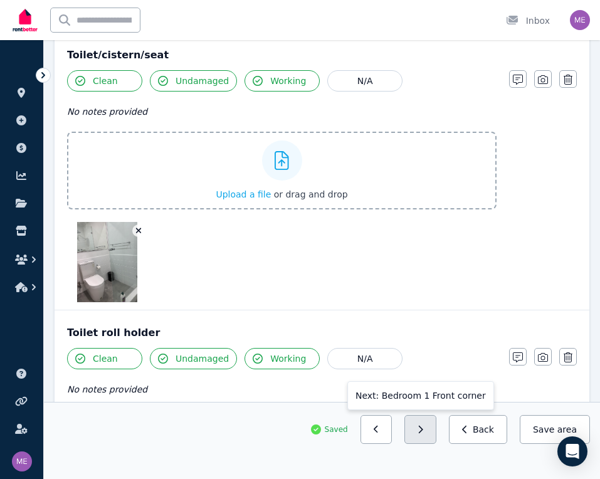
click at [423, 427] on icon "button" at bounding box center [420, 429] width 6 height 9
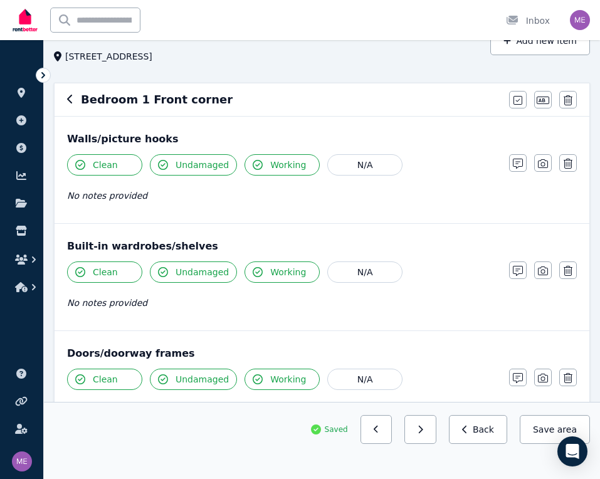
scroll to position [79, 0]
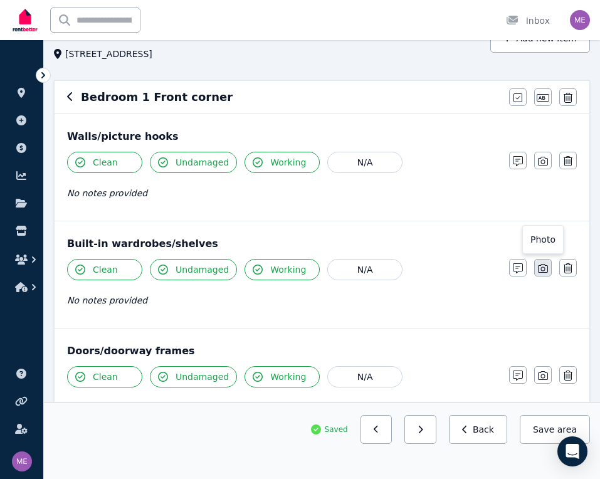
click at [543, 267] on icon "button" at bounding box center [543, 268] width 10 height 9
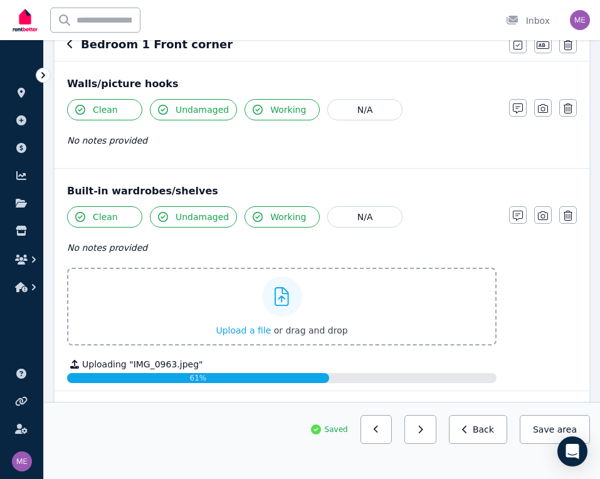
scroll to position [134, 0]
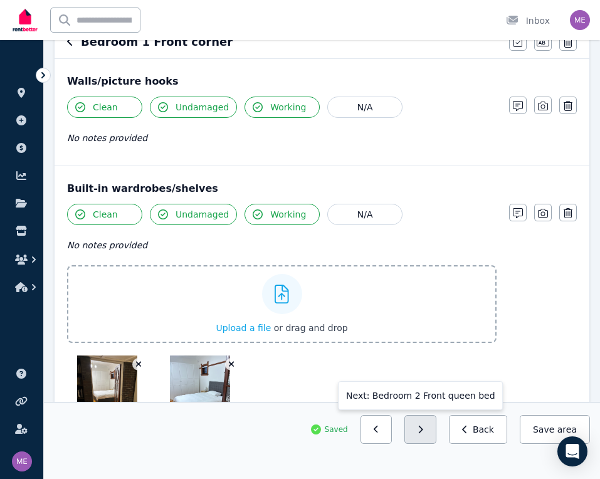
click at [435, 427] on button "button" at bounding box center [420, 429] width 32 height 29
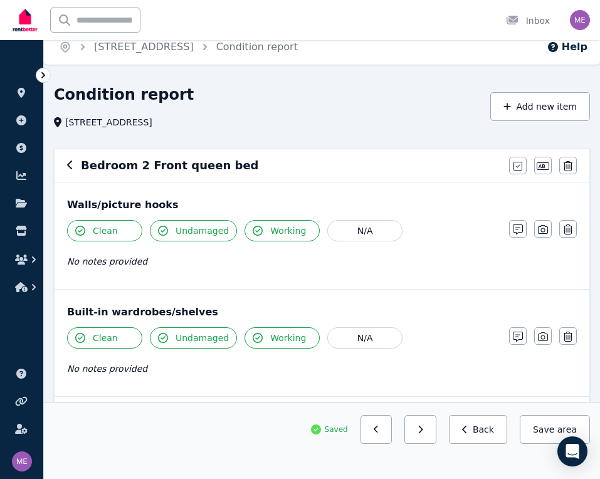
scroll to position [9, 0]
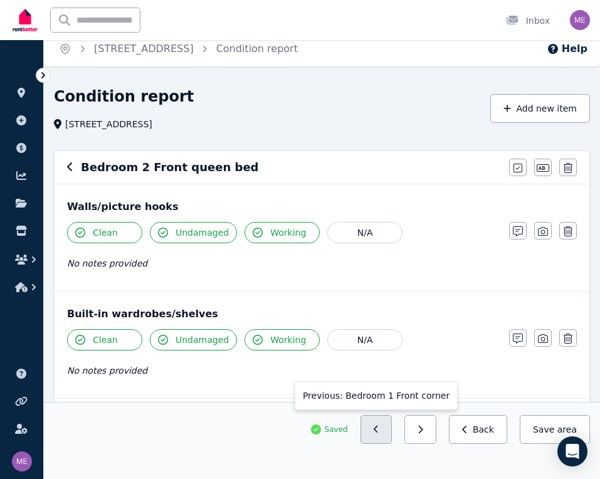
click at [382, 420] on button "button" at bounding box center [376, 429] width 32 height 29
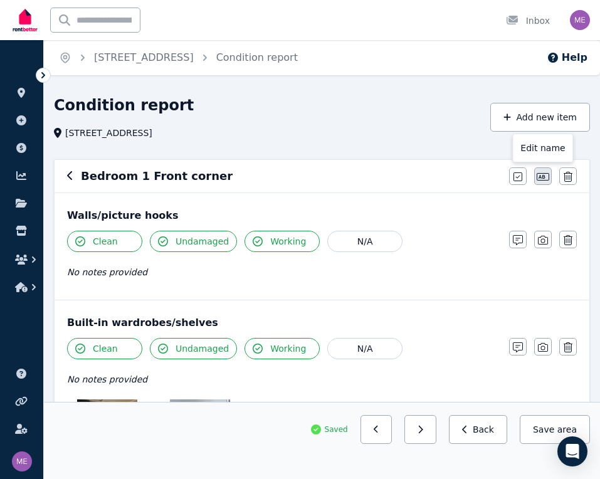
scroll to position [0, 0]
click at [540, 176] on icon "button" at bounding box center [542, 177] width 13 height 8
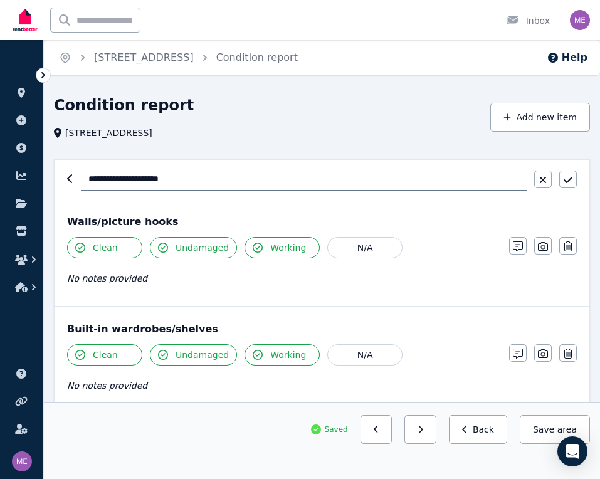
click at [105, 178] on input "**********" at bounding box center [303, 179] width 445 height 24
click at [120, 178] on input "**********" at bounding box center [303, 179] width 445 height 24
type input "**********"
click at [569, 182] on icon "button" at bounding box center [567, 180] width 9 height 10
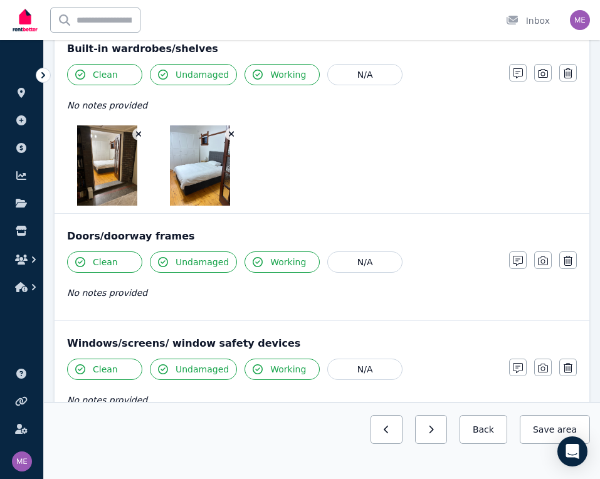
scroll to position [303, 0]
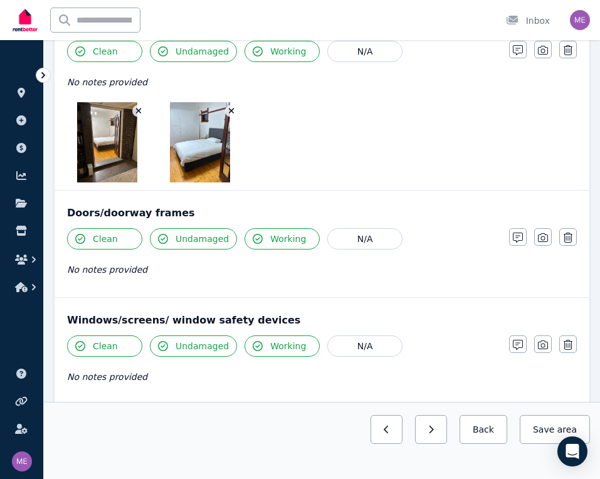
click at [232, 113] on icon "button" at bounding box center [231, 111] width 7 height 9
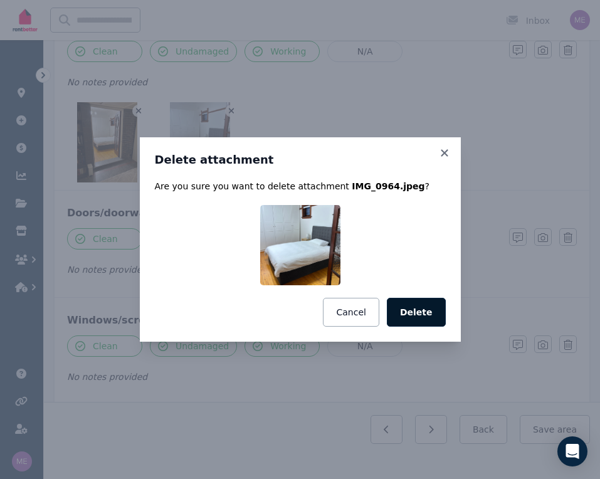
click at [402, 311] on button "Delete" at bounding box center [416, 312] width 59 height 29
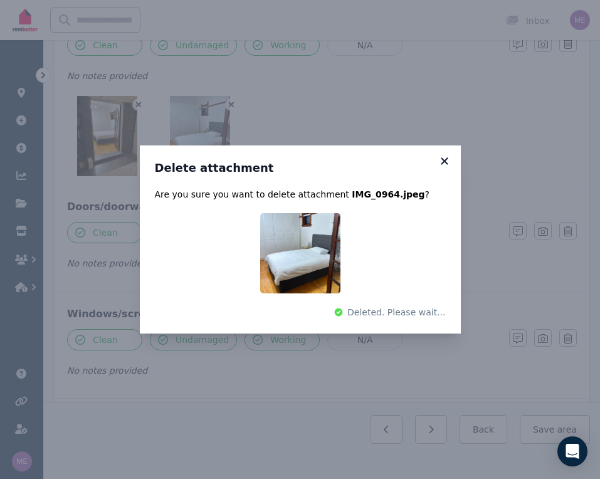
click at [444, 160] on icon at bounding box center [443, 160] width 7 height 7
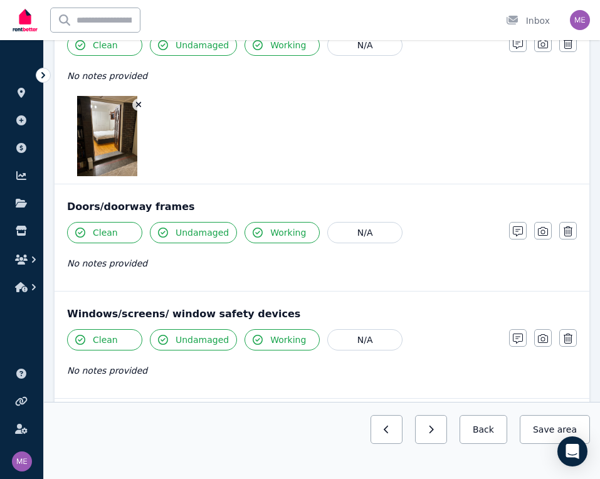
click at [139, 105] on icon "button" at bounding box center [139, 105] width 6 height 6
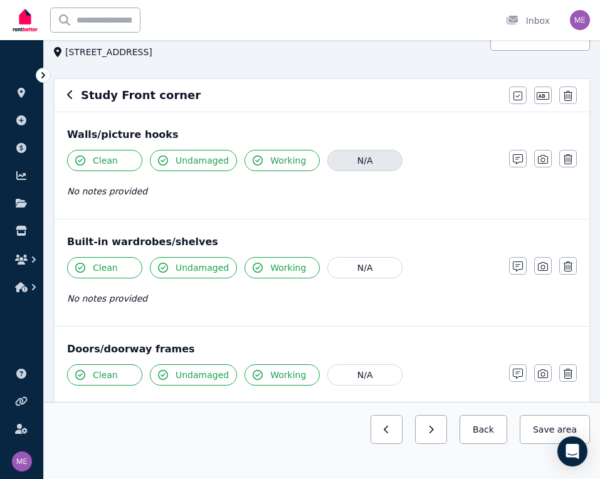
scroll to position [94, 0]
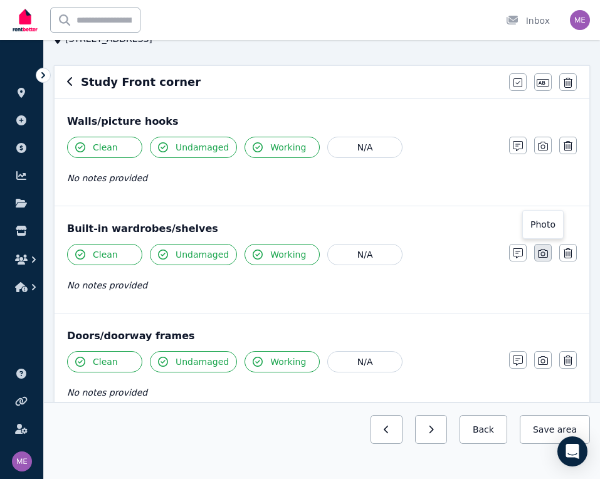
click at [544, 254] on icon "button" at bounding box center [543, 253] width 10 height 10
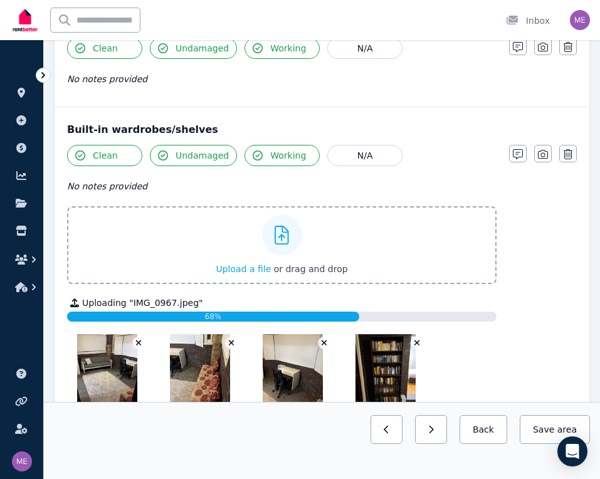
scroll to position [159, 0]
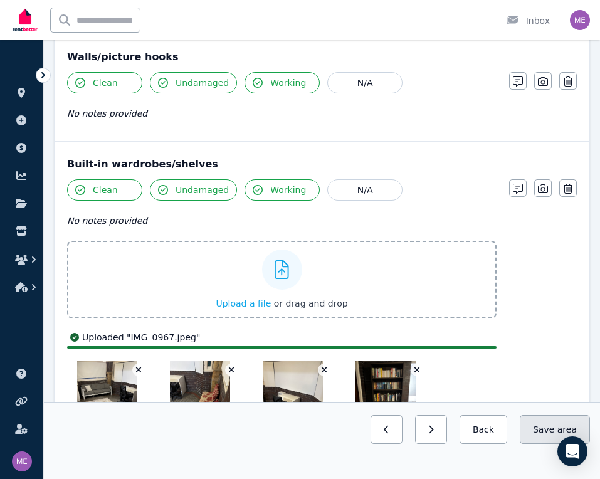
click at [547, 432] on button "Save area" at bounding box center [554, 429] width 70 height 29
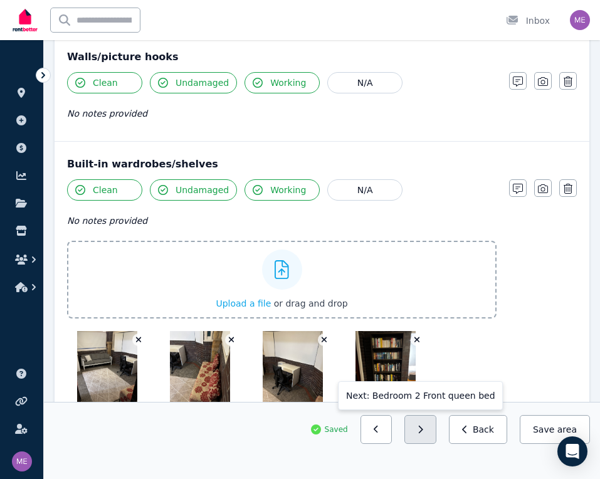
click at [431, 431] on button "button" at bounding box center [420, 429] width 32 height 29
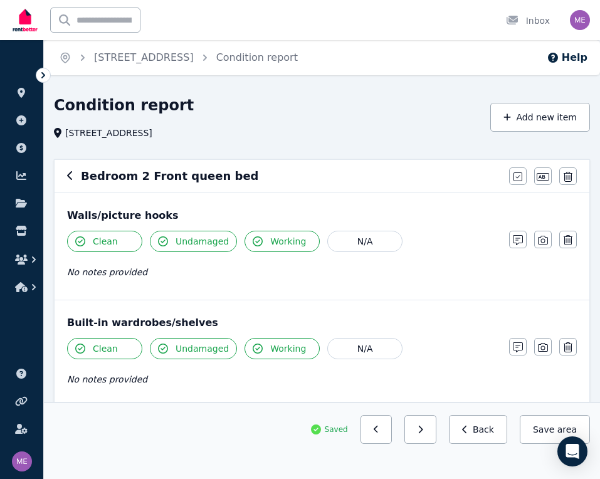
scroll to position [0, 0]
click at [514, 177] on icon "button" at bounding box center [517, 177] width 9 height 10
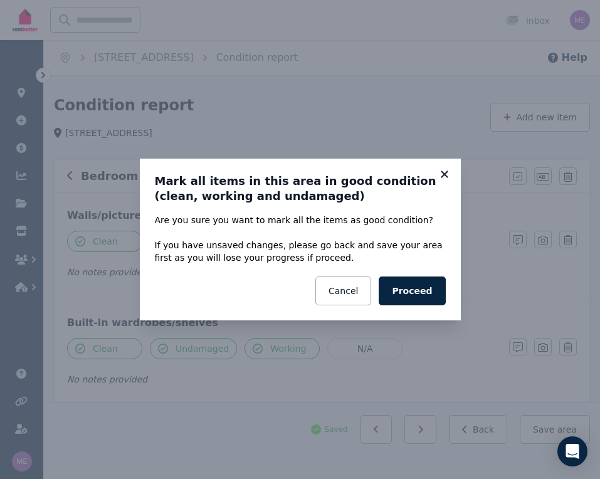
click at [443, 174] on icon at bounding box center [443, 173] width 7 height 7
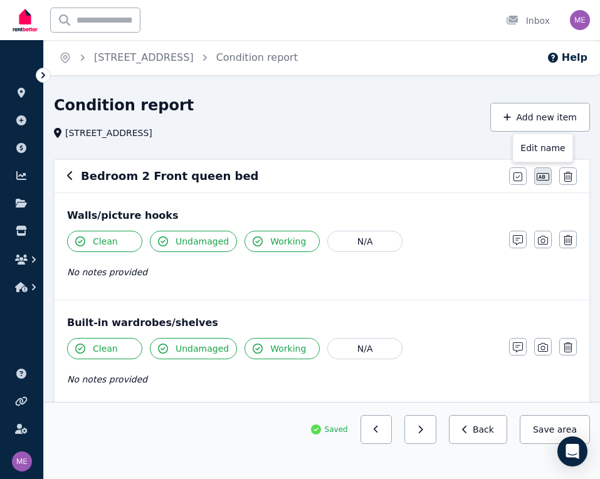
click at [548, 176] on icon "button" at bounding box center [542, 177] width 13 height 10
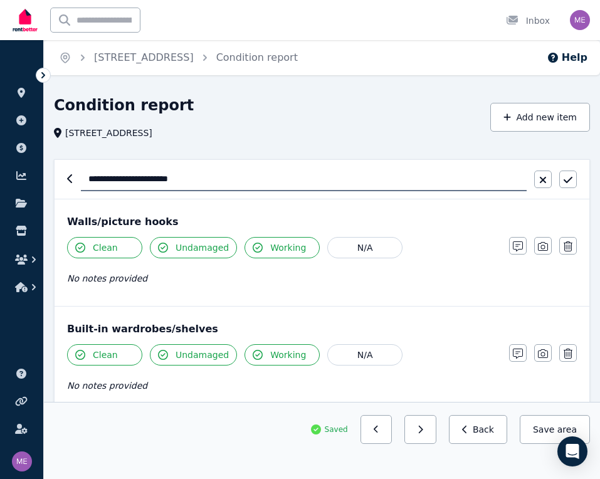
click at [133, 177] on input "**********" at bounding box center [303, 179] width 445 height 24
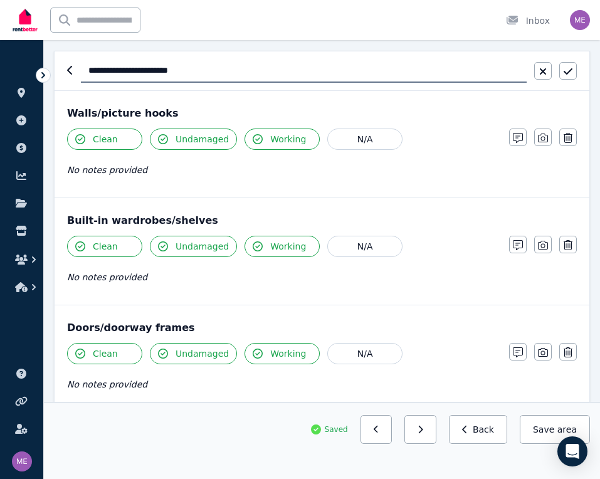
scroll to position [112, 0]
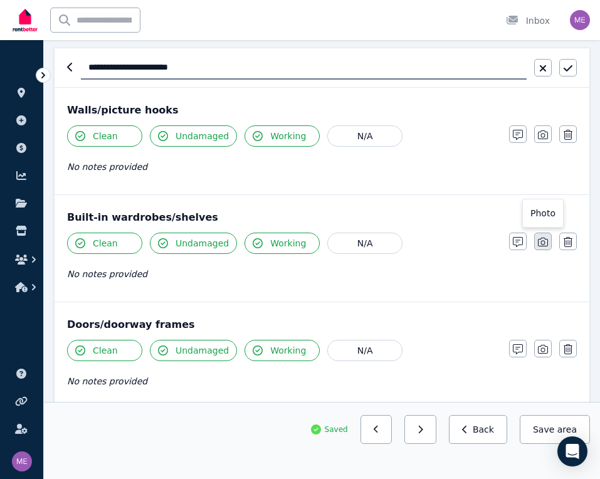
type input "**********"
click at [542, 244] on icon "button" at bounding box center [543, 242] width 10 height 10
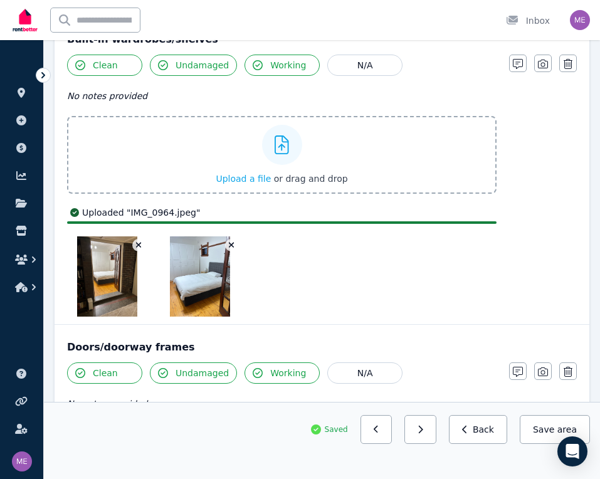
scroll to position [296, 0]
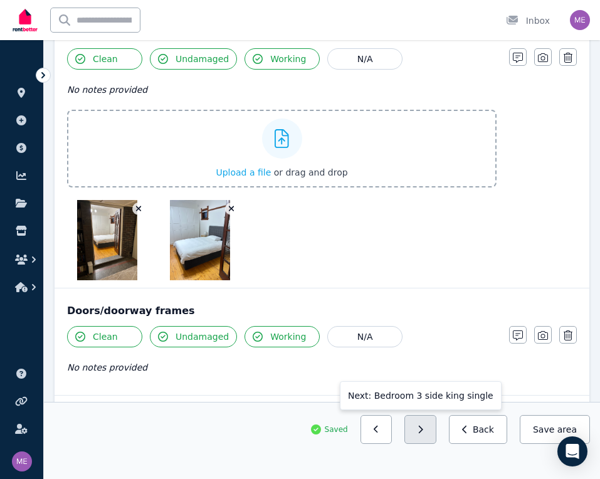
click at [429, 437] on button "button" at bounding box center [420, 429] width 32 height 29
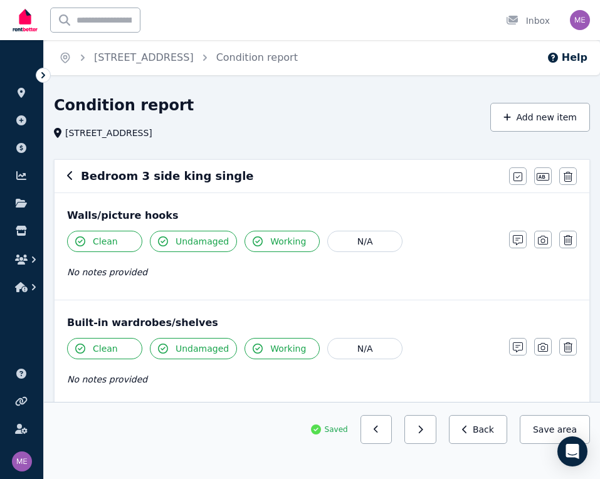
scroll to position [0, 0]
click at [516, 176] on icon "button" at bounding box center [517, 177] width 9 height 10
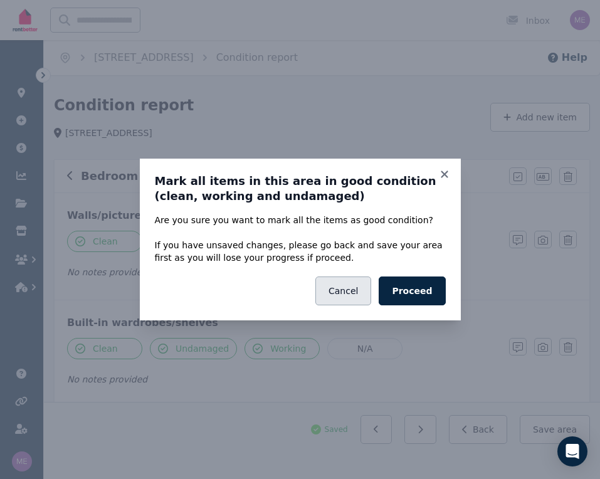
click at [348, 291] on button "Cancel" at bounding box center [343, 290] width 56 height 29
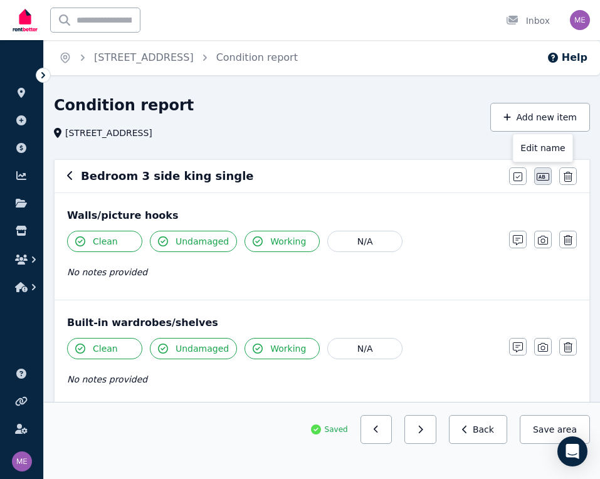
click at [539, 176] on icon "button" at bounding box center [542, 177] width 13 height 8
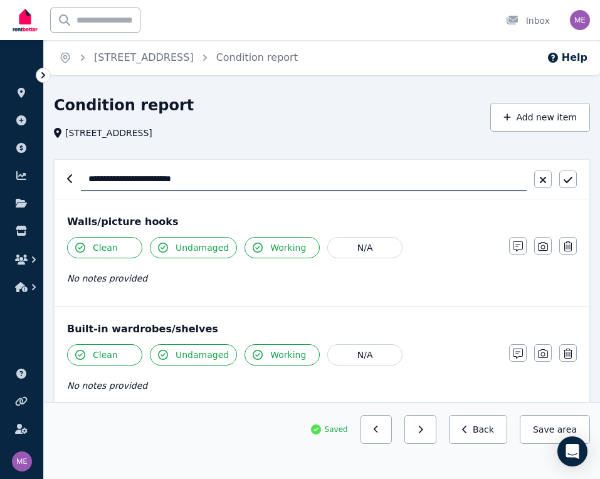
click at [131, 180] on input "**********" at bounding box center [303, 179] width 445 height 24
type input "**********"
click at [569, 184] on icon "button" at bounding box center [567, 180] width 9 height 10
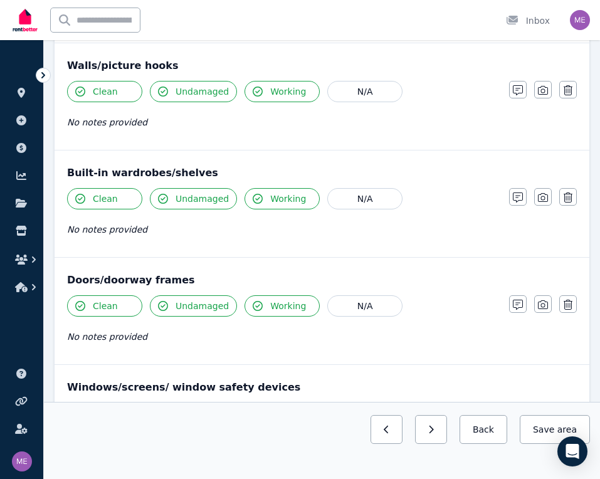
scroll to position [162, 0]
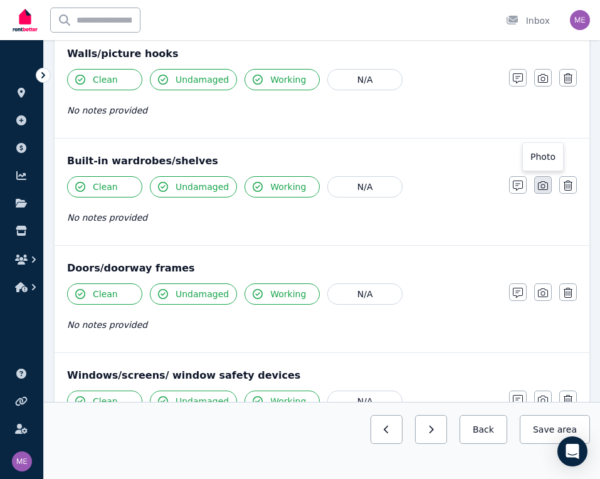
click at [540, 187] on icon "button" at bounding box center [543, 185] width 10 height 10
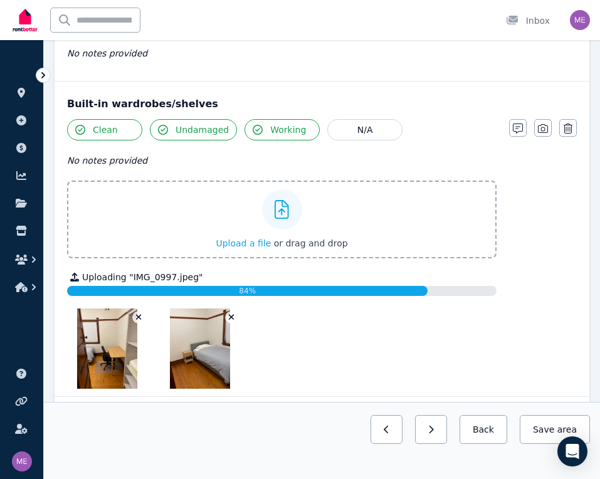
scroll to position [221, 0]
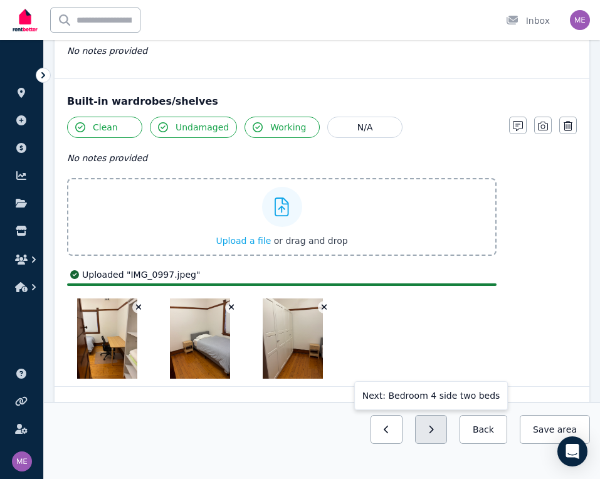
click at [444, 427] on button "button" at bounding box center [431, 429] width 32 height 29
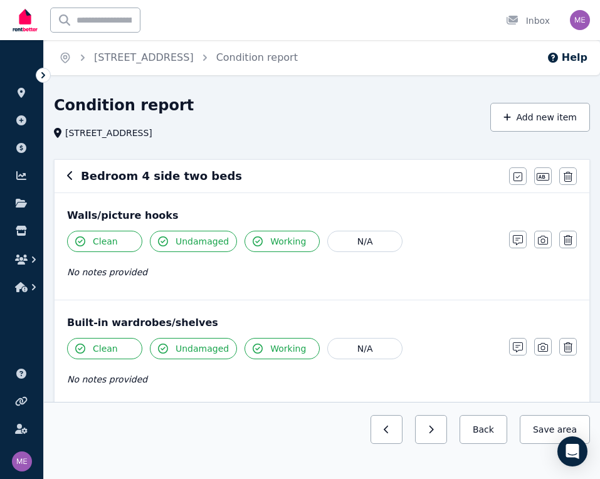
scroll to position [0, 0]
click at [540, 173] on icon "button" at bounding box center [542, 177] width 13 height 8
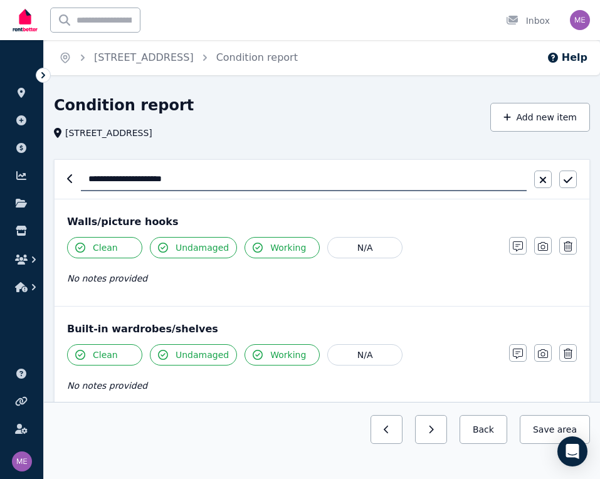
click at [133, 178] on input "**********" at bounding box center [303, 179] width 445 height 24
click at [145, 178] on input "**********" at bounding box center [303, 179] width 445 height 24
drag, startPoint x: 145, startPoint y: 178, endPoint x: 180, endPoint y: 178, distance: 34.5
click at [180, 178] on input "**********" at bounding box center [303, 179] width 445 height 24
drag, startPoint x: 180, startPoint y: 178, endPoint x: 567, endPoint y: 180, distance: 387.2
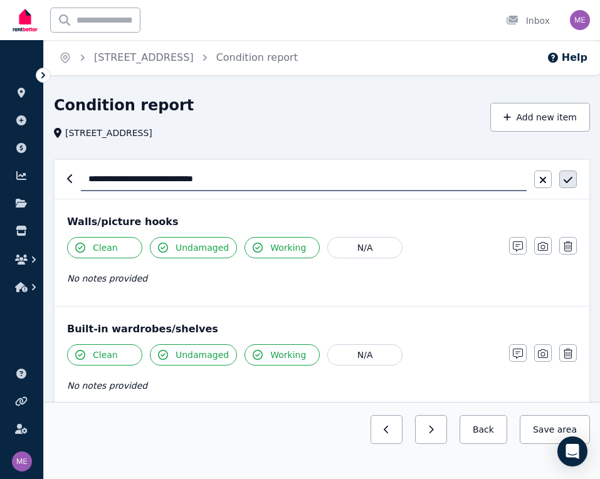
click at [567, 180] on icon "button" at bounding box center [567, 180] width 9 height 10
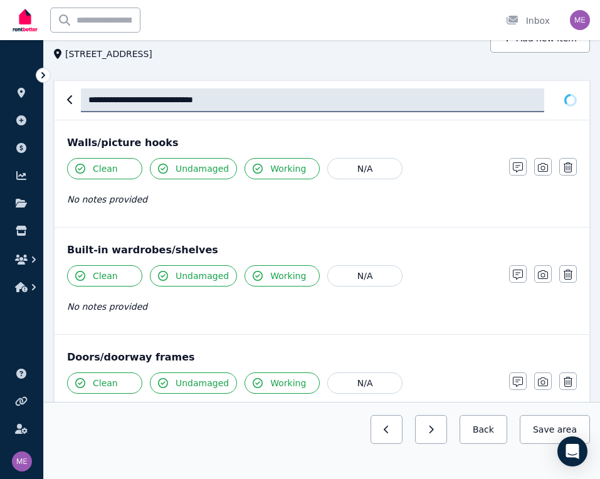
scroll to position [161, 0]
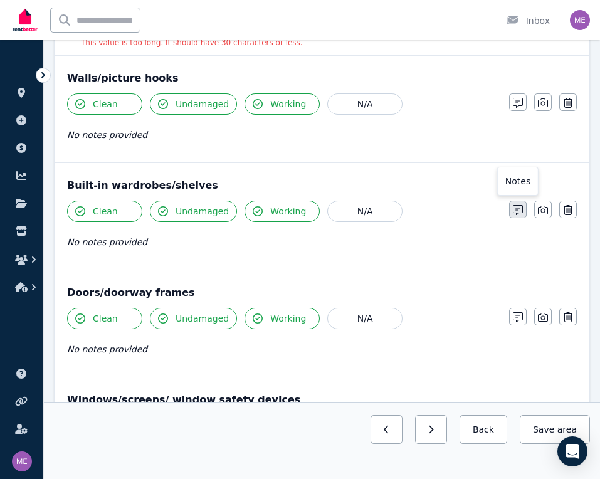
click at [519, 212] on icon "button" at bounding box center [517, 210] width 10 height 10
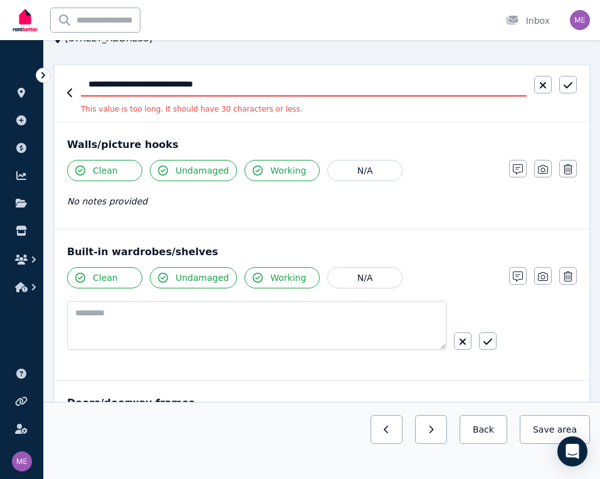
scroll to position [111, 0]
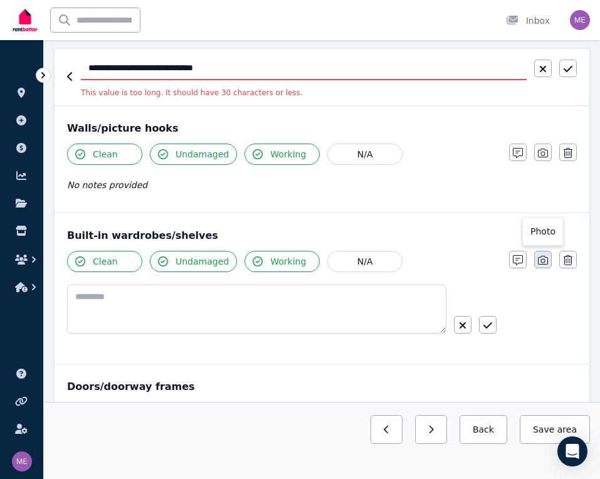
click at [544, 261] on icon "button" at bounding box center [543, 260] width 10 height 10
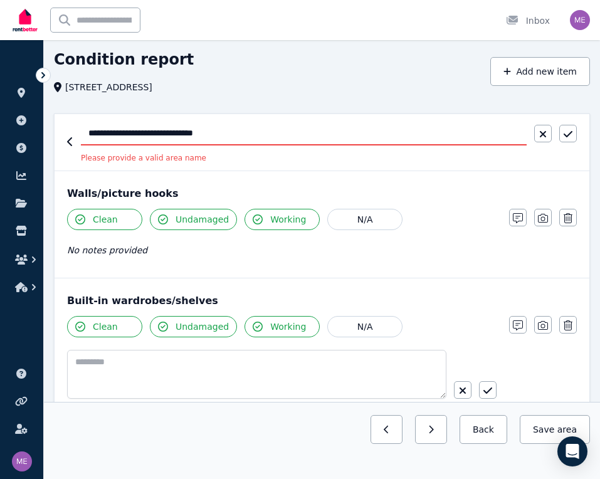
scroll to position [44, 0]
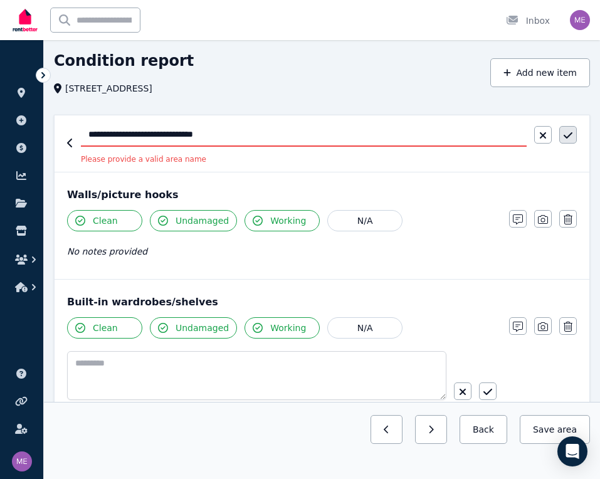
click at [569, 135] on icon "button" at bounding box center [567, 135] width 9 height 6
click at [187, 135] on input "**********" at bounding box center [303, 135] width 445 height 24
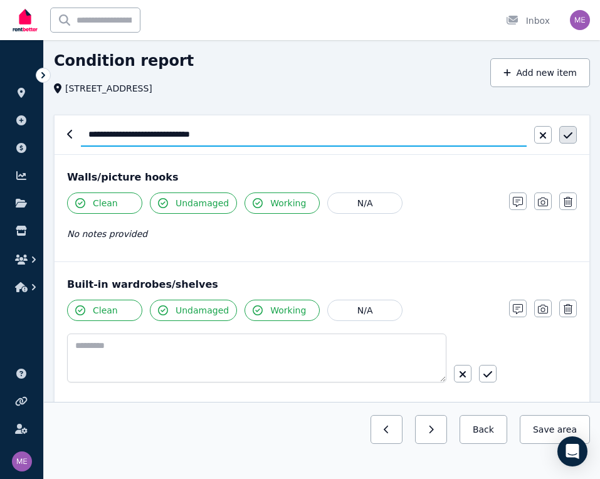
type input "**********"
click at [565, 133] on icon "button" at bounding box center [567, 135] width 9 height 10
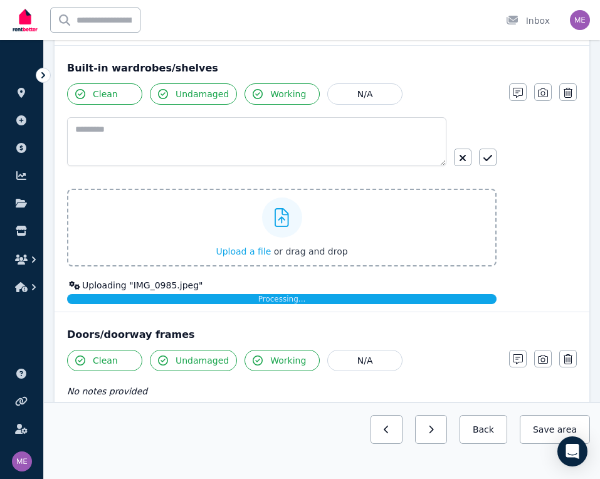
scroll to position [267, 0]
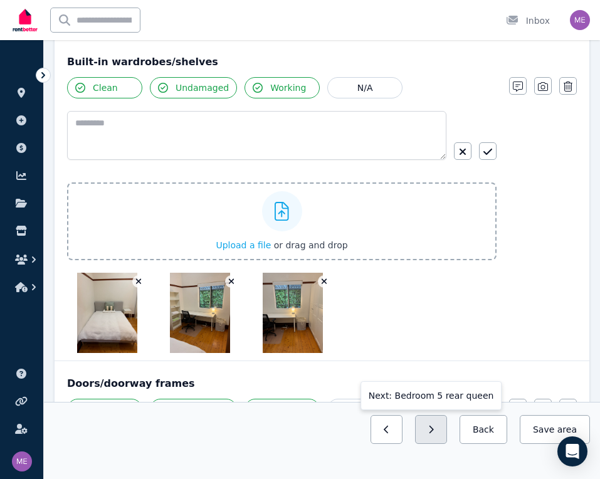
click at [437, 435] on button "button" at bounding box center [431, 429] width 32 height 29
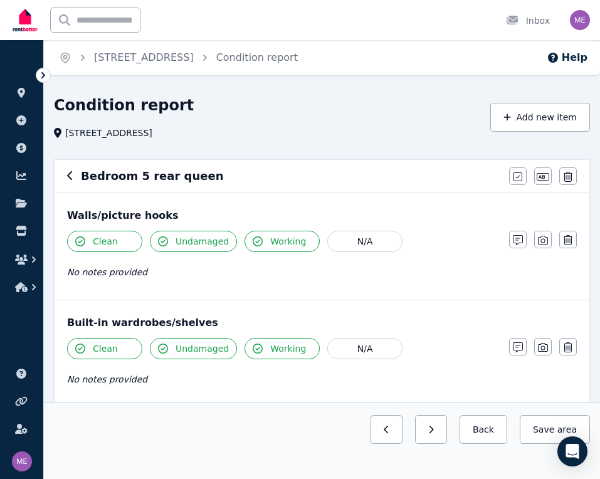
scroll to position [0, 0]
click at [541, 176] on icon "button" at bounding box center [542, 177] width 13 height 10
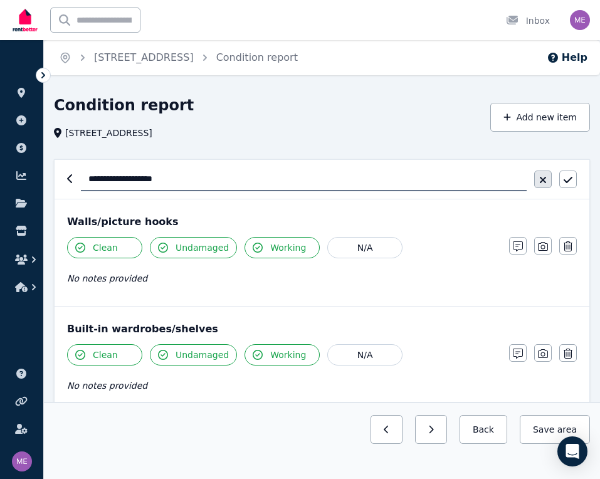
click at [539, 184] on icon "button" at bounding box center [543, 180] width 8 height 10
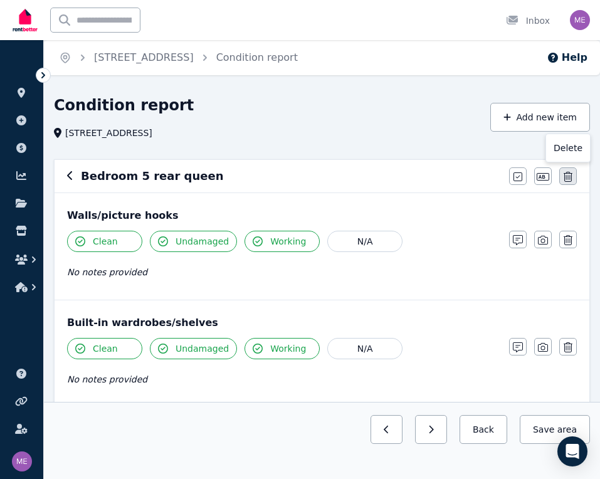
click at [567, 179] on icon "button" at bounding box center [567, 177] width 9 height 10
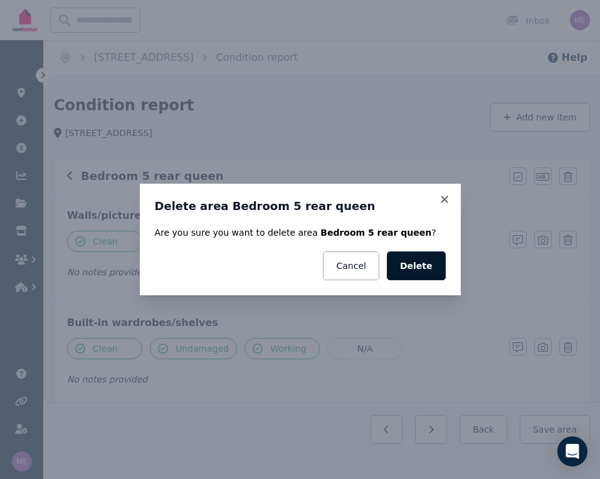
click at [420, 271] on button "Delete" at bounding box center [416, 265] width 59 height 29
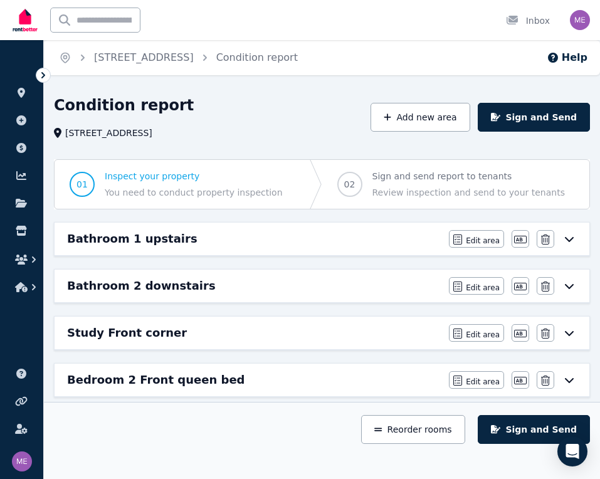
click at [287, 235] on div "Bathroom 1 upstairs" at bounding box center [254, 239] width 374 height 18
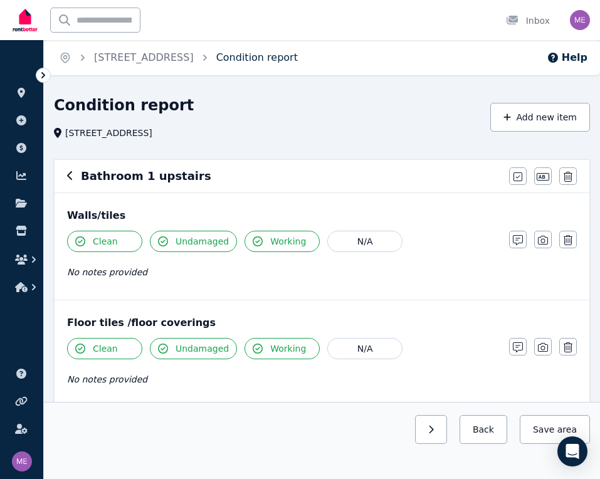
click at [259, 55] on link "Condition report" at bounding box center [256, 57] width 81 height 12
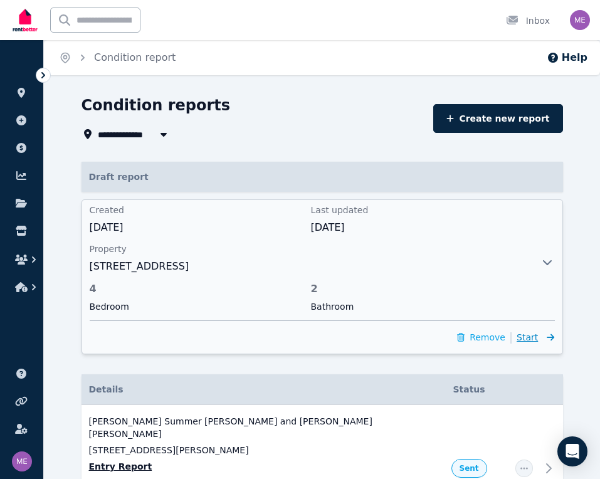
click at [543, 335] on icon at bounding box center [547, 337] width 13 height 9
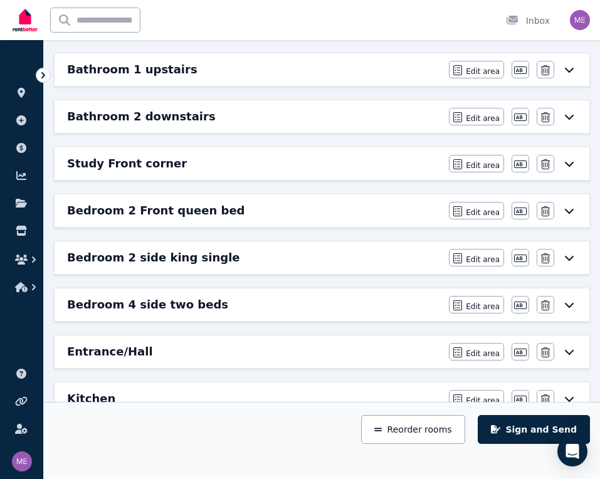
scroll to position [166, 0]
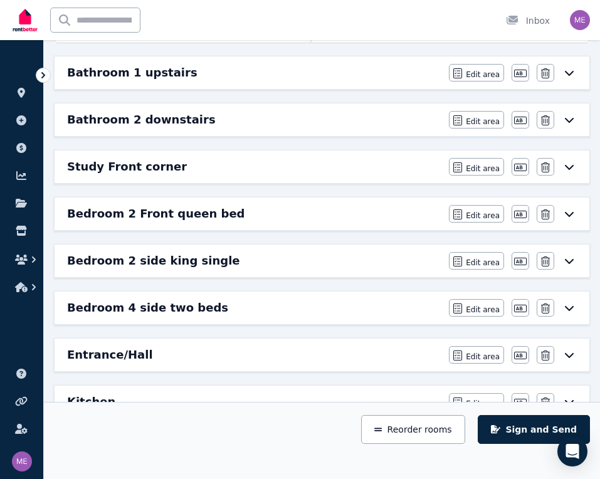
click at [249, 210] on div "Bedroom 2 Front queen bed" at bounding box center [254, 214] width 374 height 18
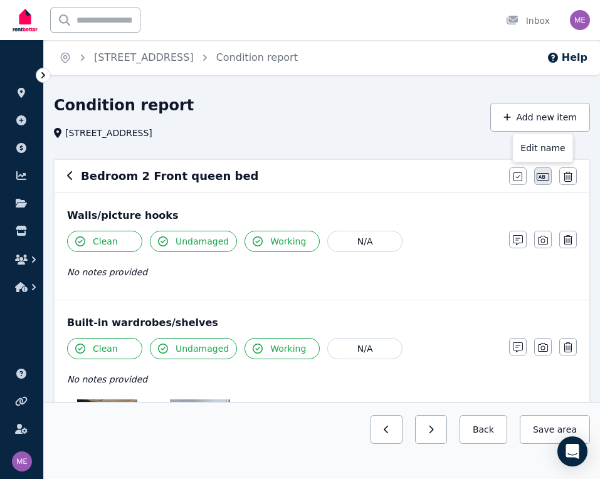
click at [541, 177] on icon "button" at bounding box center [542, 177] width 13 height 10
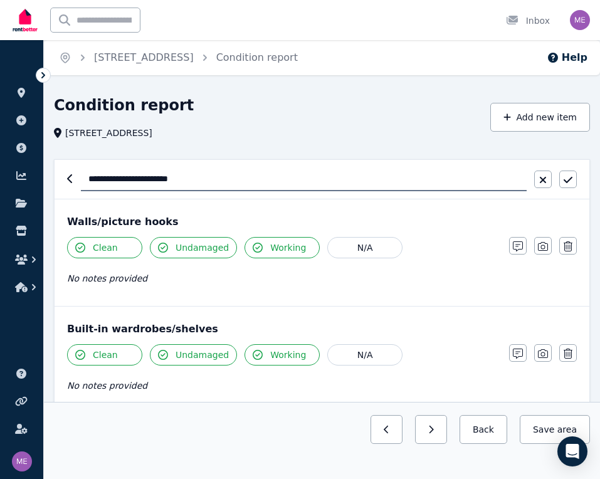
click at [130, 176] on input "**********" at bounding box center [303, 179] width 445 height 24
type input "**********"
click at [568, 181] on icon "button" at bounding box center [567, 180] width 9 height 6
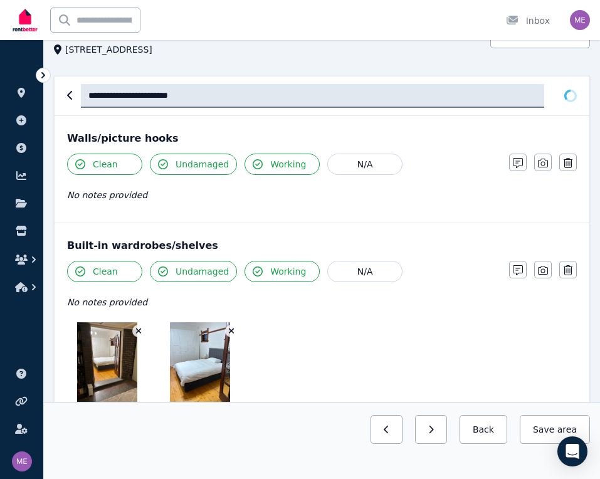
scroll to position [260, 0]
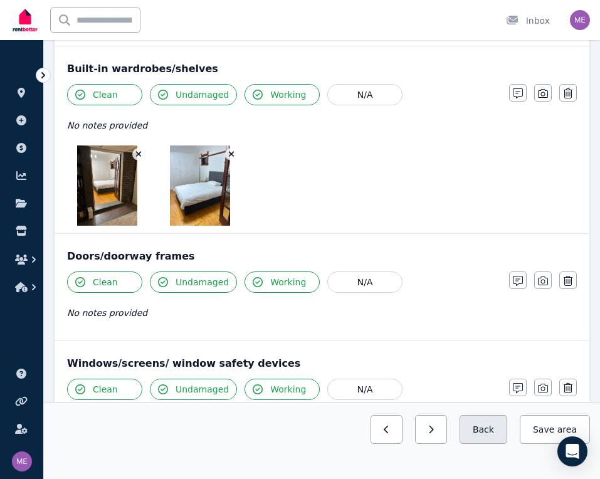
click at [498, 432] on button "Back" at bounding box center [483, 429] width 48 height 29
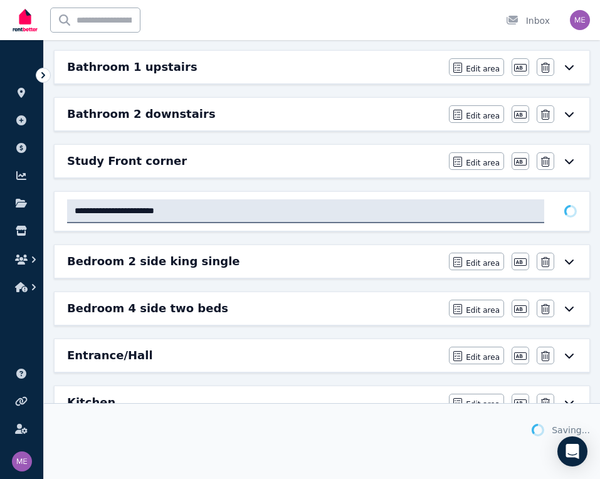
scroll to position [160, 0]
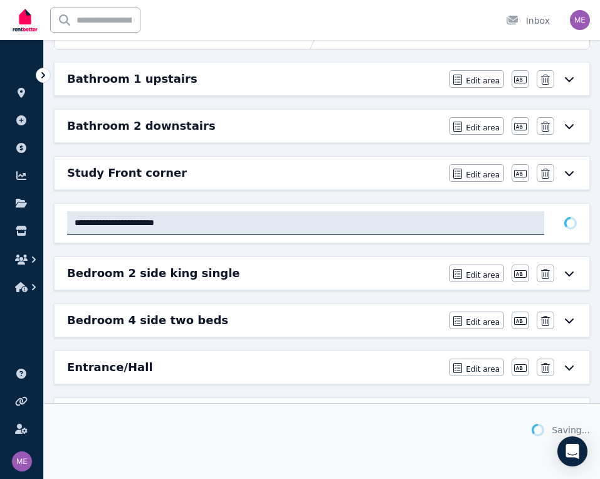
click at [253, 274] on div "Bedroom 2 side king single" at bounding box center [254, 273] width 374 height 18
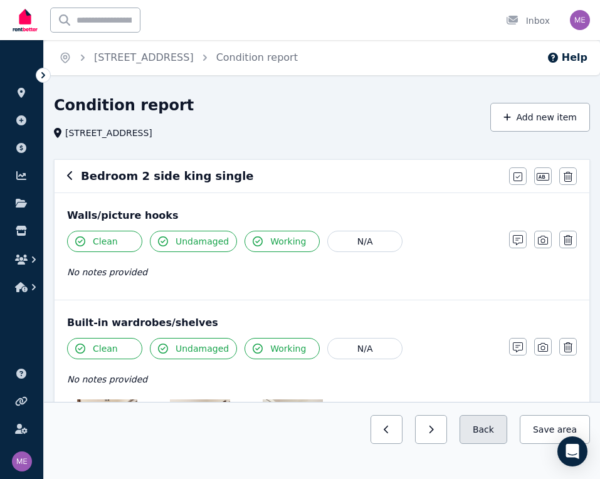
click at [479, 427] on button "Back" at bounding box center [483, 429] width 48 height 29
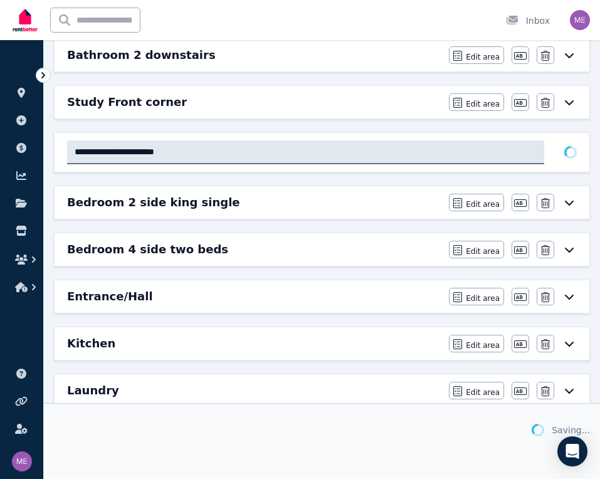
scroll to position [231, 0]
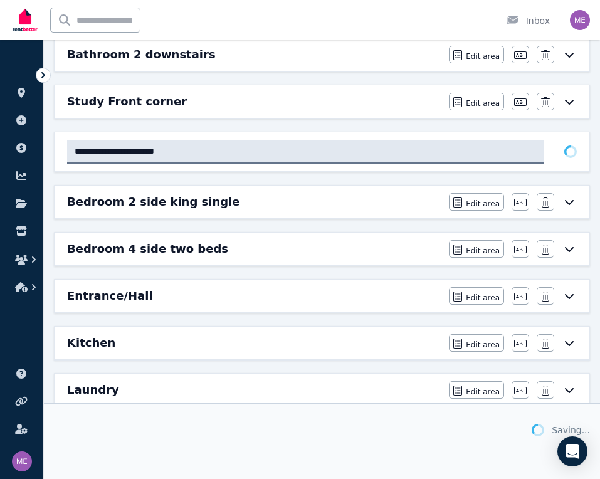
click at [327, 252] on div "Bedroom 4 side two beds" at bounding box center [254, 249] width 374 height 18
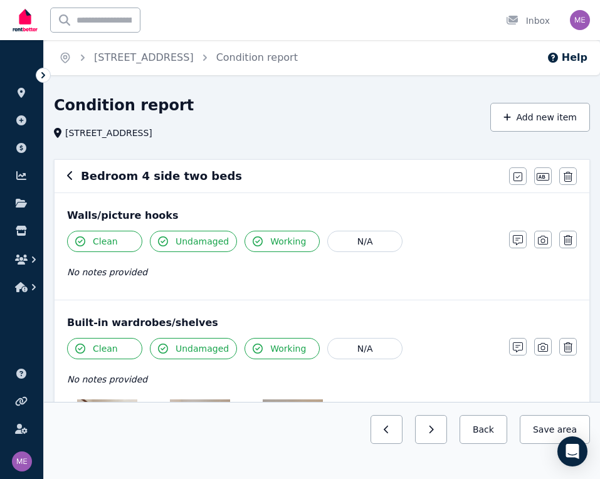
scroll to position [0, 0]
click at [513, 179] on icon "button" at bounding box center [517, 176] width 9 height 9
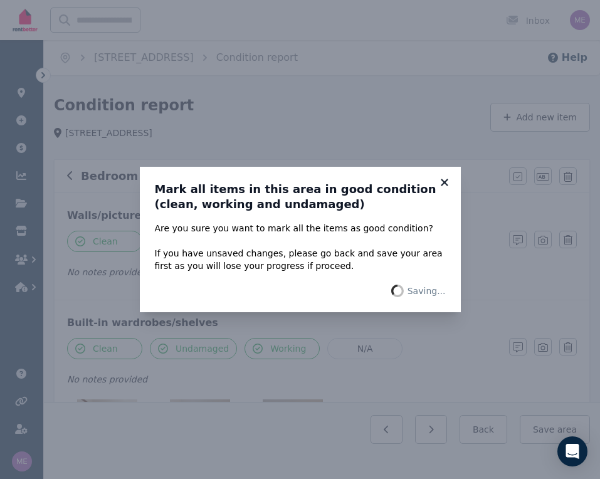
click at [446, 184] on icon at bounding box center [443, 182] width 7 height 7
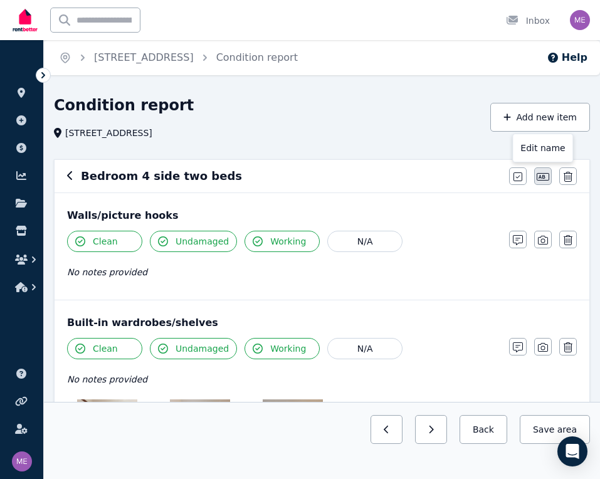
click at [546, 176] on icon "button" at bounding box center [542, 177] width 13 height 10
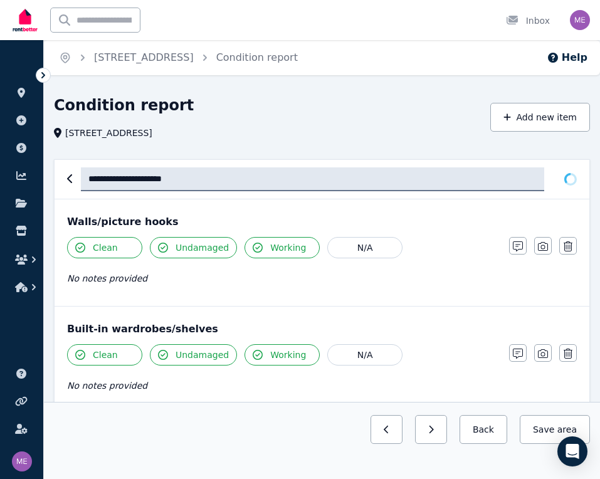
click at [134, 179] on input "**********" at bounding box center [312, 179] width 463 height 24
click at [369, 233] on div "Walls/picture hooks Clean Undamaged Working N/A No notes provided Notes Photo D…" at bounding box center [322, 252] width 534 height 107
click at [270, 60] on link "Condition report" at bounding box center [256, 57] width 81 height 12
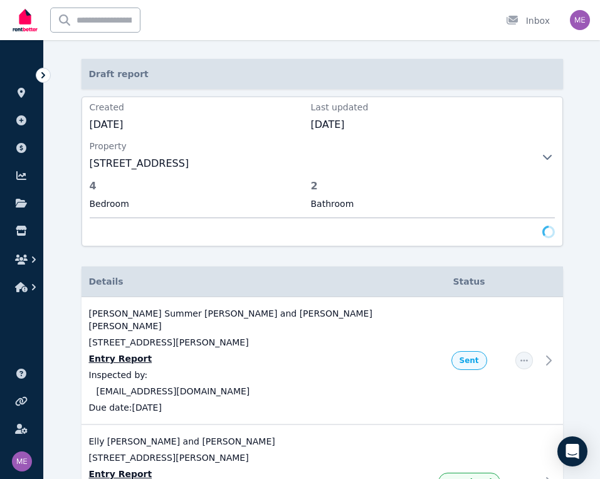
scroll to position [85, 0]
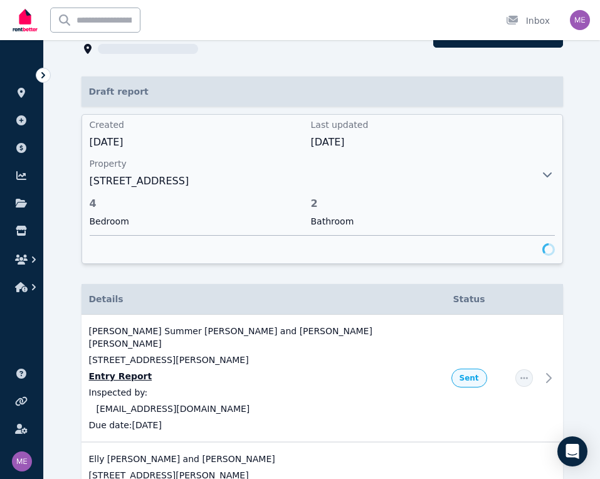
click at [471, 184] on span "[STREET_ADDRESS]" at bounding box center [307, 181] width 435 height 15
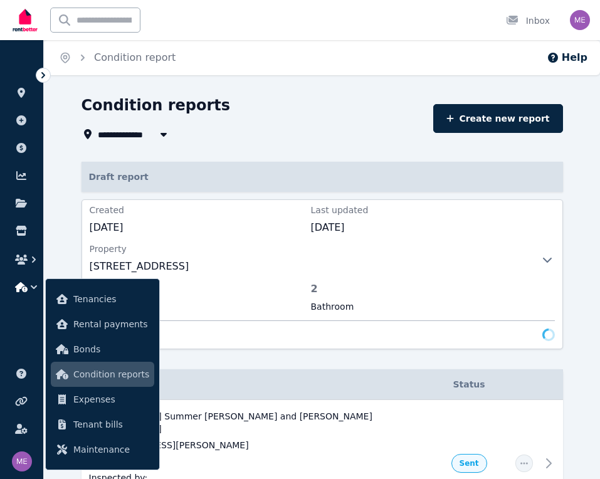
scroll to position [55, 0]
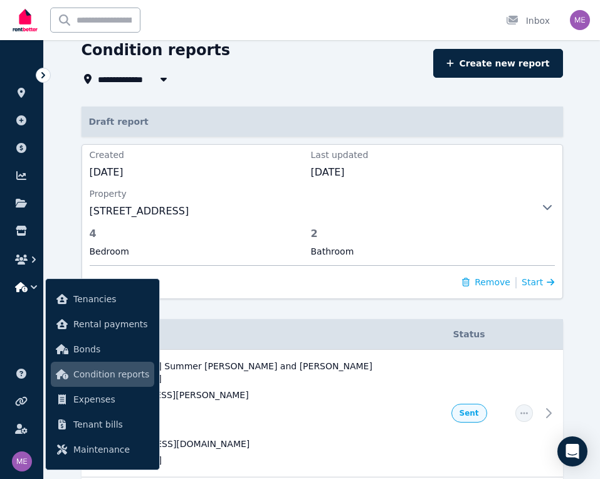
click at [105, 375] on span "Condition reports" at bounding box center [111, 374] width 76 height 15
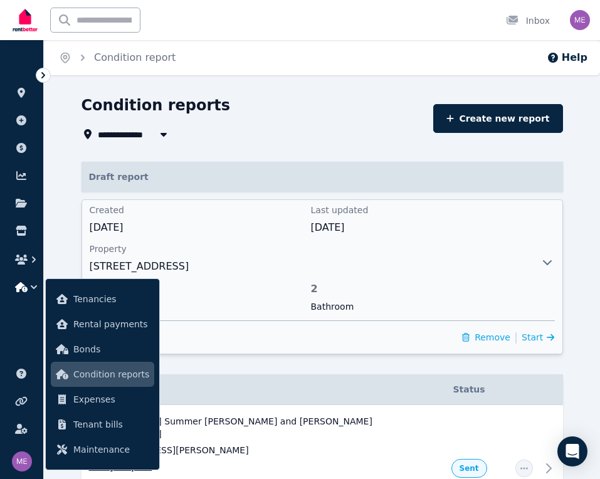
click at [464, 253] on span "Property" at bounding box center [307, 248] width 435 height 13
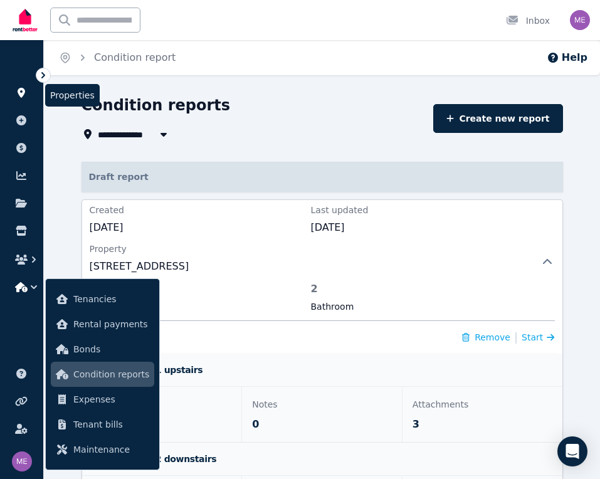
click at [15, 100] on link at bounding box center [21, 93] width 23 height 20
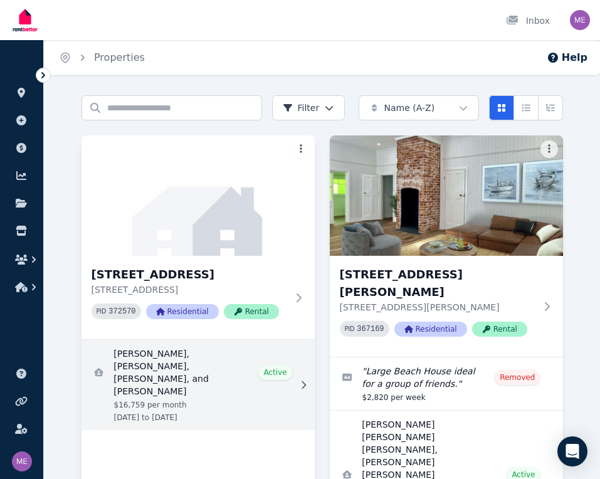
click at [184, 373] on link "View details for Max Lassner, Jake McCuskey, Eddie Kane, and Ryan Ruland" at bounding box center [197, 385] width 233 height 90
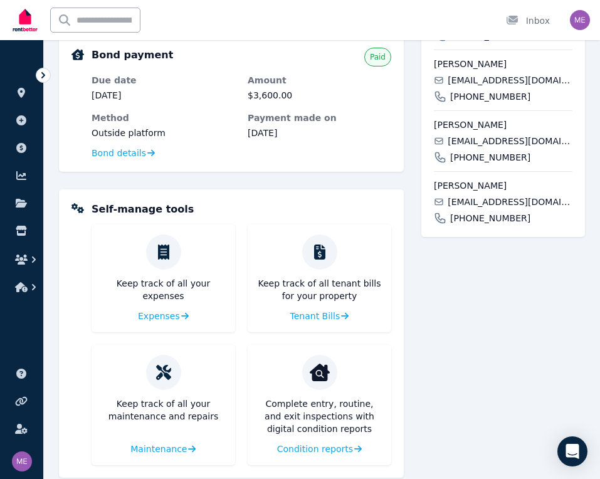
scroll to position [407, 0]
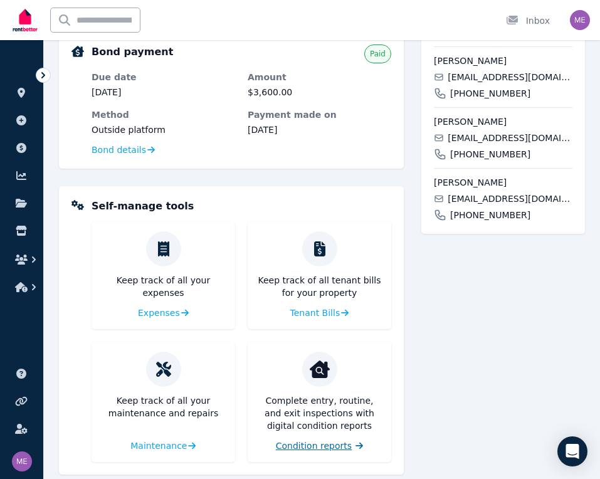
click at [312, 446] on span "Condition reports" at bounding box center [314, 445] width 76 height 13
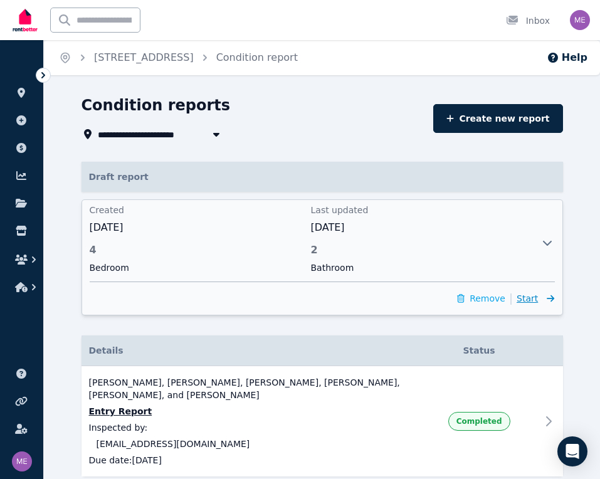
click at [536, 296] on span "Start" at bounding box center [526, 298] width 21 height 10
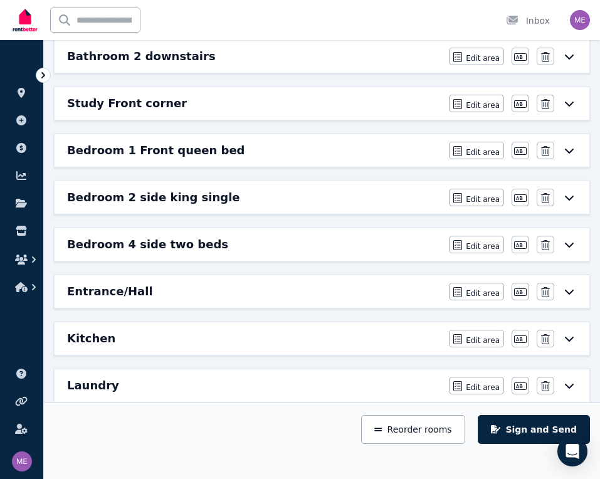
scroll to position [229, 0]
click at [361, 200] on div "Bedroom 2 side king single" at bounding box center [254, 198] width 374 height 18
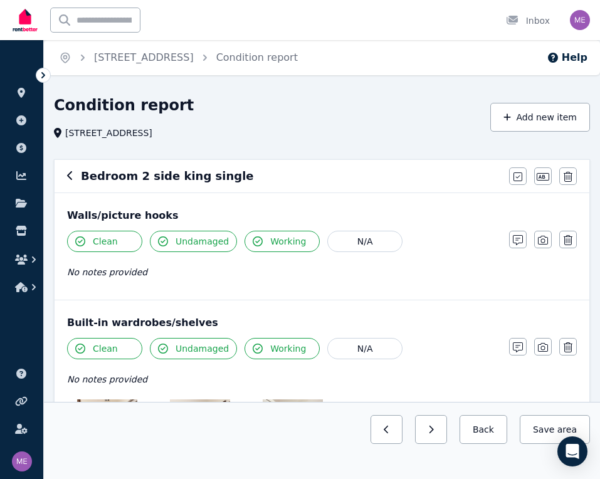
scroll to position [0, 0]
click at [482, 433] on button "Back" at bounding box center [483, 429] width 48 height 29
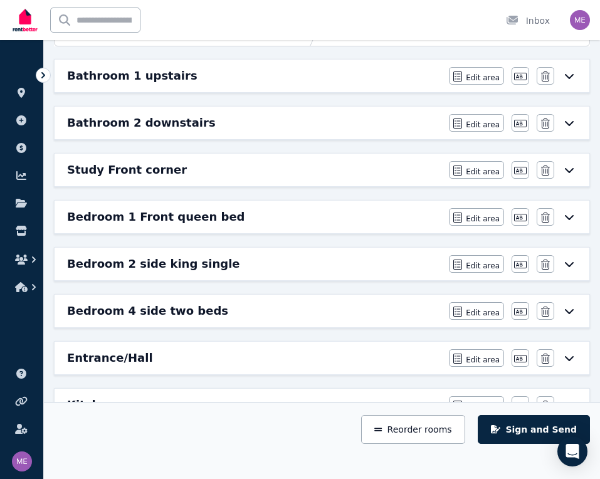
scroll to position [164, 0]
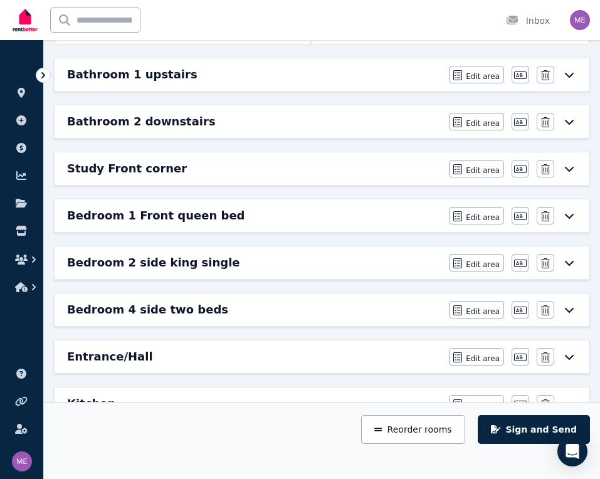
click at [225, 305] on div "Bedroom 4 side two beds" at bounding box center [254, 310] width 374 height 18
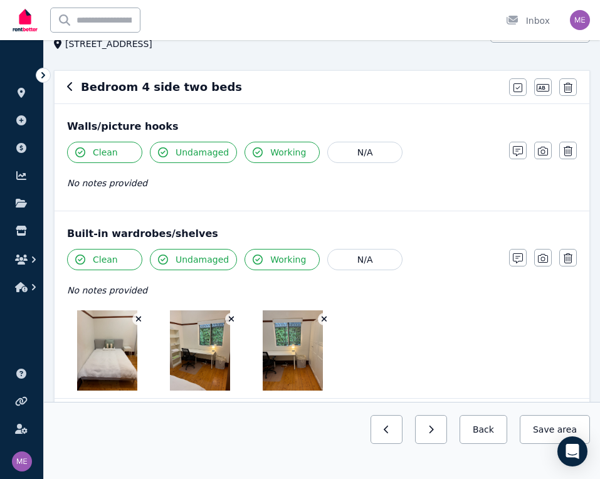
scroll to position [89, 0]
click at [539, 85] on icon "button" at bounding box center [542, 88] width 13 height 10
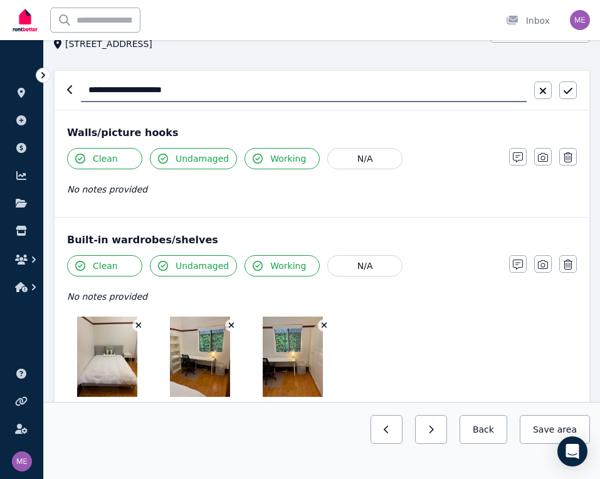
drag, startPoint x: 126, startPoint y: 92, endPoint x: 330, endPoint y: 108, distance: 204.9
click at [330, 108] on div "**********" at bounding box center [322, 90] width 534 height 39
type input "**********"
click at [569, 91] on icon "button" at bounding box center [567, 91] width 9 height 10
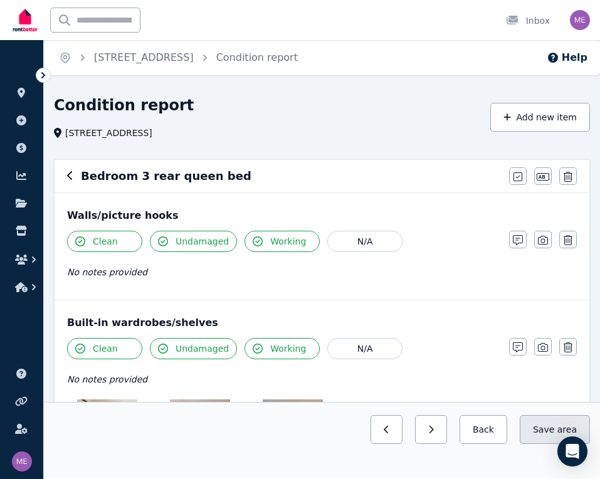
scroll to position [0, 0]
click at [491, 429] on button "Back" at bounding box center [483, 429] width 48 height 29
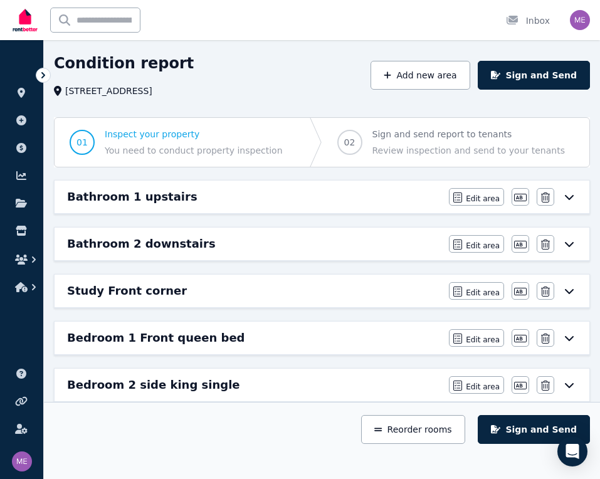
scroll to position [11, 0]
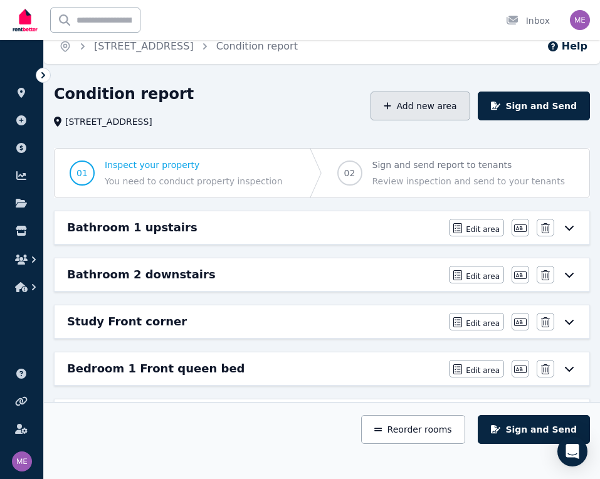
click at [410, 102] on button "Add new area" at bounding box center [419, 105] width 99 height 29
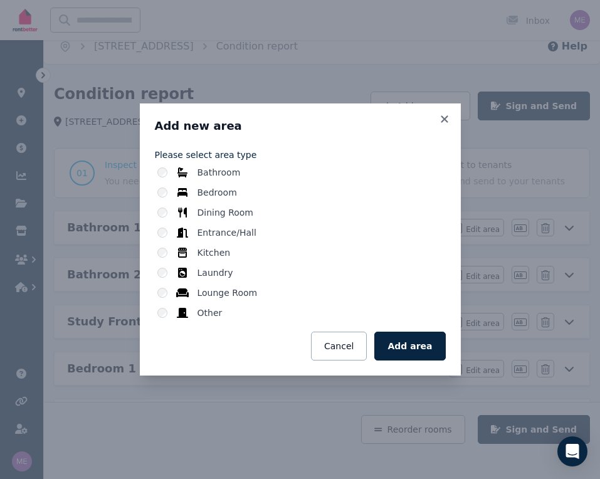
click at [212, 192] on label "Bedroom" at bounding box center [216, 192] width 39 height 13
click at [405, 343] on button "Add area" at bounding box center [409, 345] width 71 height 29
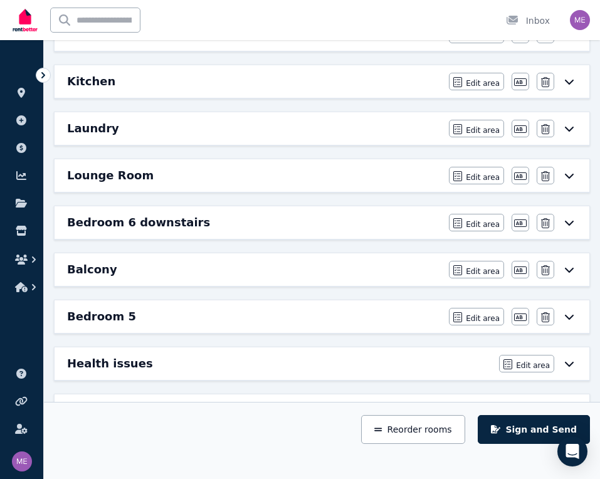
scroll to position [427, 0]
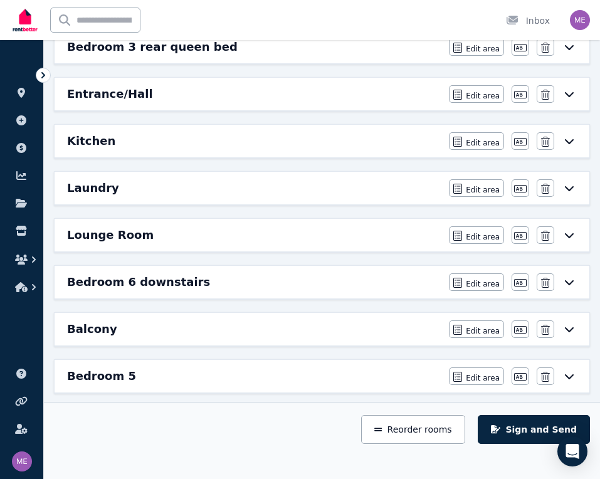
click at [241, 372] on div "Bedroom 5" at bounding box center [254, 376] width 374 height 18
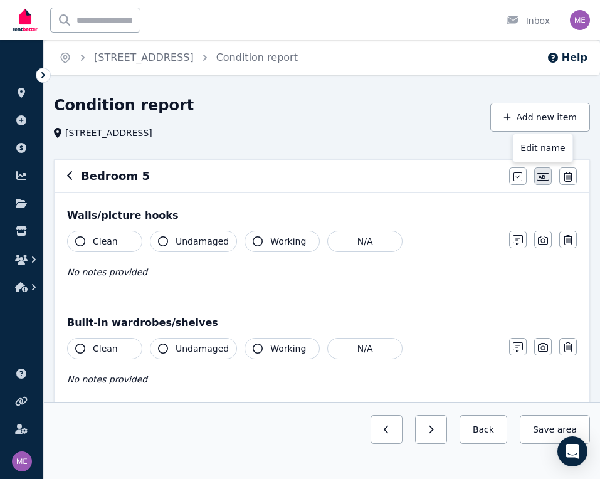
click at [541, 172] on icon "button" at bounding box center [542, 177] width 13 height 10
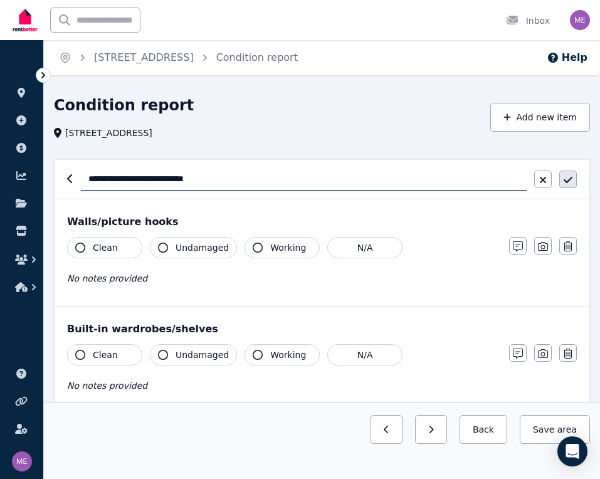
type input "**********"
click at [567, 176] on icon "button" at bounding box center [567, 180] width 9 height 10
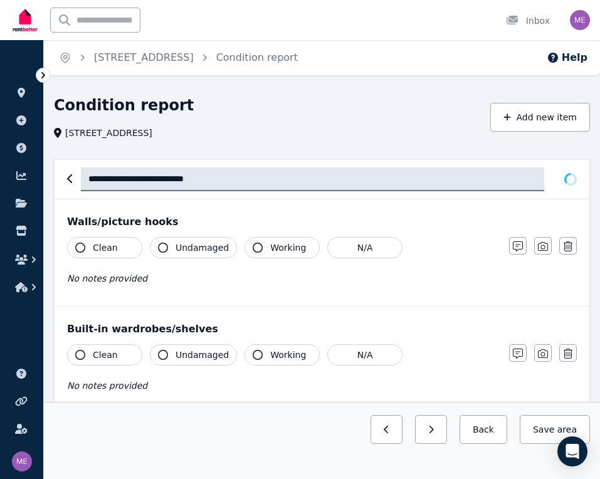
click at [97, 247] on span "Clean" at bounding box center [105, 247] width 25 height 13
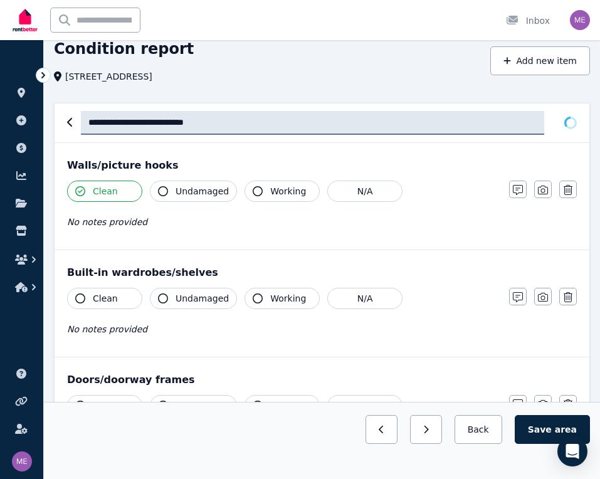
scroll to position [70, 0]
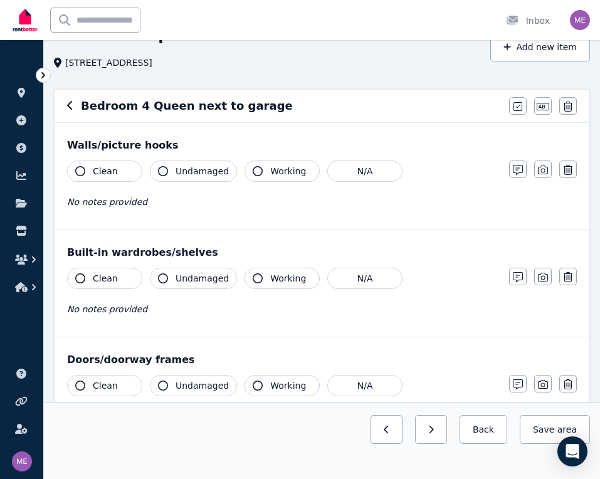
click at [96, 286] on button "Clean" at bounding box center [104, 278] width 75 height 21
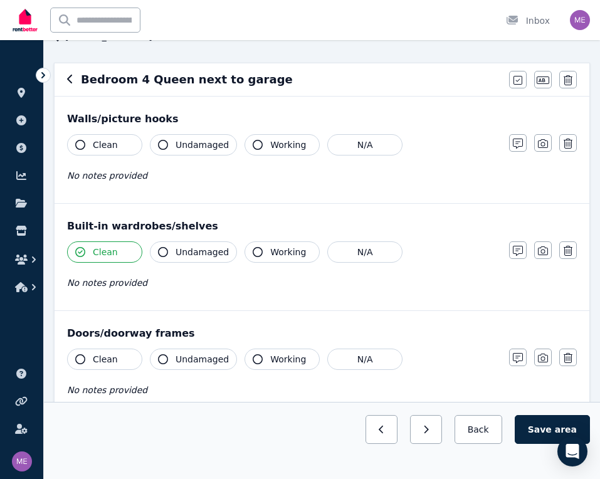
scroll to position [107, 0]
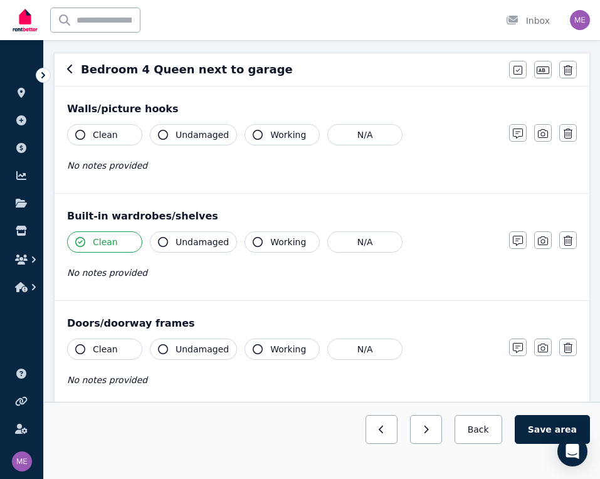
click at [264, 140] on button "Working" at bounding box center [281, 134] width 75 height 21
click at [135, 135] on button "Clean" at bounding box center [104, 134] width 75 height 21
click at [265, 242] on button "Working" at bounding box center [281, 241] width 75 height 21
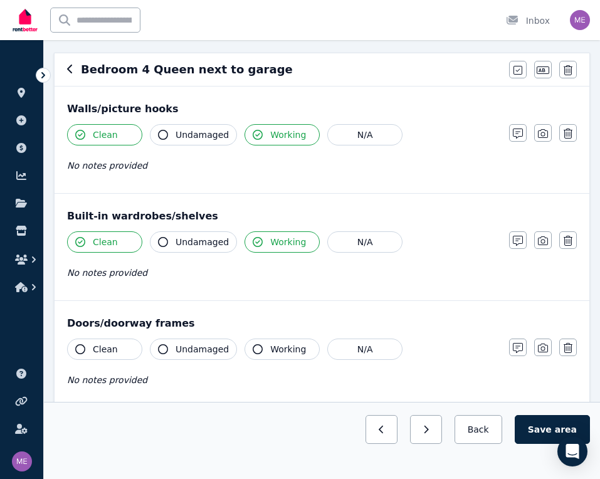
click at [87, 350] on button "Clean" at bounding box center [104, 348] width 75 height 21
click at [263, 348] on button "Working" at bounding box center [281, 348] width 75 height 21
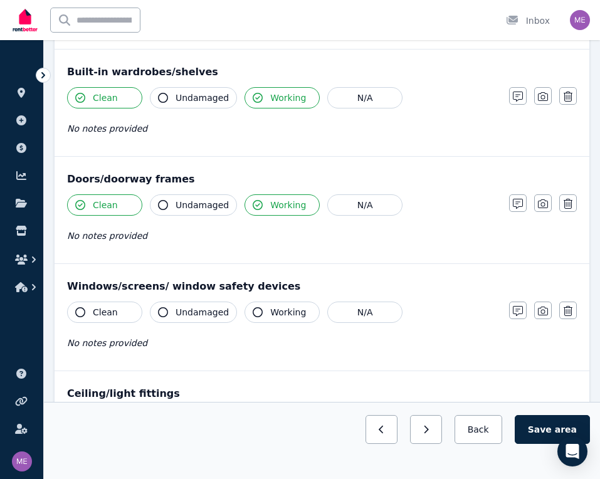
scroll to position [278, 0]
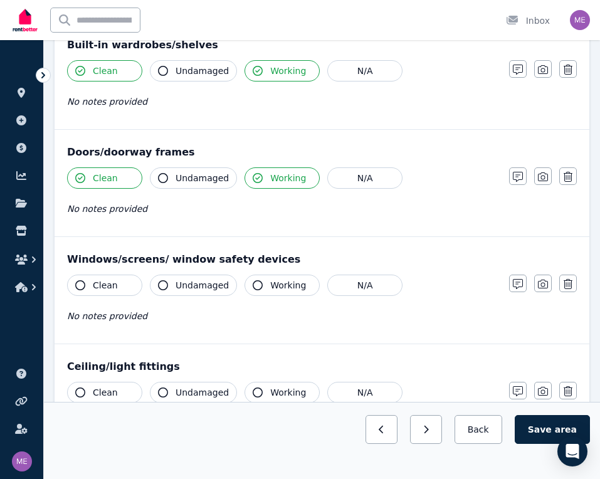
click at [102, 283] on span "Clean" at bounding box center [105, 285] width 25 height 13
click at [276, 287] on span "Working" at bounding box center [288, 285] width 36 height 13
click at [101, 389] on span "Clean" at bounding box center [105, 392] width 25 height 13
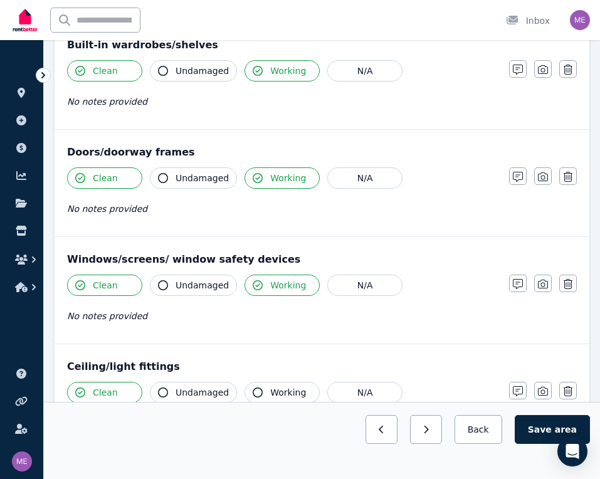
click at [288, 393] on span "Working" at bounding box center [288, 392] width 36 height 13
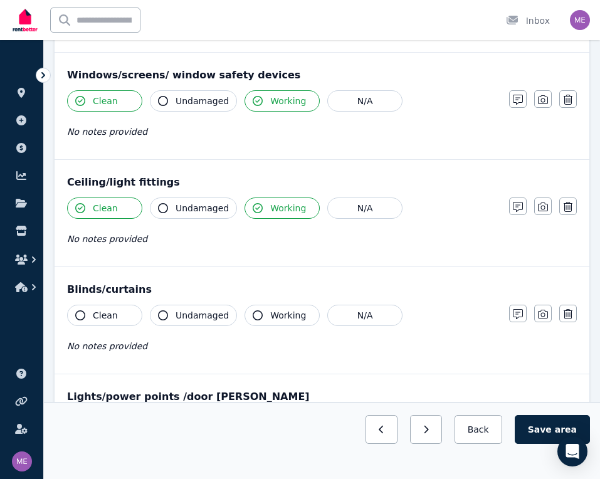
scroll to position [591, 0]
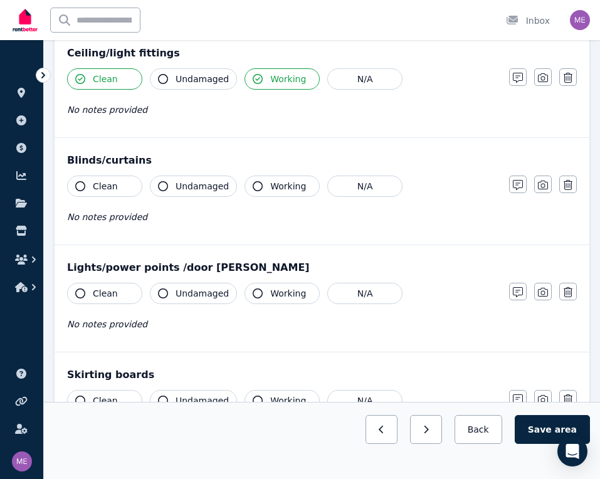
click at [101, 185] on span "Clean" at bounding box center [105, 186] width 25 height 13
click at [293, 186] on span "Working" at bounding box center [288, 186] width 36 height 13
click at [91, 291] on button "Clean" at bounding box center [104, 293] width 75 height 21
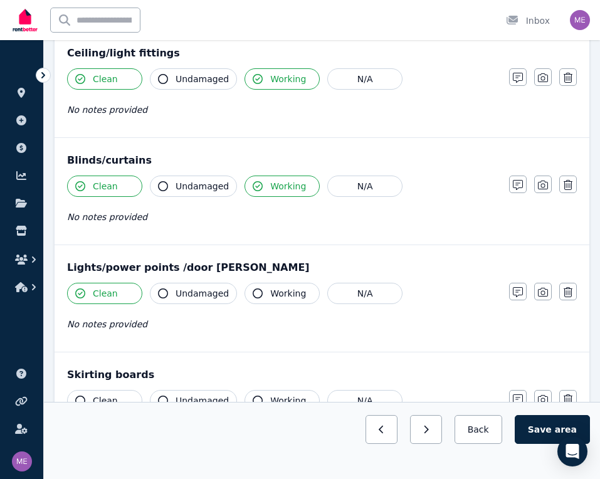
click at [283, 288] on span "Working" at bounding box center [288, 293] width 36 height 13
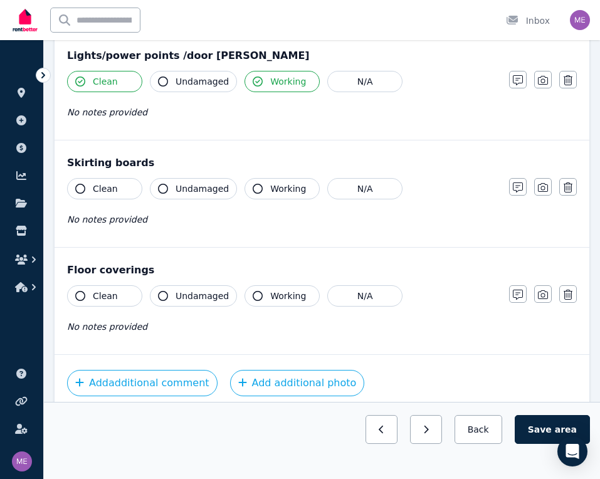
scroll to position [812, 0]
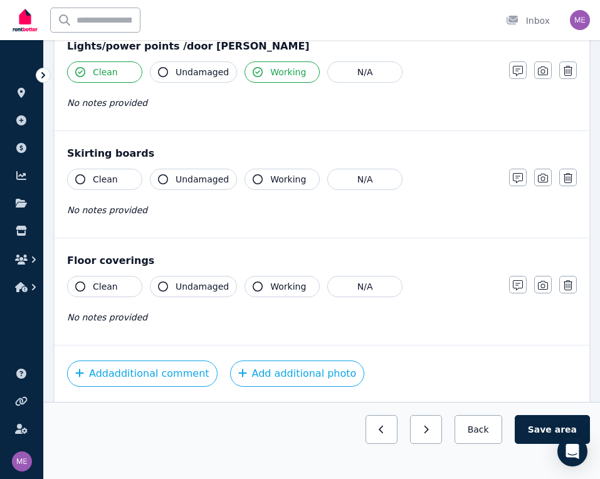
click at [100, 182] on span "Clean" at bounding box center [105, 179] width 25 height 13
click at [287, 172] on button "Working" at bounding box center [281, 179] width 75 height 21
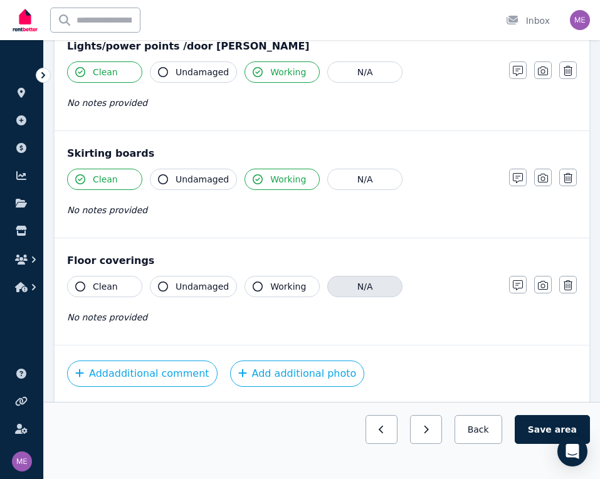
click at [363, 290] on button "N/A" at bounding box center [364, 286] width 75 height 21
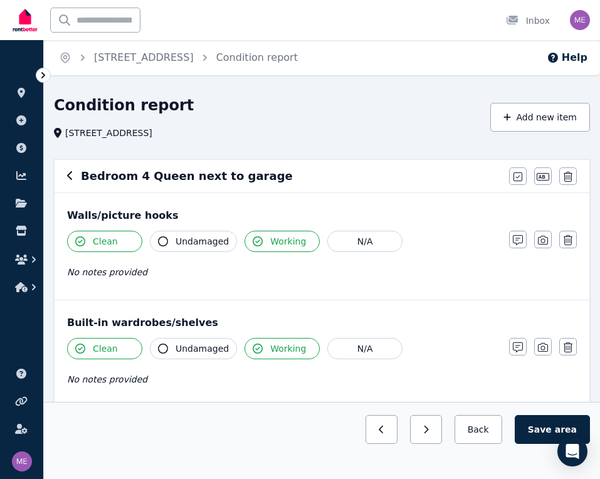
scroll to position [0, 0]
click at [543, 435] on button "Save area" at bounding box center [551, 429] width 75 height 29
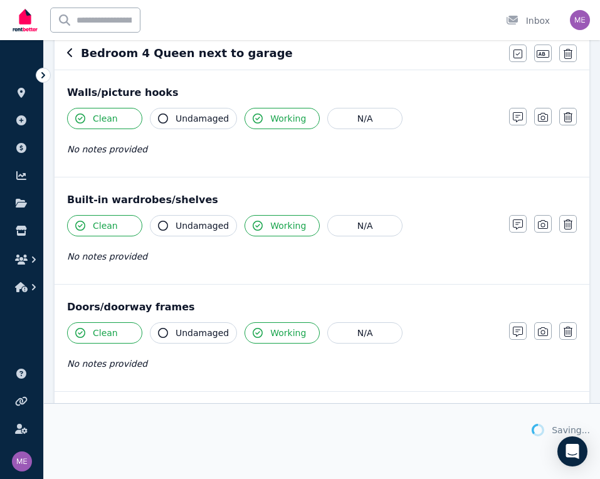
scroll to position [180, 0]
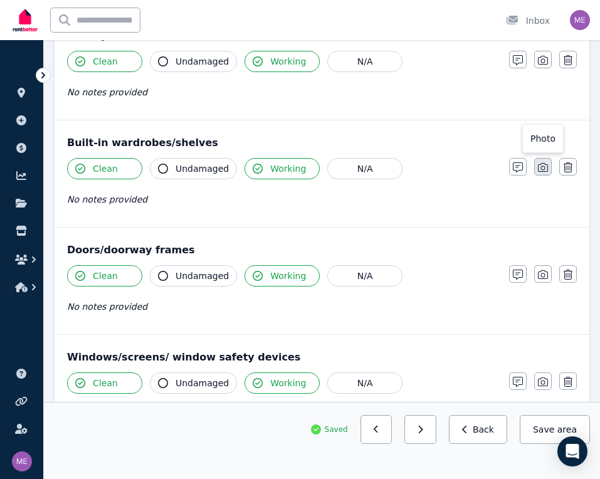
click at [538, 165] on icon "button" at bounding box center [543, 167] width 10 height 9
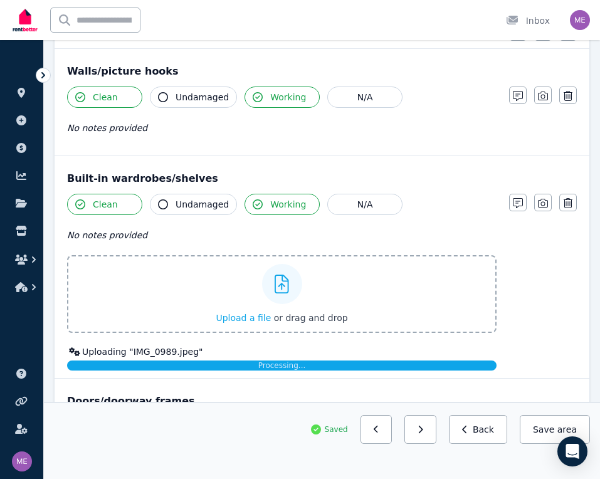
scroll to position [130, 0]
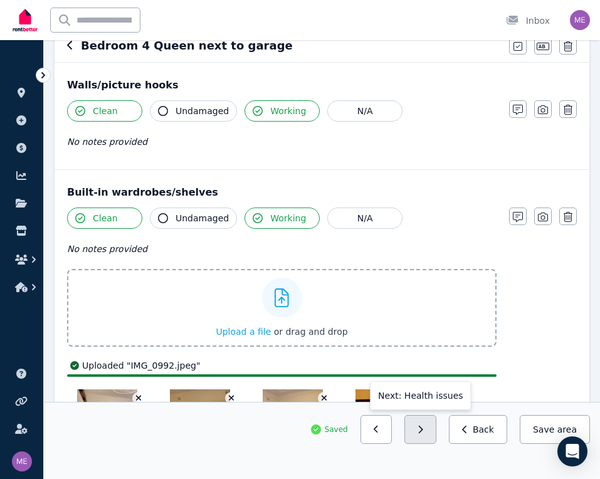
click at [422, 432] on button "button" at bounding box center [420, 429] width 32 height 29
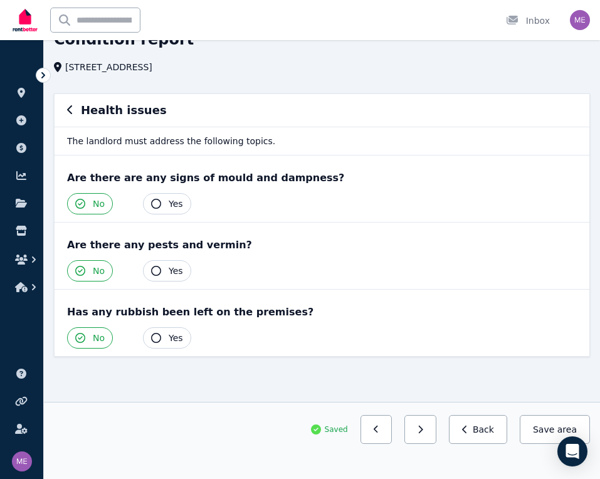
scroll to position [66, 0]
click at [419, 424] on button "button" at bounding box center [420, 429] width 32 height 29
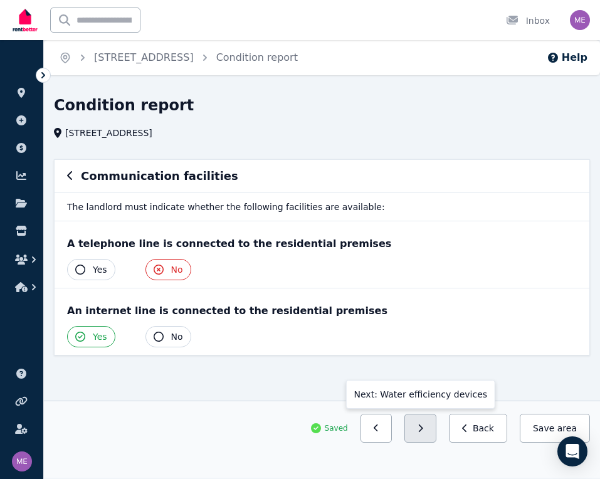
click at [419, 427] on button "button" at bounding box center [420, 427] width 32 height 29
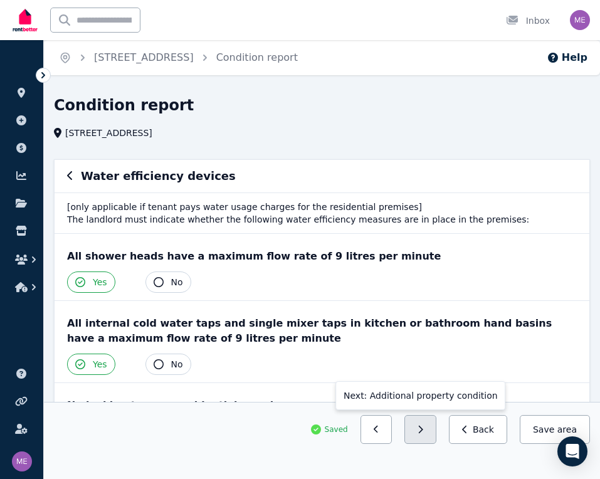
click at [423, 430] on icon "button" at bounding box center [420, 429] width 6 height 9
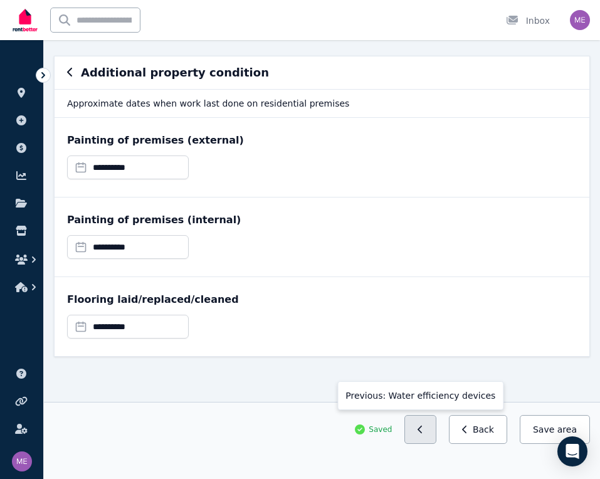
scroll to position [103, 0]
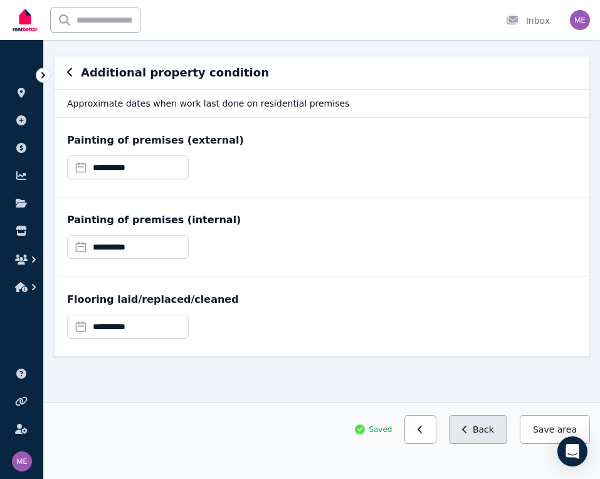
click at [483, 424] on button "Back" at bounding box center [478, 429] width 58 height 29
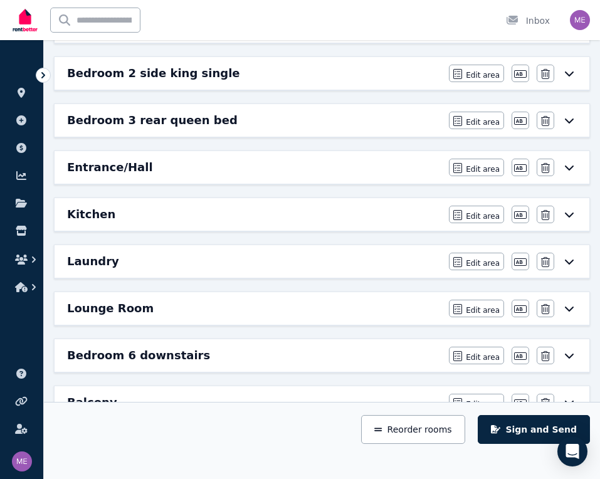
scroll to position [343, 0]
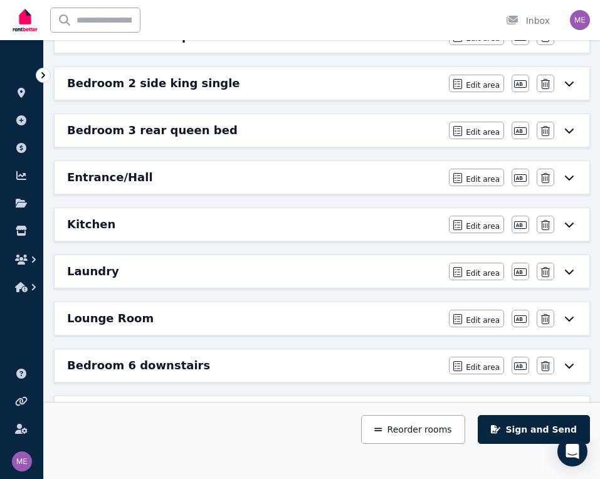
click at [215, 182] on div "Entrance/Hall" at bounding box center [254, 178] width 374 height 18
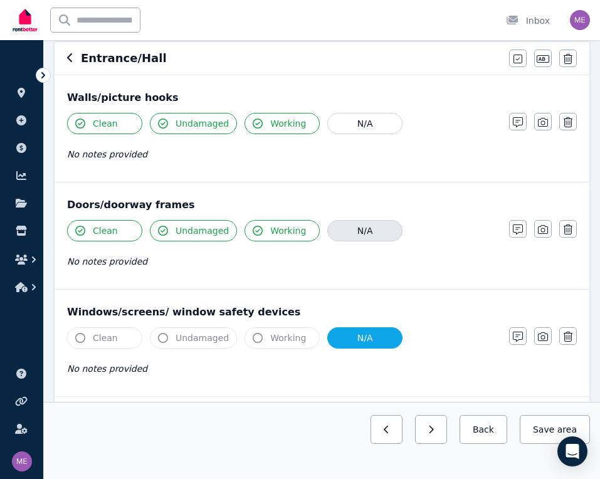
scroll to position [118, 0]
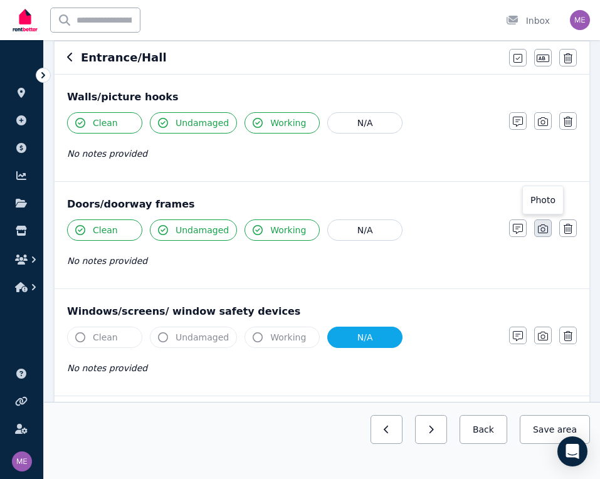
click at [541, 229] on icon "button" at bounding box center [543, 228] width 10 height 9
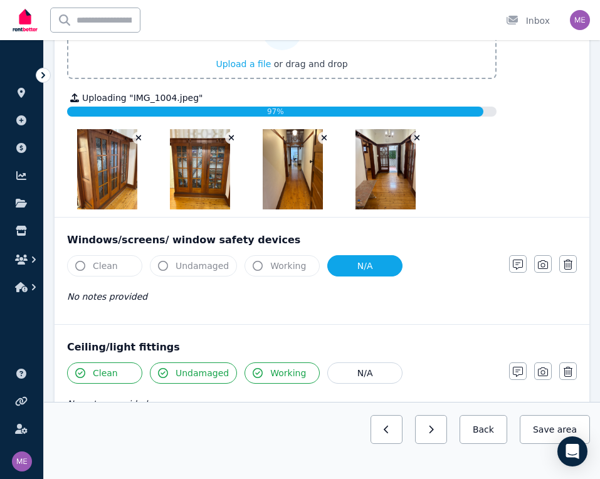
scroll to position [406, 0]
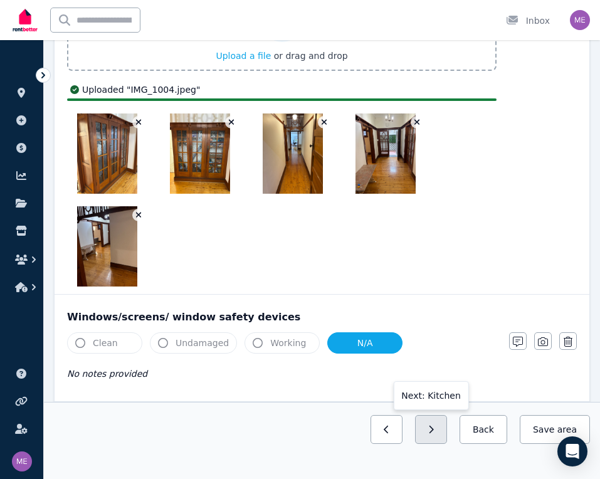
click at [434, 425] on icon "button" at bounding box center [431, 429] width 6 height 9
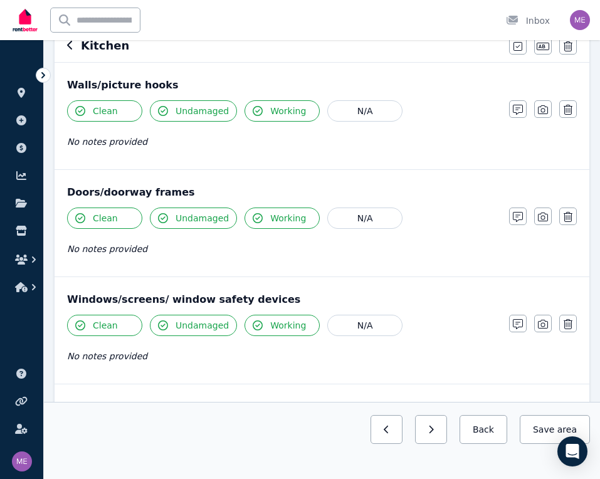
scroll to position [146, 0]
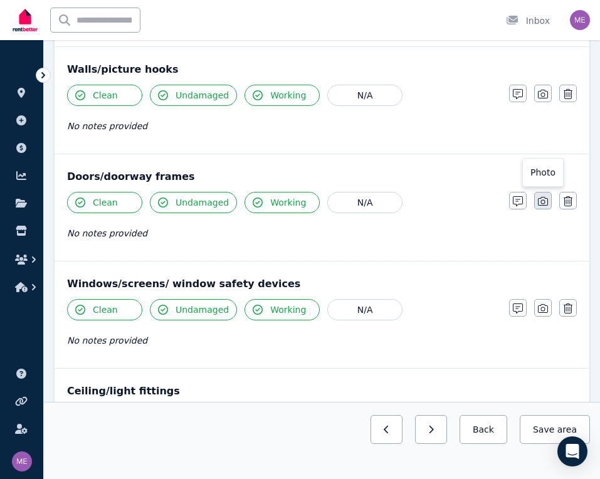
click at [539, 202] on icon "button" at bounding box center [543, 201] width 10 height 10
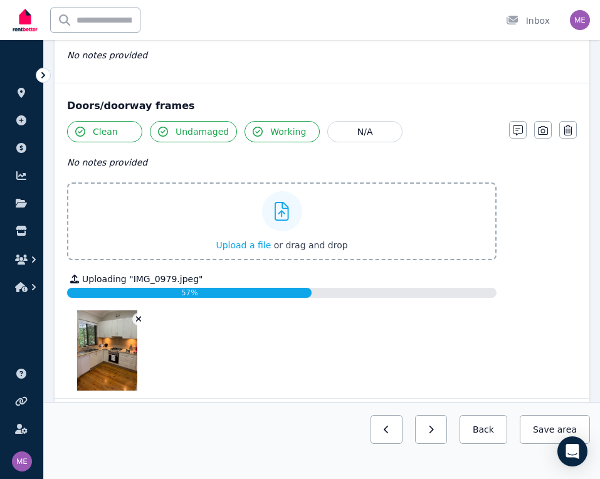
scroll to position [217, 0]
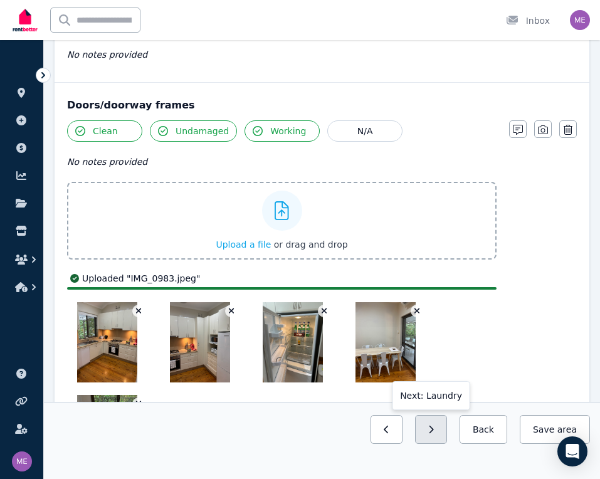
click at [434, 431] on icon "button" at bounding box center [431, 429] width 4 height 8
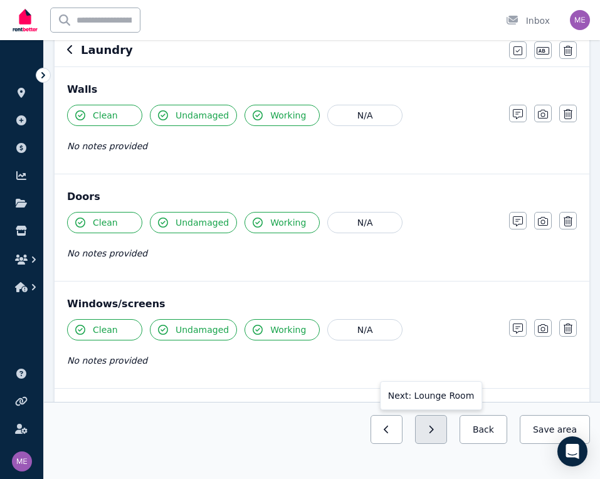
scroll to position [114, 0]
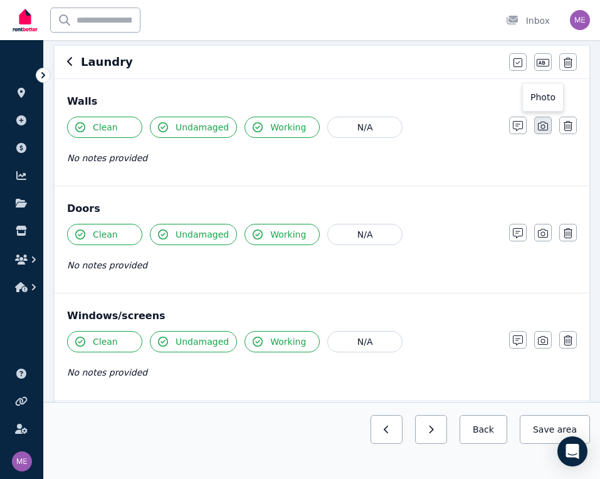
click at [541, 128] on icon "button" at bounding box center [543, 126] width 10 height 10
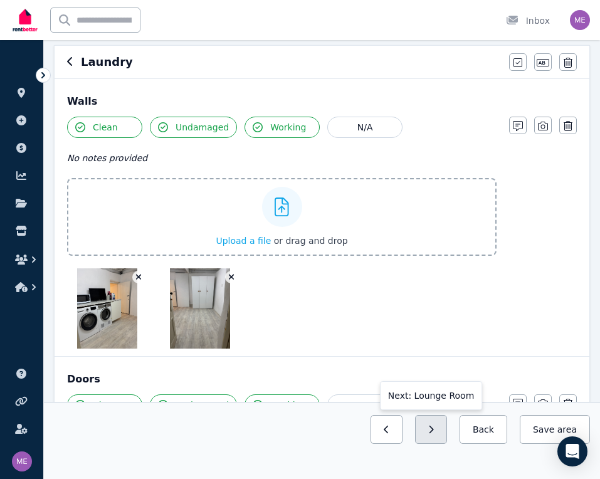
click at [434, 425] on icon "button" at bounding box center [431, 429] width 6 height 9
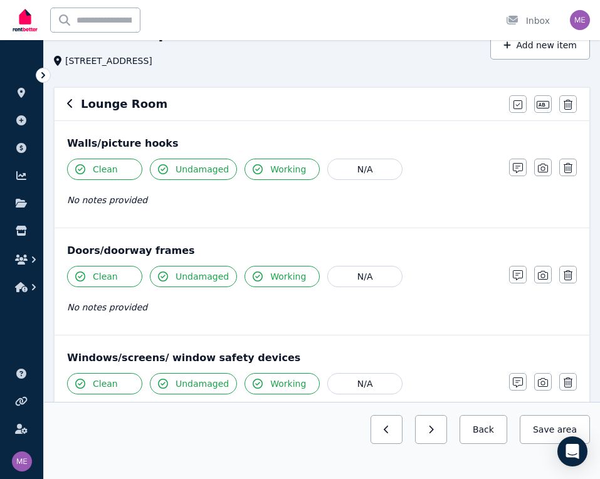
scroll to position [80, 0]
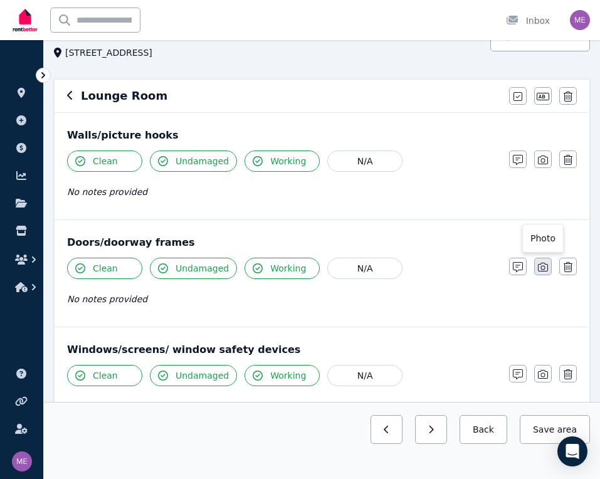
click at [538, 259] on button "button" at bounding box center [543, 266] width 18 height 18
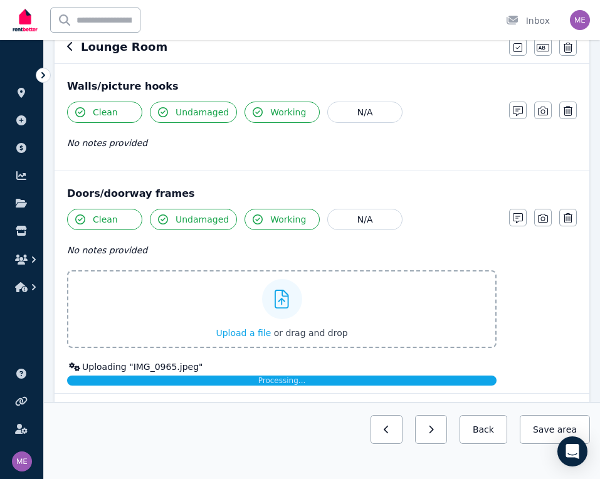
scroll to position [123, 0]
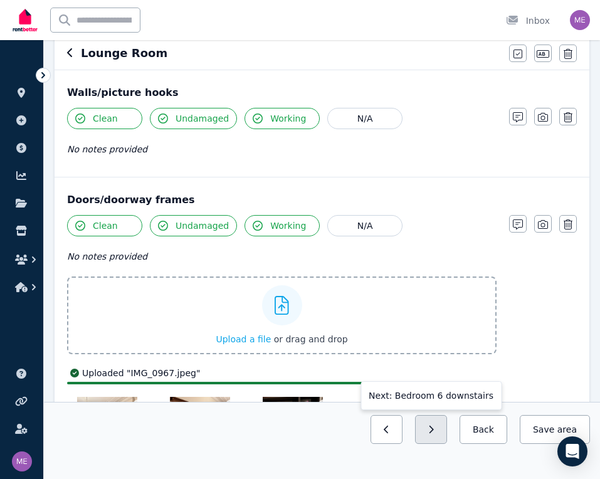
click at [443, 432] on button "button" at bounding box center [431, 429] width 32 height 29
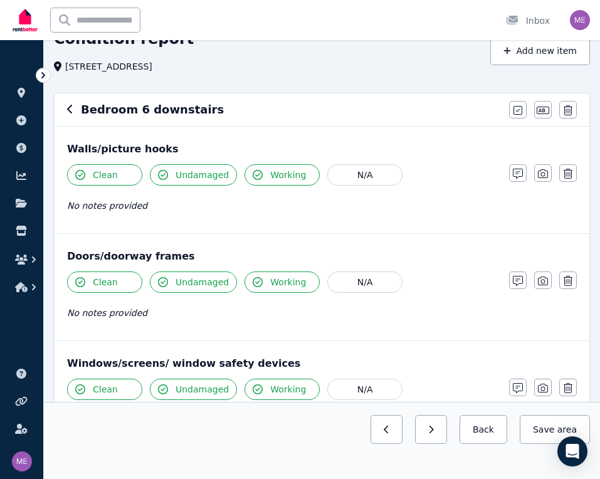
scroll to position [96, 0]
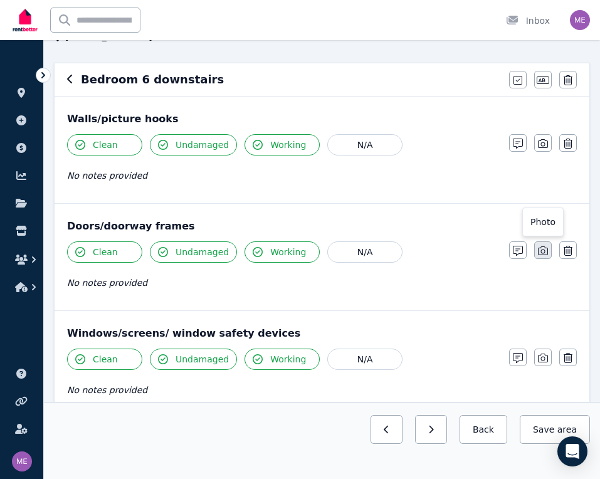
click at [541, 247] on icon "button" at bounding box center [543, 250] width 10 height 9
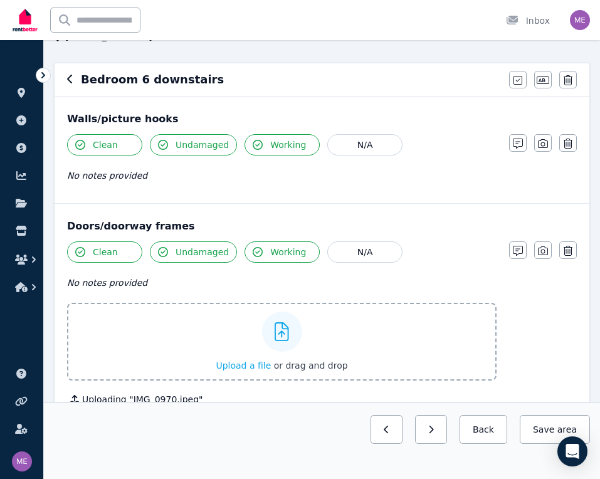
scroll to position [116, 0]
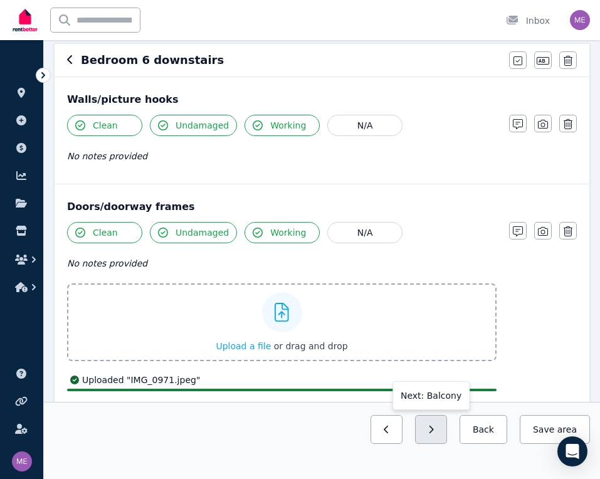
click at [434, 430] on icon "button" at bounding box center [431, 429] width 6 height 9
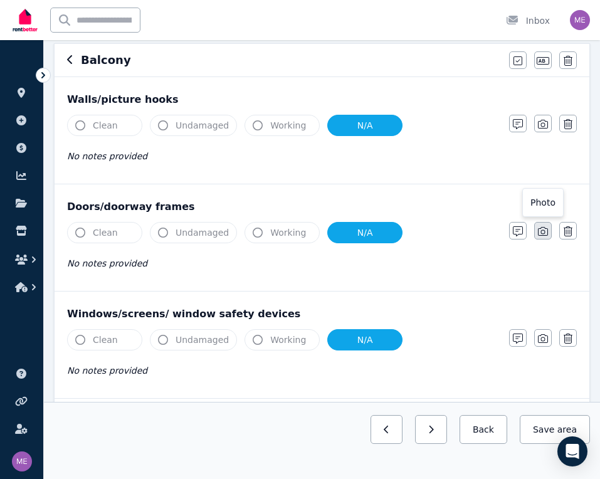
click at [539, 231] on icon "button" at bounding box center [543, 231] width 10 height 10
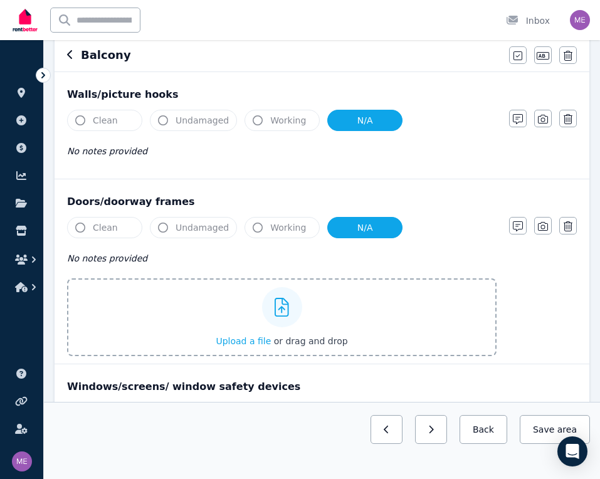
scroll to position [127, 0]
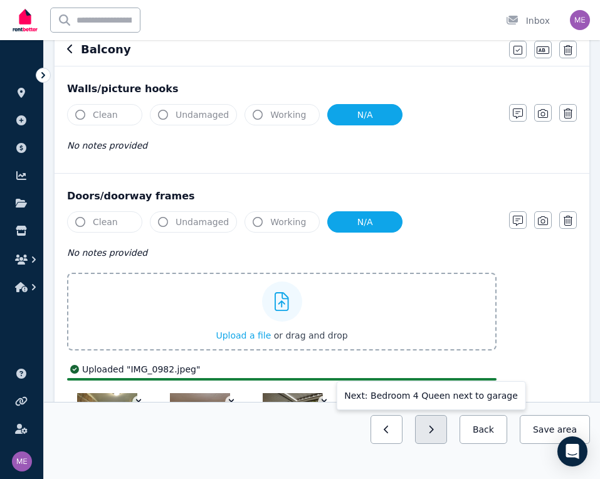
click at [446, 435] on button "button" at bounding box center [431, 429] width 32 height 29
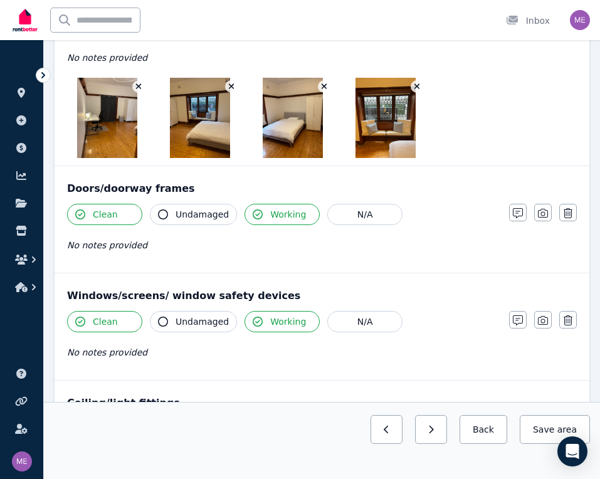
scroll to position [332, 0]
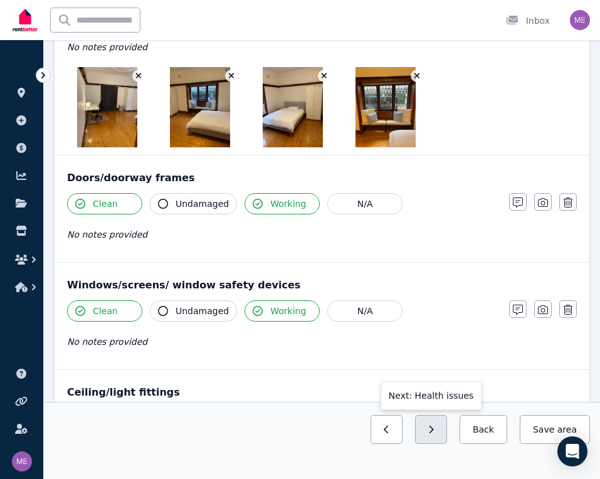
click at [434, 432] on icon "button" at bounding box center [431, 429] width 6 height 9
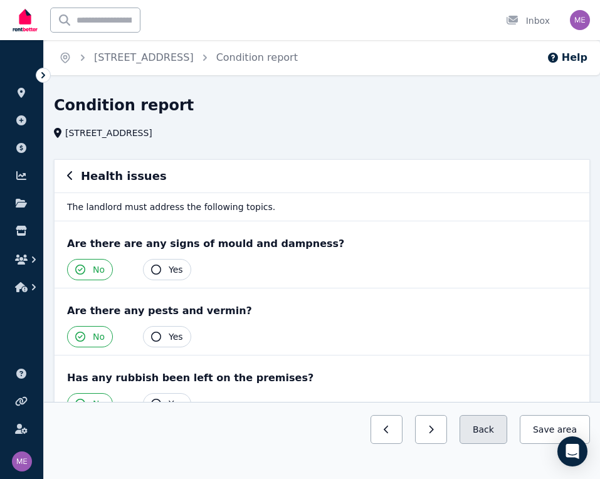
click at [489, 429] on button "Back" at bounding box center [483, 429] width 48 height 29
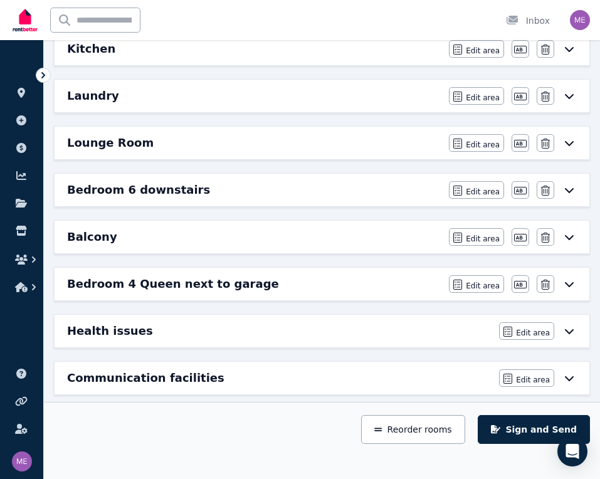
scroll to position [382, 0]
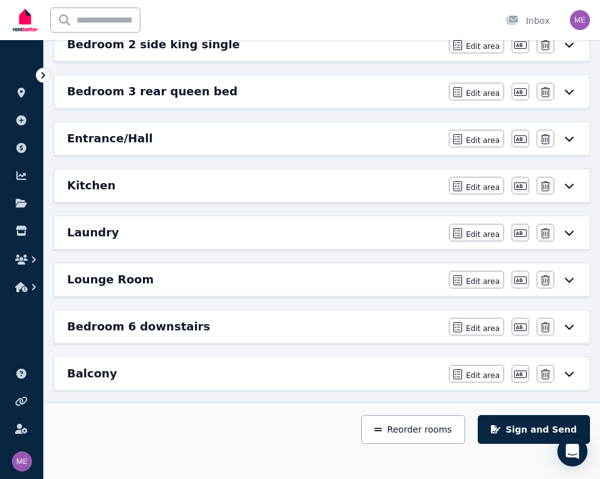
click at [332, 276] on div "Lounge Room" at bounding box center [254, 280] width 374 height 18
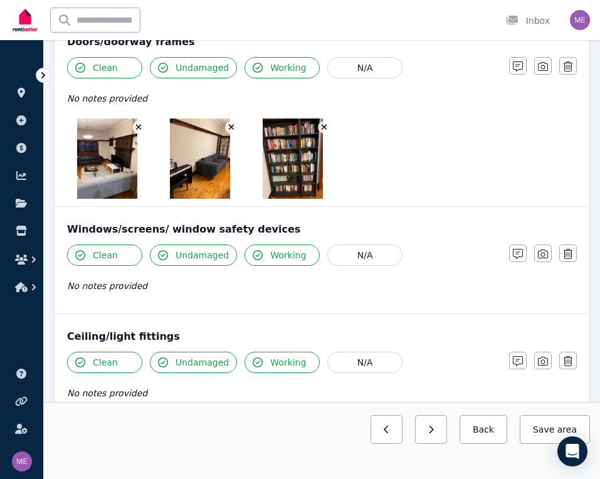
scroll to position [279, 0]
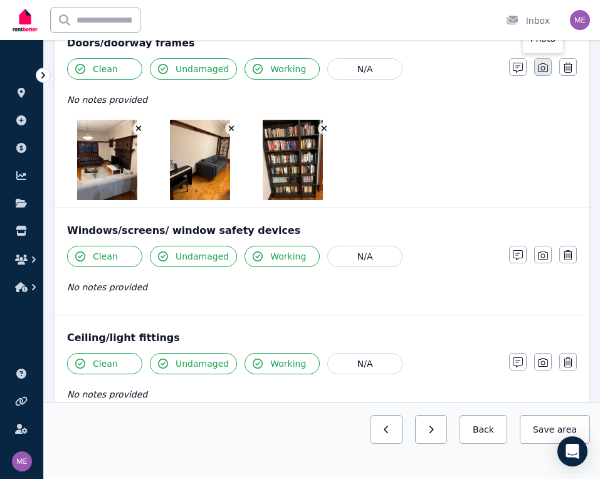
click at [541, 68] on icon "button" at bounding box center [543, 67] width 10 height 9
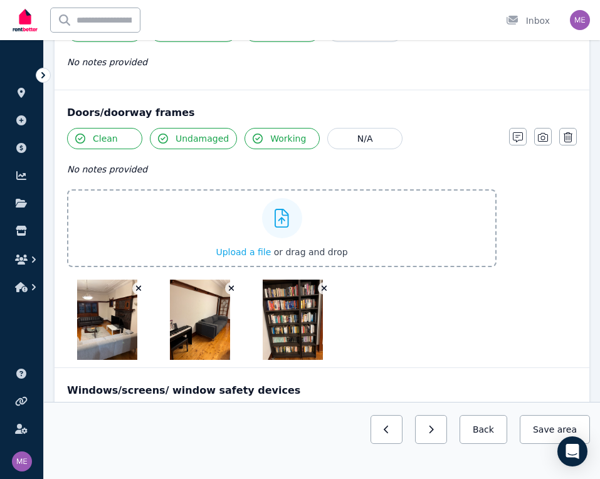
scroll to position [209, 0]
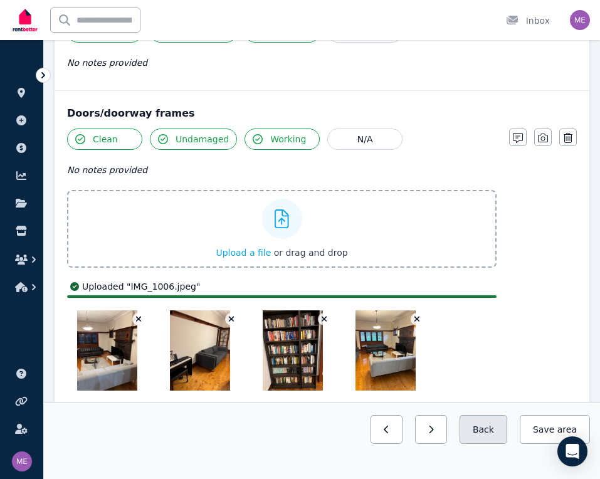
click at [487, 426] on button "Back" at bounding box center [483, 429] width 48 height 29
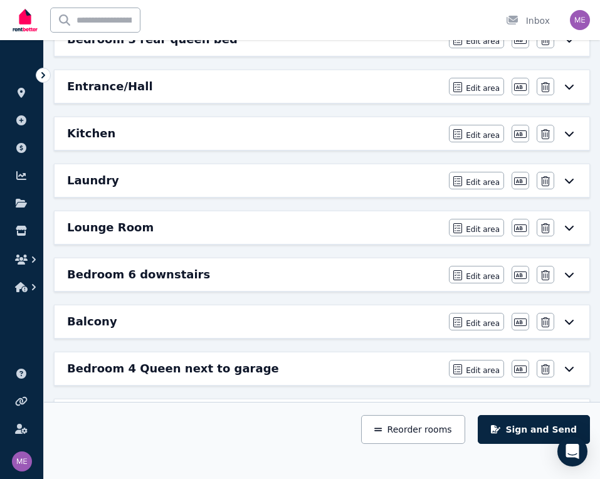
scroll to position [440, 0]
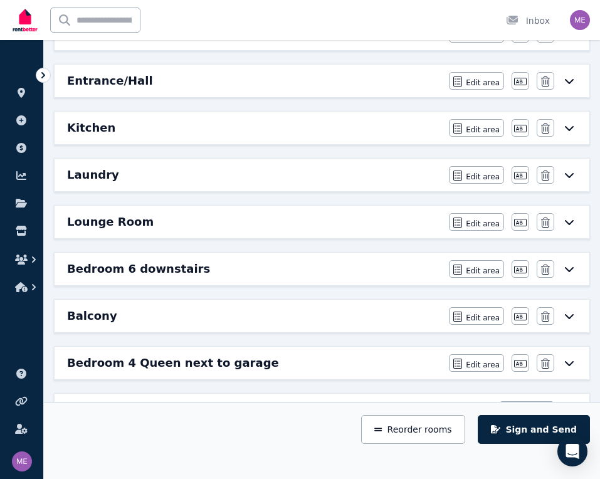
click at [316, 134] on div "Kitchen" at bounding box center [254, 128] width 374 height 18
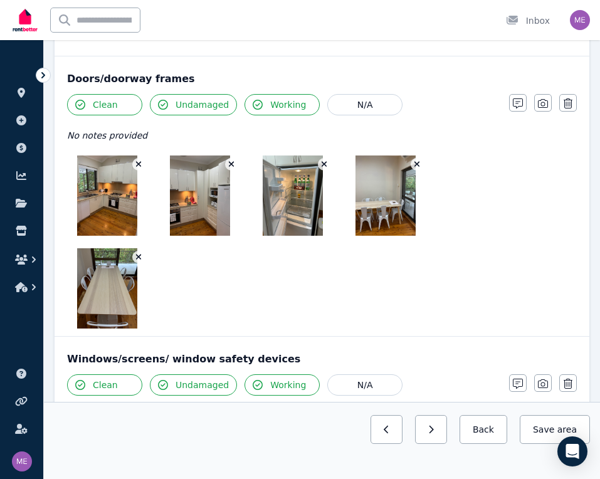
scroll to position [217, 0]
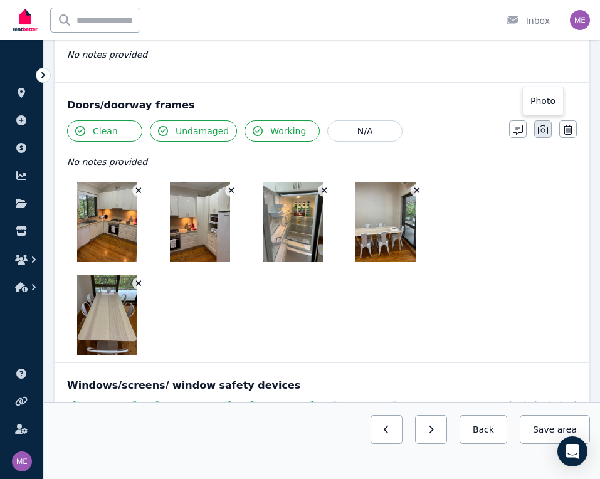
click at [541, 132] on icon "button" at bounding box center [543, 130] width 10 height 10
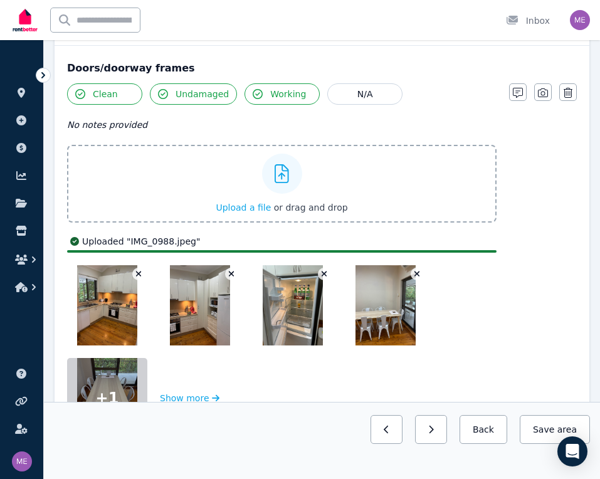
scroll to position [345, 0]
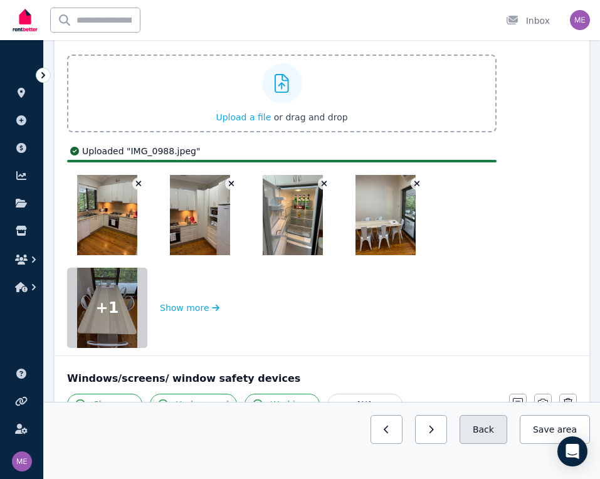
click at [487, 429] on button "Back" at bounding box center [483, 429] width 48 height 29
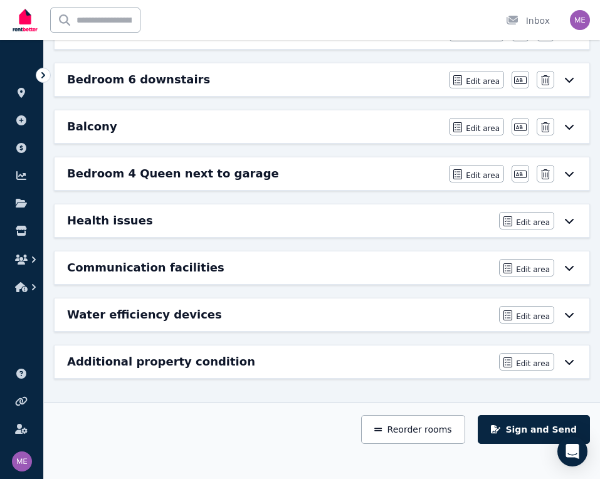
scroll to position [613, 0]
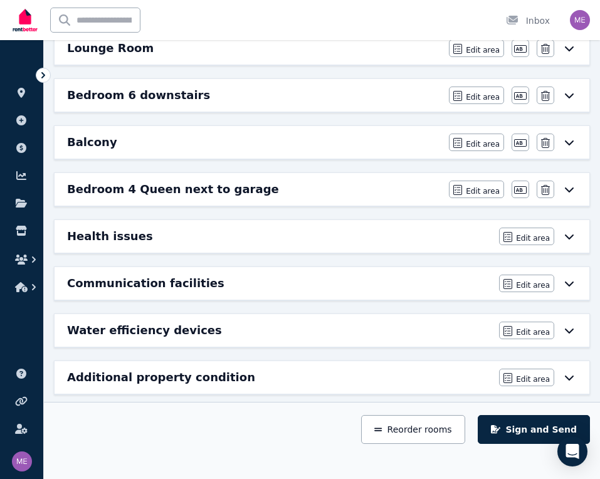
click at [256, 372] on div "Additional property condition" at bounding box center [279, 377] width 424 height 18
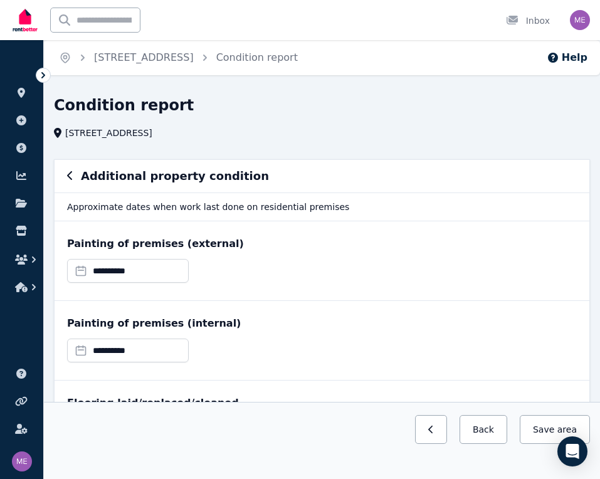
scroll to position [0, 0]
click at [491, 426] on button "Back" at bounding box center [483, 429] width 48 height 29
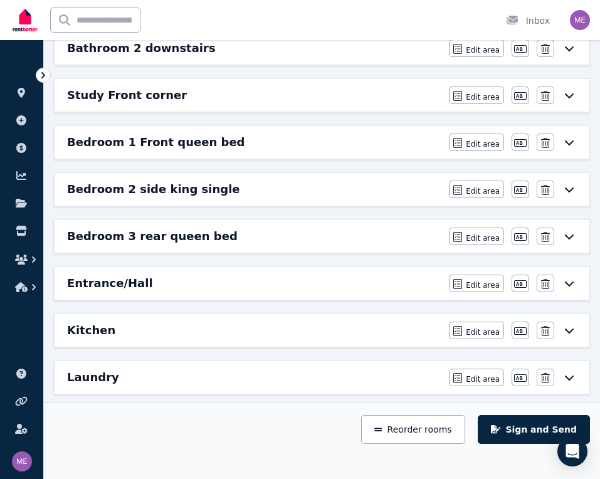
scroll to position [246, 0]
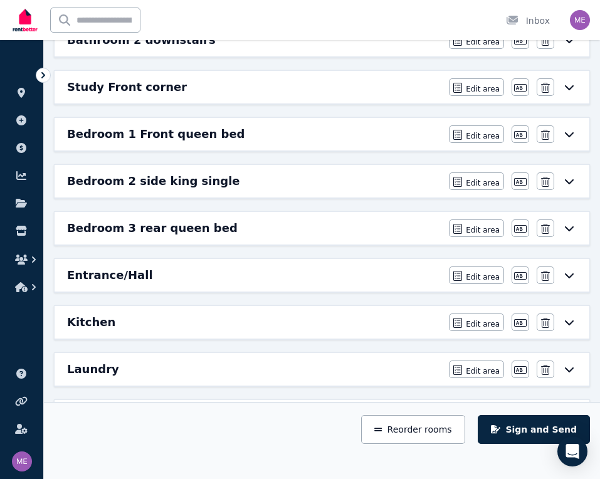
click at [405, 281] on div "Entrance/Hall" at bounding box center [254, 275] width 374 height 18
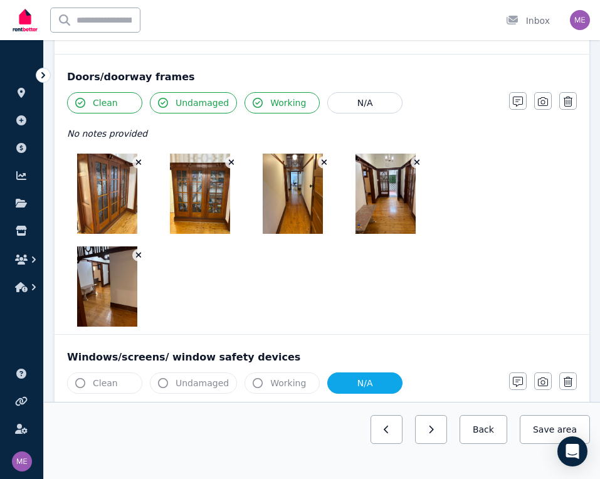
scroll to position [0, 0]
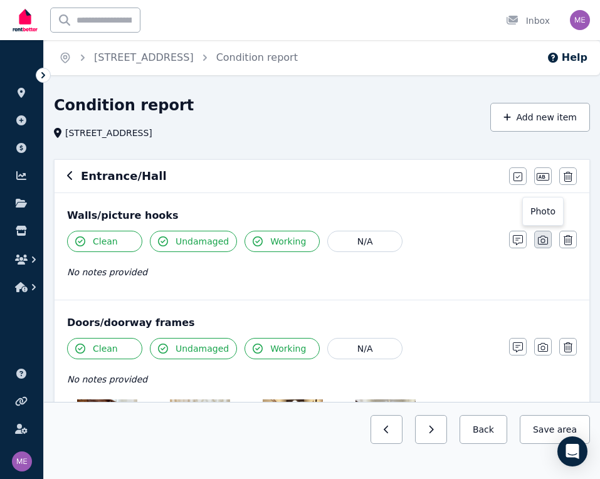
click at [539, 239] on icon "button" at bounding box center [543, 240] width 10 height 10
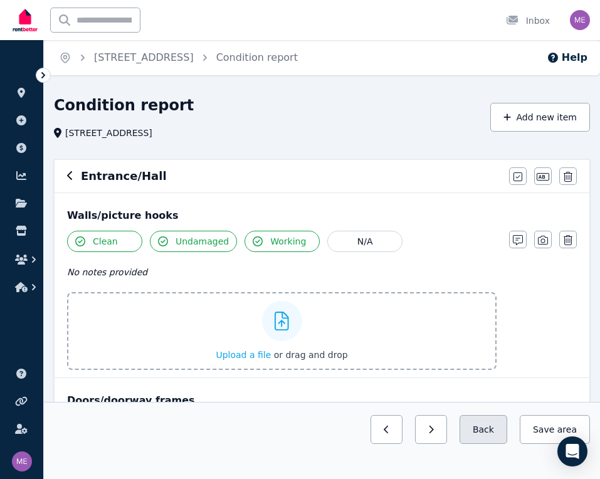
click at [472, 432] on button "Back" at bounding box center [483, 429] width 48 height 29
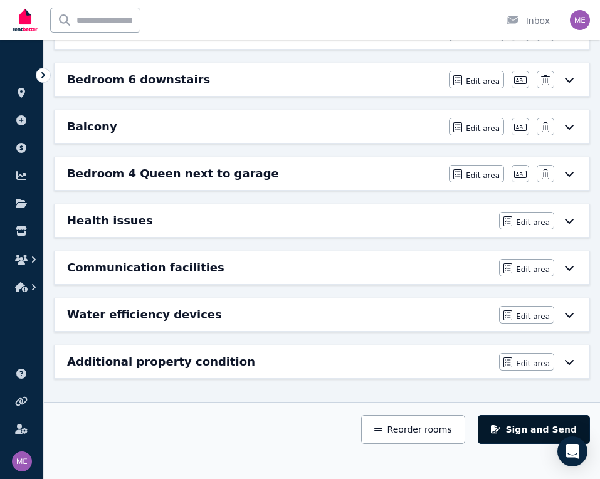
click at [521, 426] on button "Sign and Send" at bounding box center [533, 429] width 112 height 29
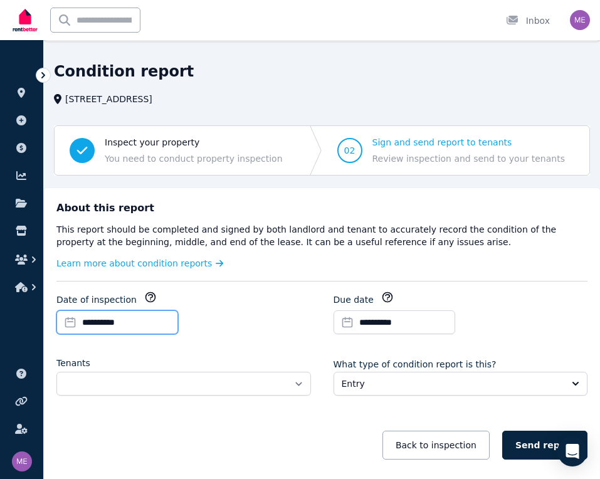
click at [143, 323] on input "**********" at bounding box center [117, 322] width 122 height 24
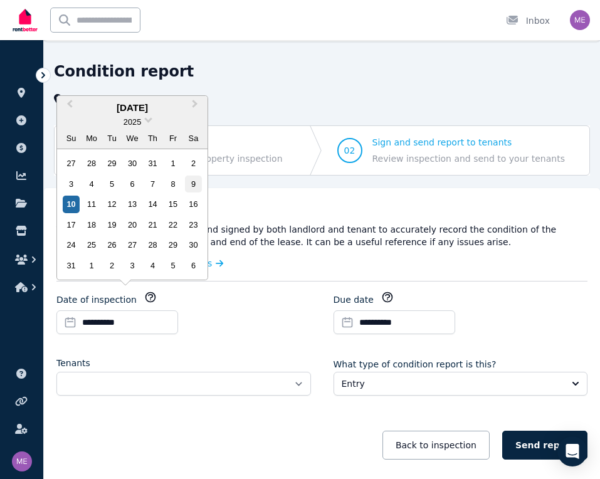
click at [191, 187] on div "9" at bounding box center [193, 183] width 17 height 17
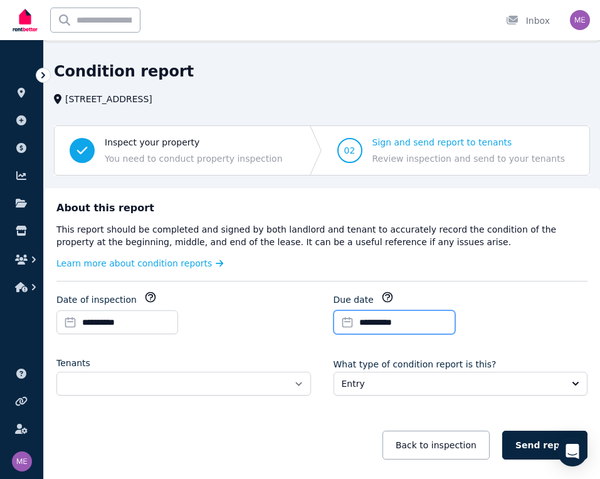
click at [363, 320] on input "**********" at bounding box center [394, 322] width 122 height 24
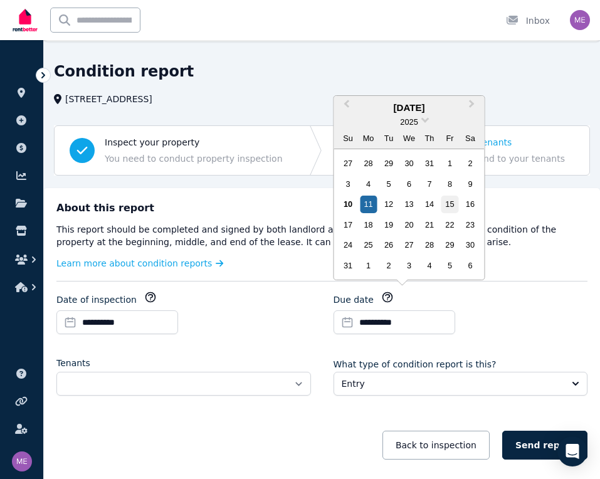
click at [450, 202] on div "15" at bounding box center [449, 203] width 17 height 17
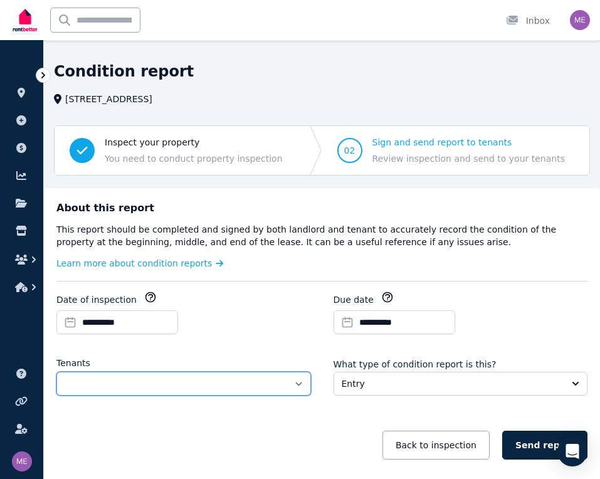
select select "**********"
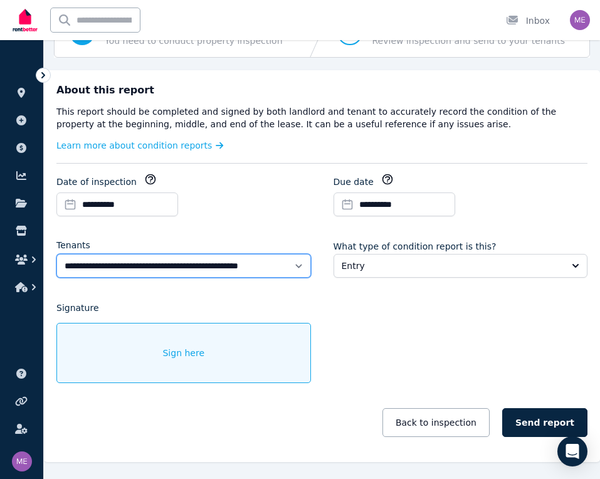
scroll to position [156, 0]
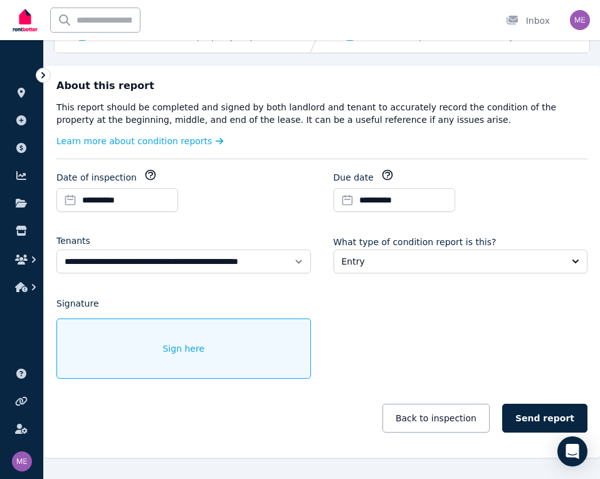
click at [194, 353] on span "Sign here" at bounding box center [183, 348] width 42 height 13
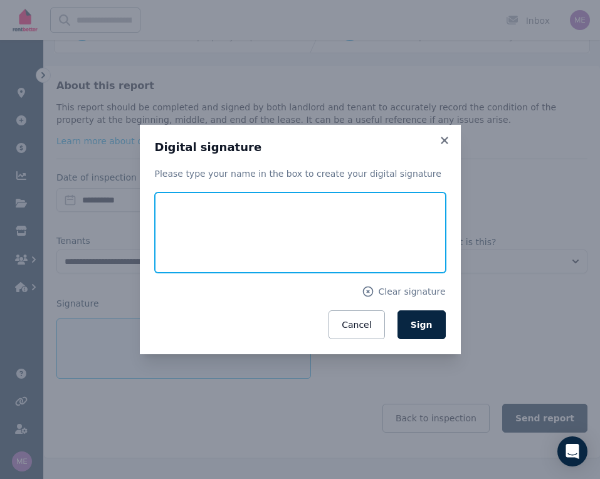
click at [207, 235] on input "text" at bounding box center [300, 232] width 291 height 80
type input "**********"
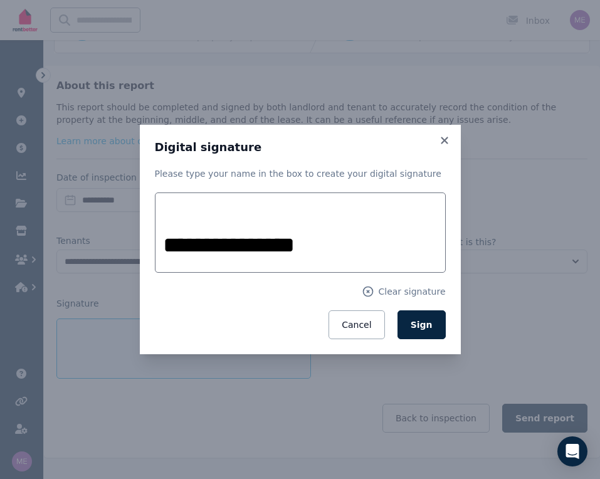
click at [185, 299] on form "**********" at bounding box center [300, 265] width 291 height 147
click at [430, 328] on span "Sign" at bounding box center [421, 325] width 22 height 10
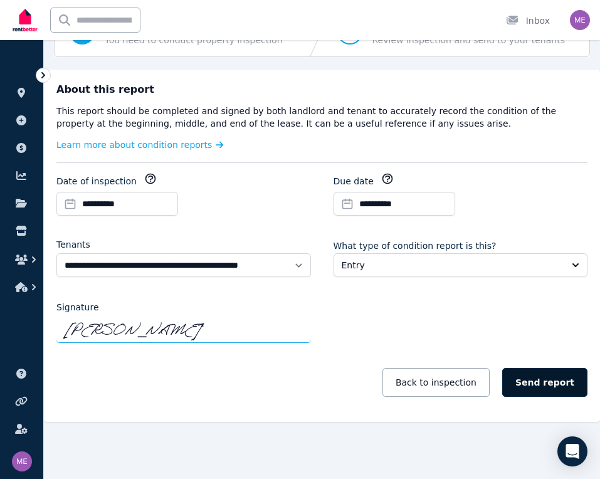
click at [551, 380] on button "Send report" at bounding box center [544, 382] width 85 height 29
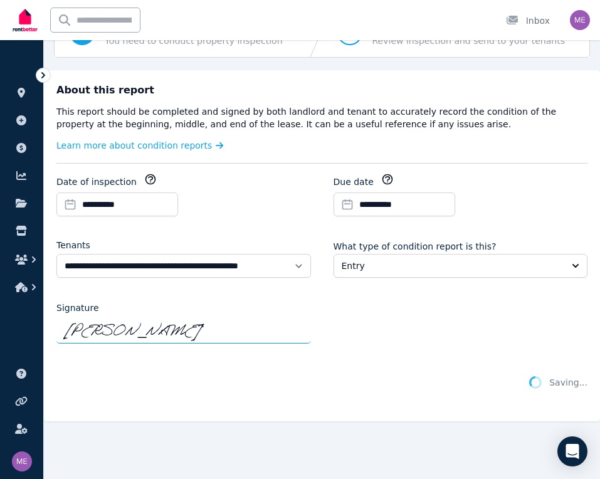
scroll to position [151, 0]
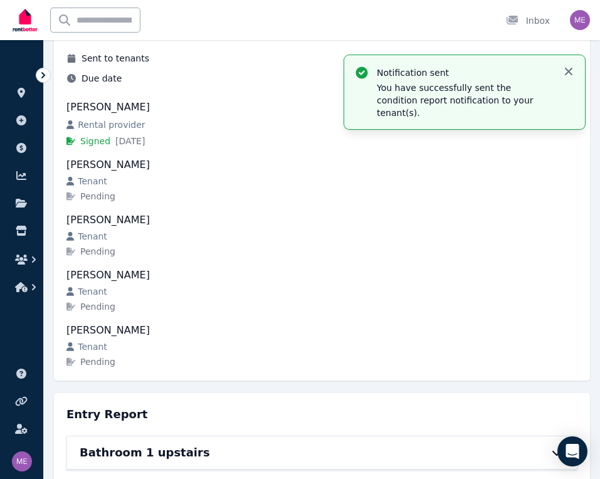
click at [567, 75] on icon "button" at bounding box center [568, 71] width 13 height 13
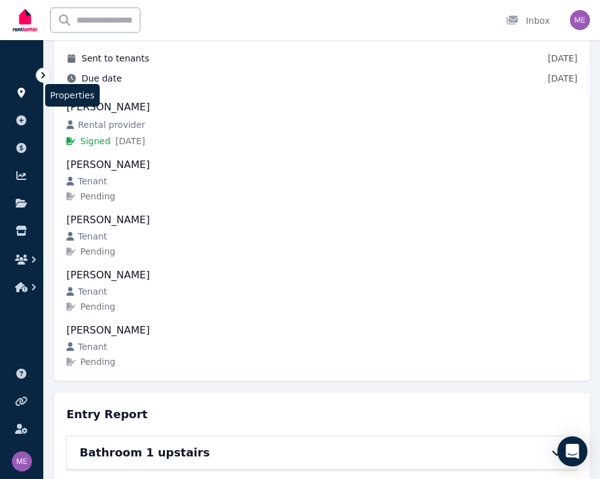
click at [22, 98] on link at bounding box center [21, 93] width 23 height 20
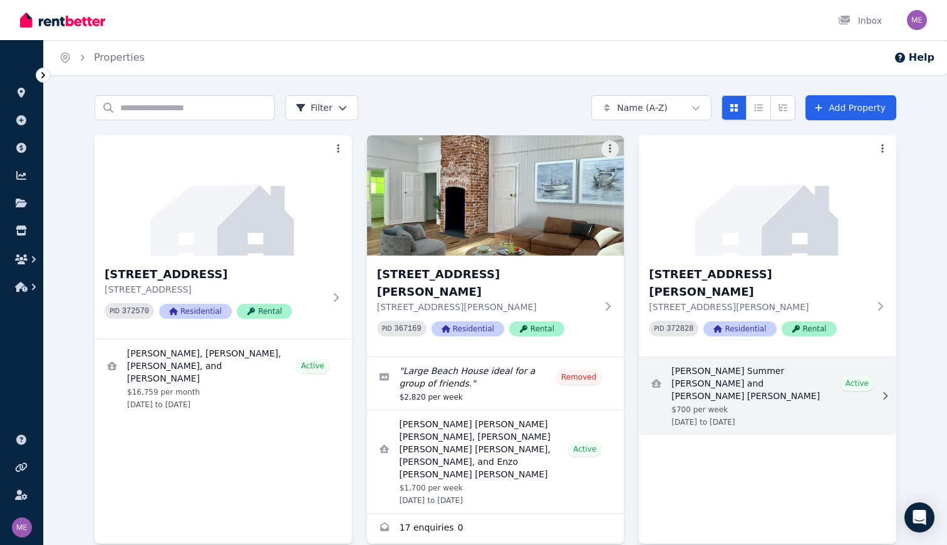
click at [599, 375] on link "View details for Lucy Summer Mackenney and Matthew John Pile-Rowland" at bounding box center [767, 396] width 257 height 78
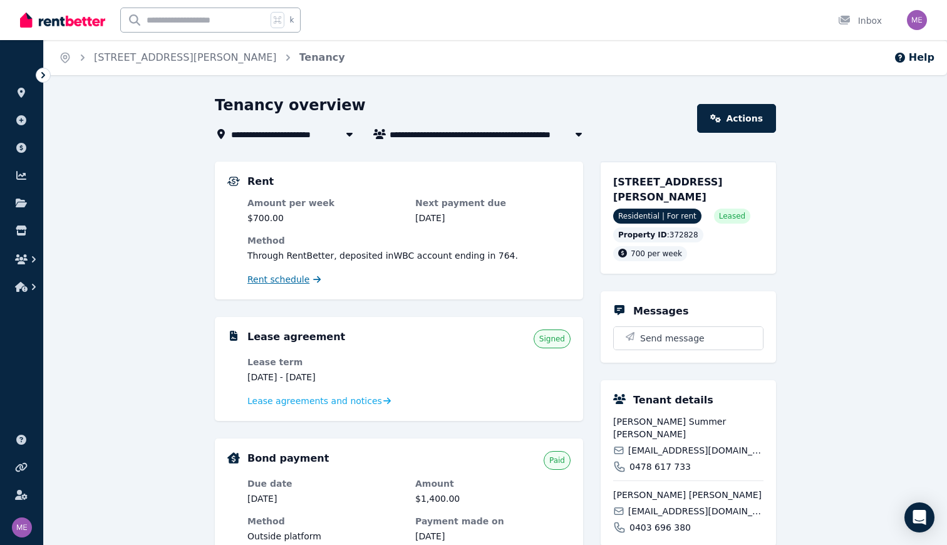
click at [295, 278] on span "Rent schedule" at bounding box center [278, 279] width 62 height 13
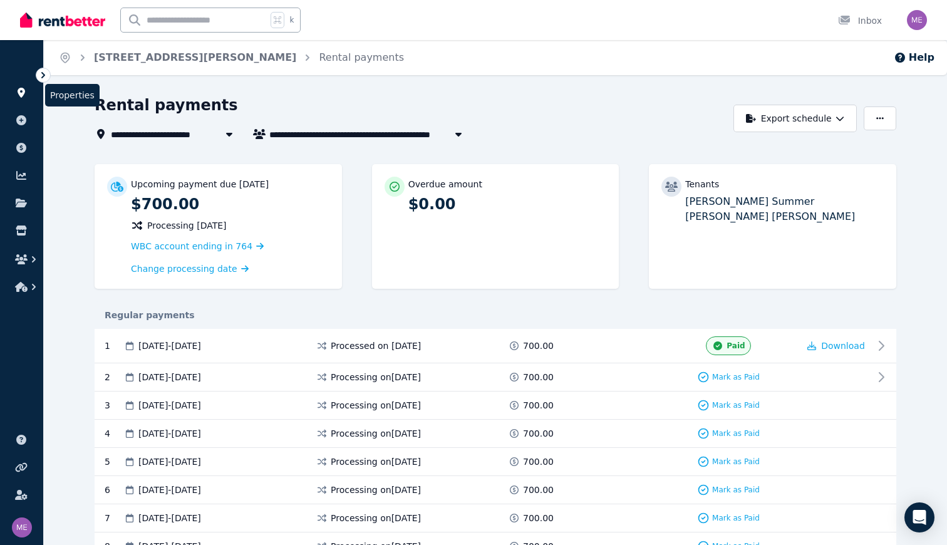
click at [20, 94] on icon at bounding box center [22, 93] width 8 height 10
